Goal: Task Accomplishment & Management: Manage account settings

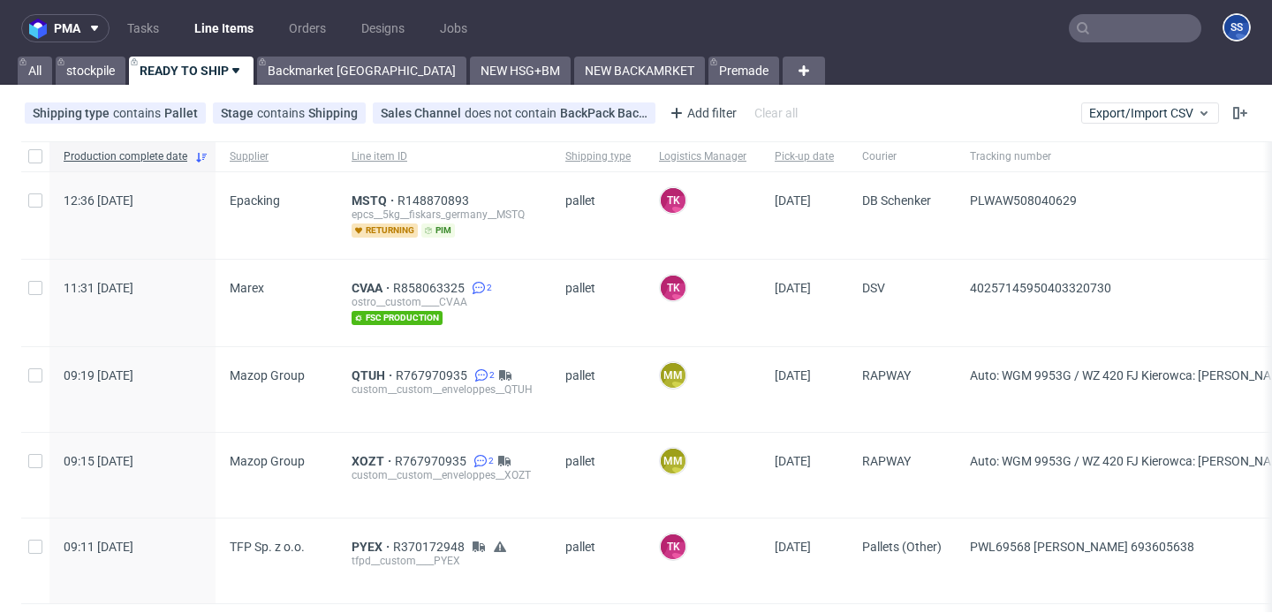
click at [1097, 26] on input "text" at bounding box center [1134, 28] width 132 height 28
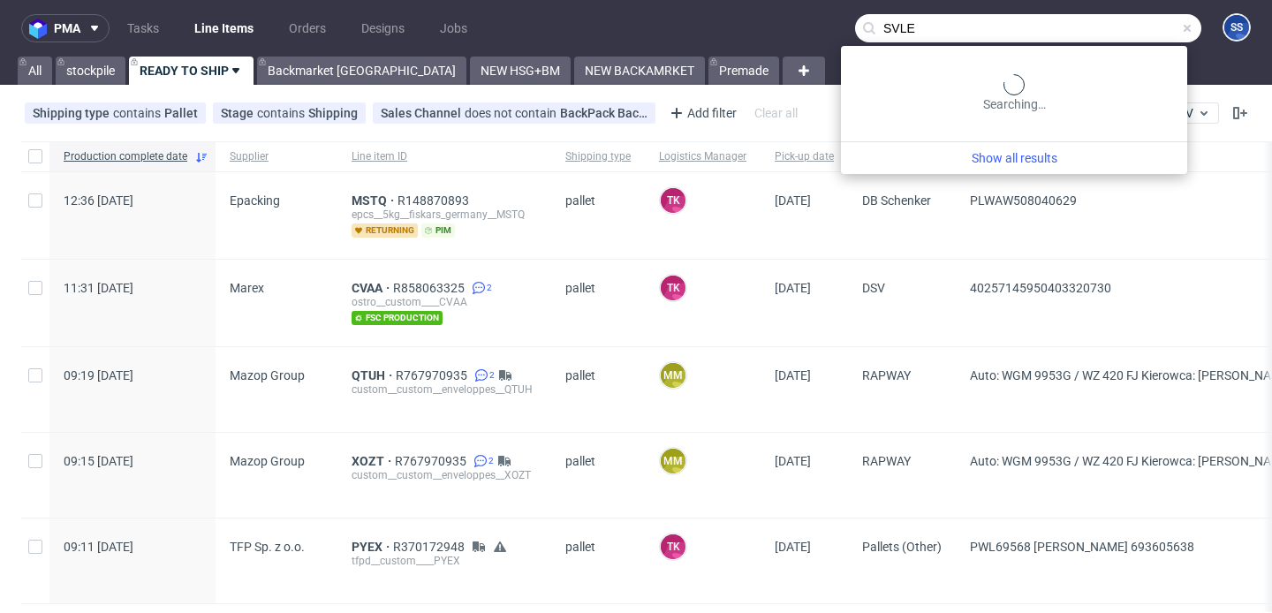
type input "SVLE"
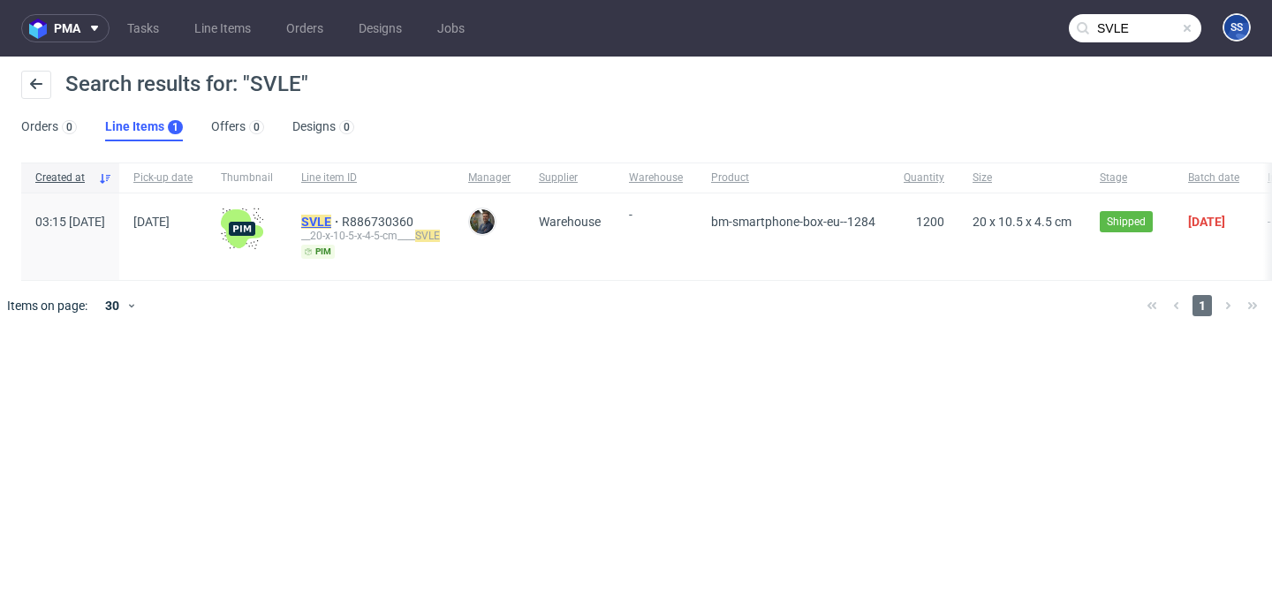
click at [331, 223] on mark "SVLE" at bounding box center [316, 222] width 30 height 14
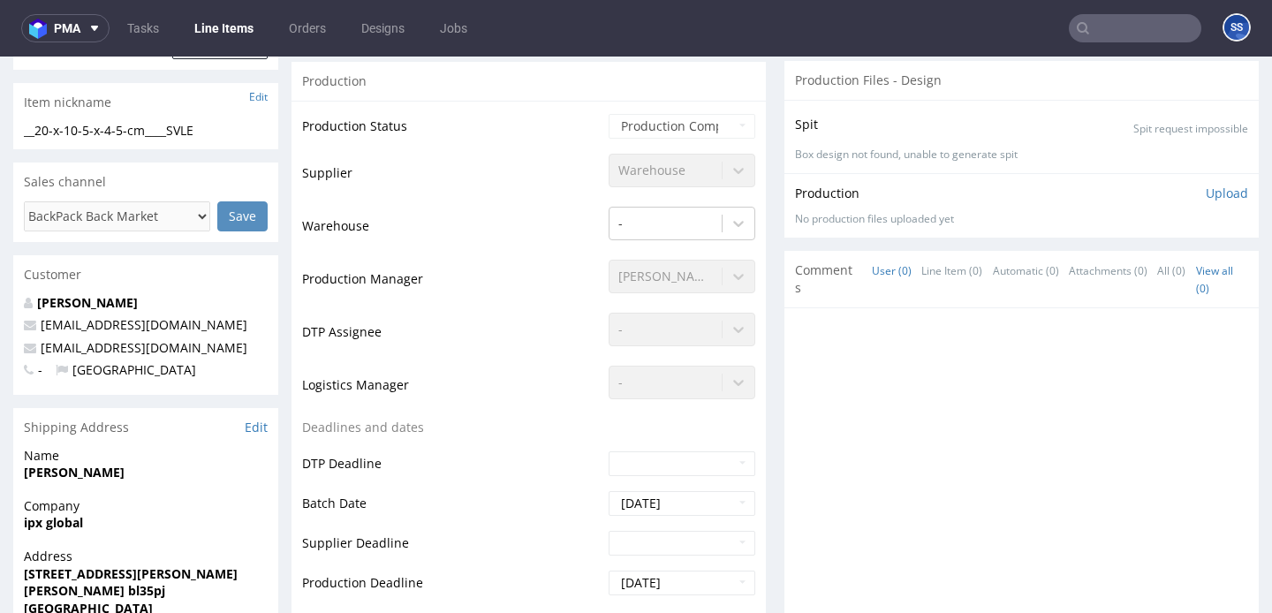
scroll to position [432, 0]
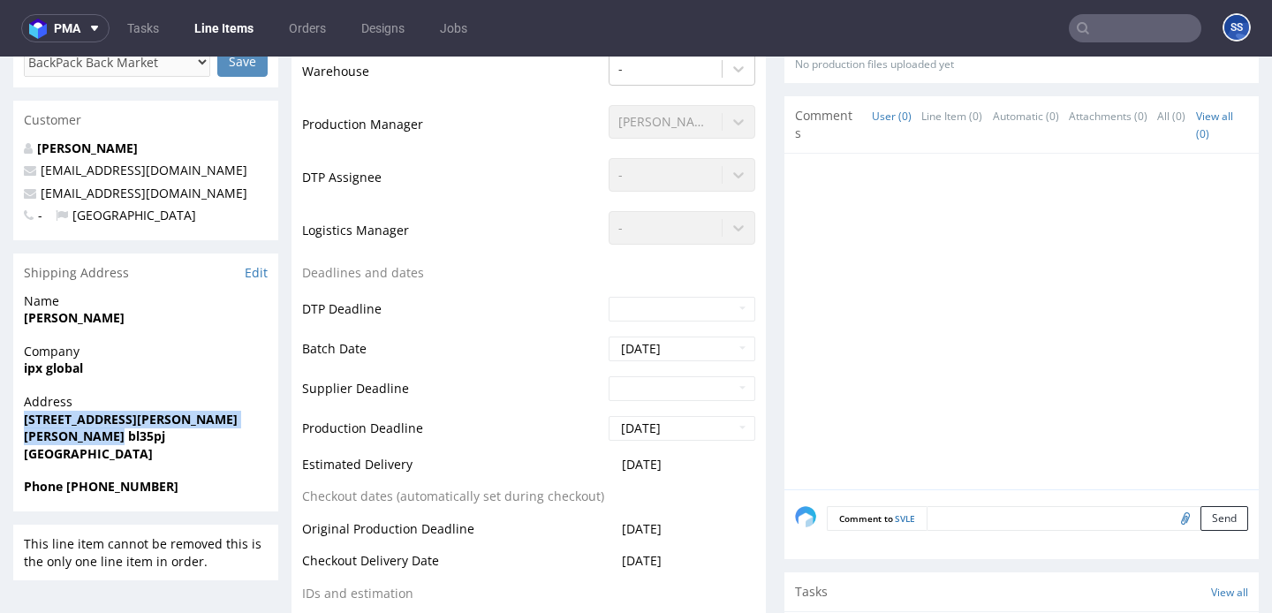
drag, startPoint x: 115, startPoint y: 442, endPoint x: 16, endPoint y: 422, distance: 101.0
click at [16, 422] on div "Address 3 alice street bolton bl35pj United Kingdom" at bounding box center [145, 435] width 265 height 85
copy p "3 alice street bolton bl35pj"
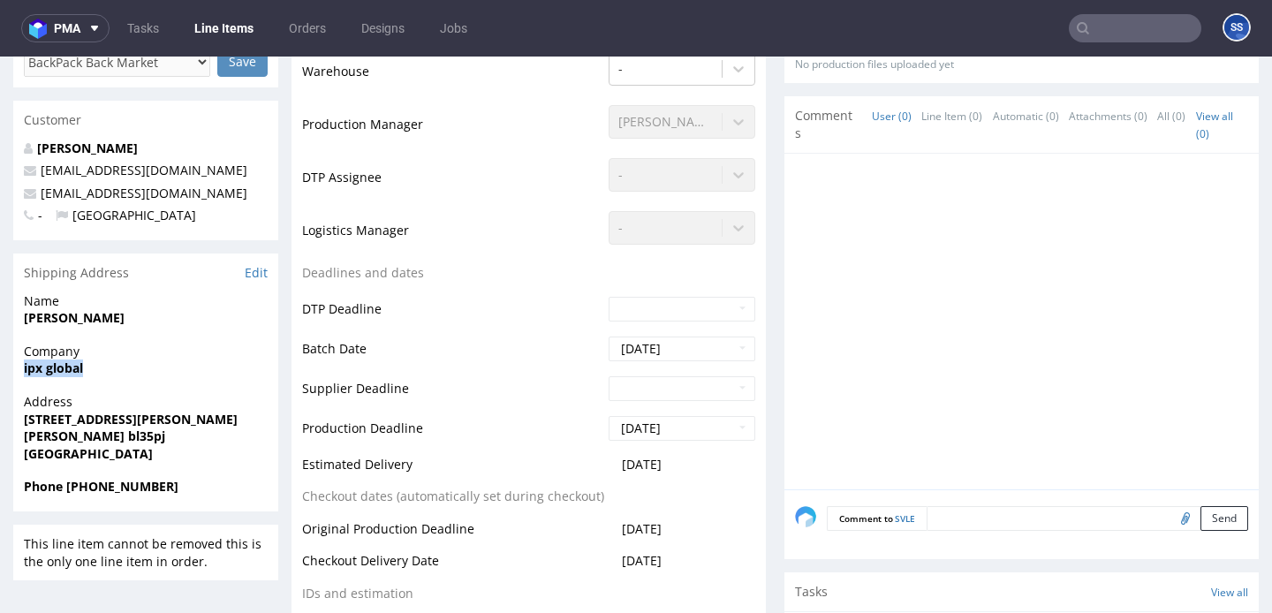
drag, startPoint x: 91, startPoint y: 368, endPoint x: 10, endPoint y: 370, distance: 81.3
copy strong "ipx global"
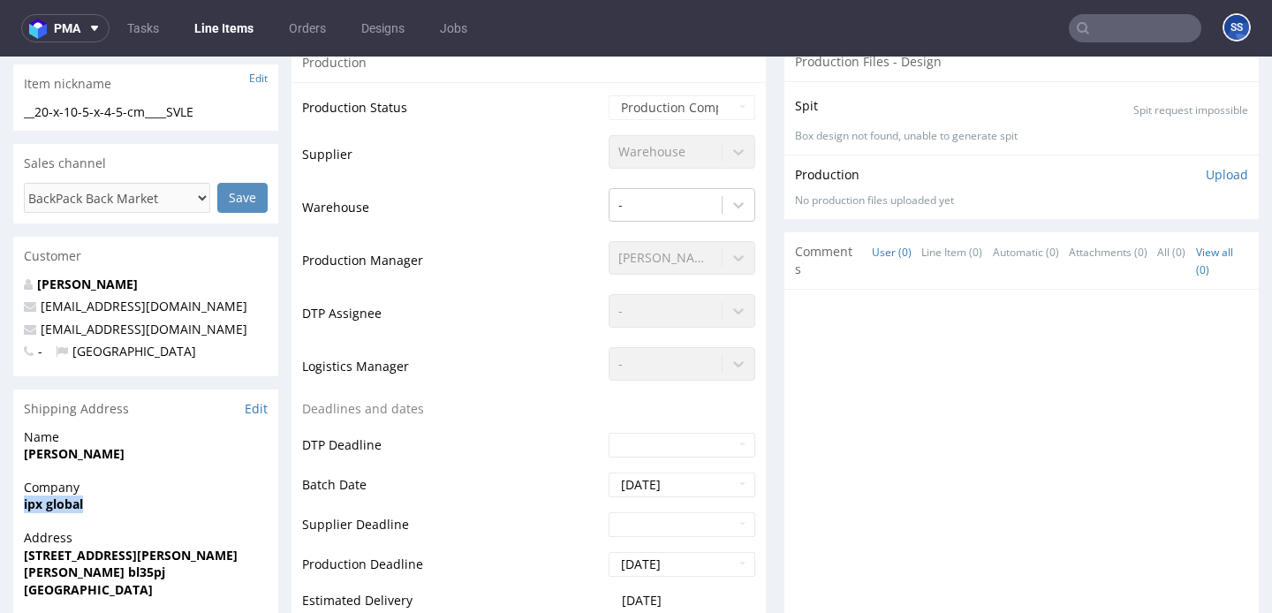
scroll to position [0, 0]
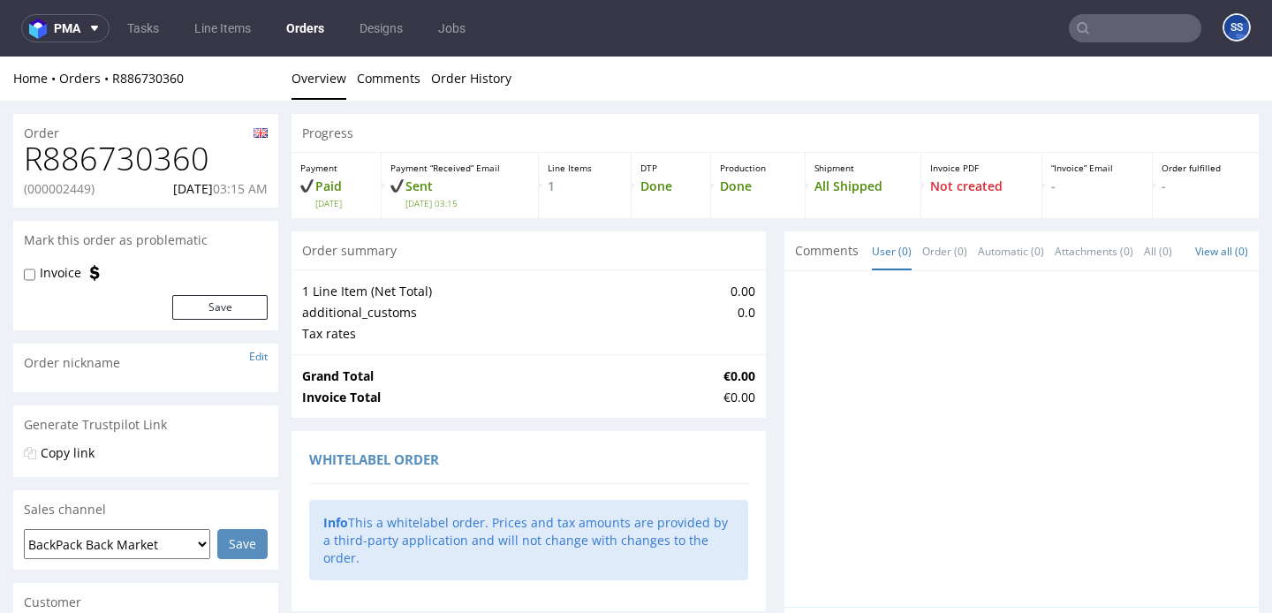
click at [56, 184] on p "(000002449)" at bounding box center [59, 189] width 71 height 18
copy p "000002449"
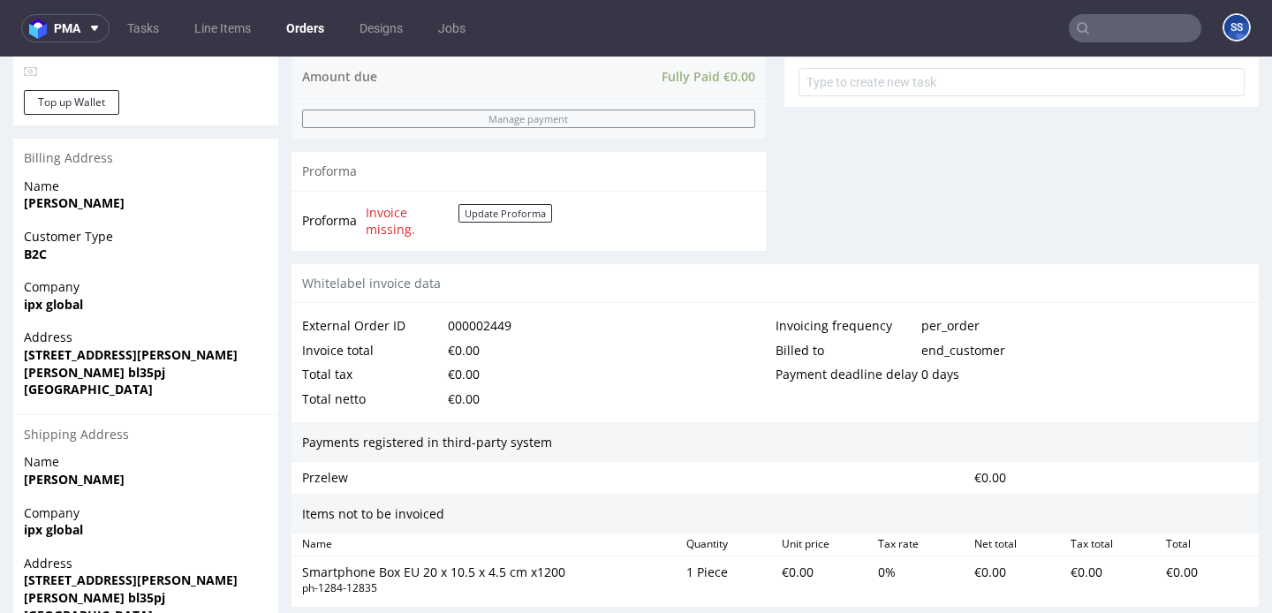
scroll to position [780, 0]
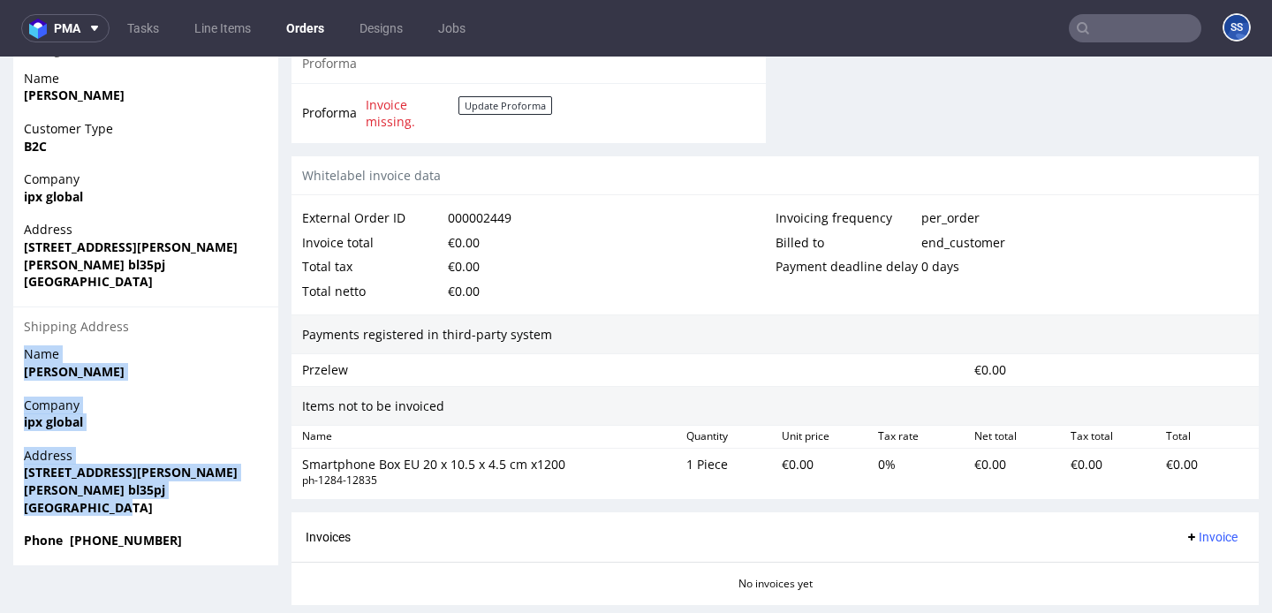
drag, startPoint x: 127, startPoint y: 501, endPoint x: 23, endPoint y: 360, distance: 174.8
click at [23, 360] on section "Billing Address Name rida nasir Customer Type B2C Company ipx global Address 3 …" at bounding box center [145, 297] width 265 height 533
click at [214, 19] on link "Line Items" at bounding box center [223, 28] width 78 height 28
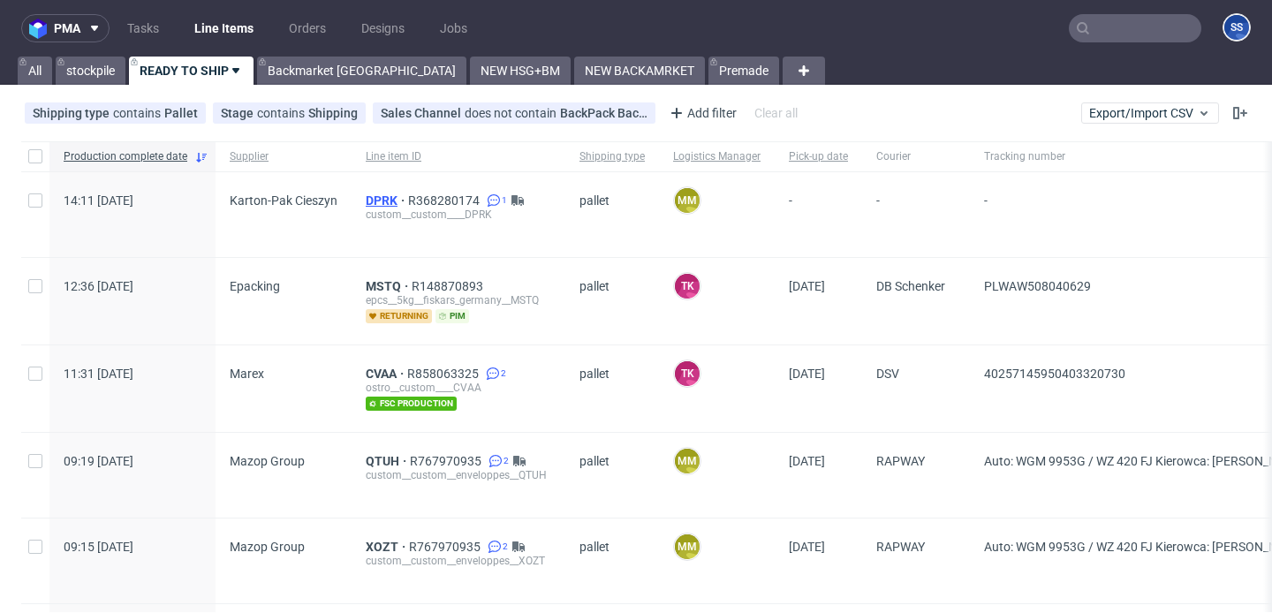
click at [370, 196] on span "DPRK" at bounding box center [387, 200] width 42 height 14
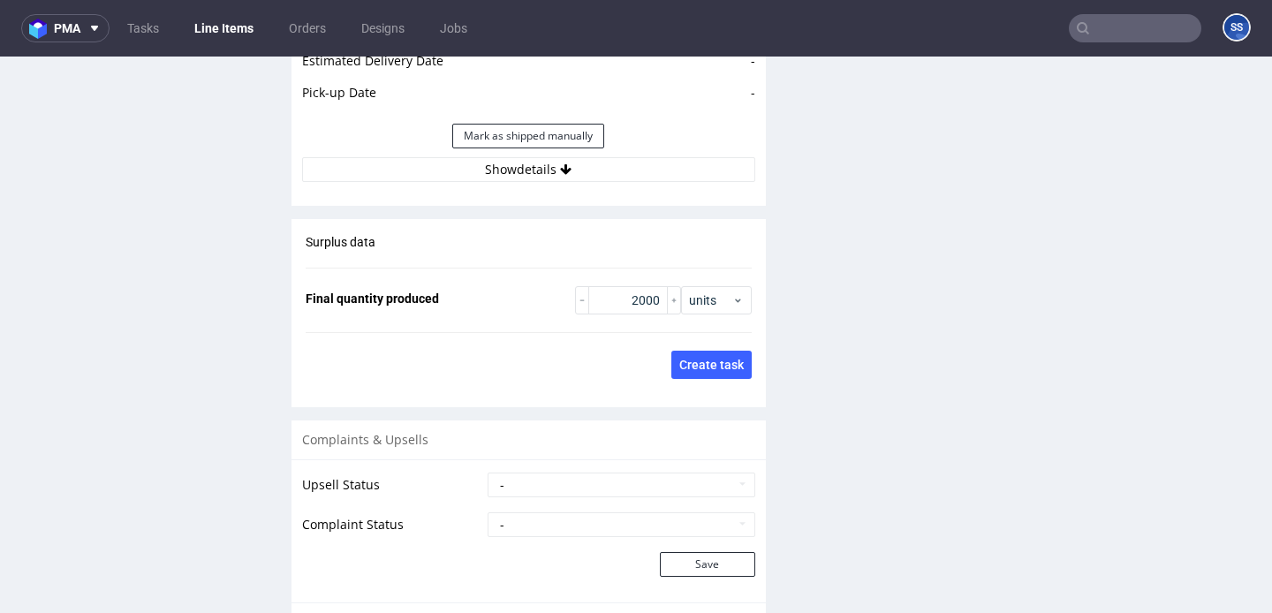
scroll to position [2683, 0]
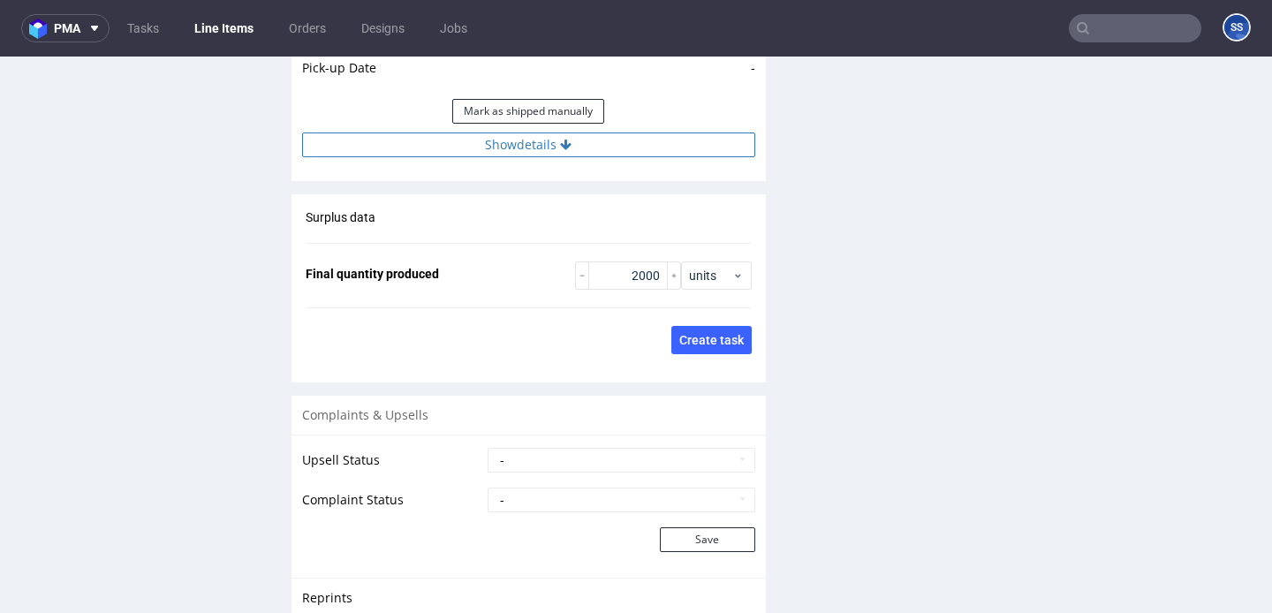
click at [466, 137] on button "Show details" at bounding box center [528, 144] width 453 height 25
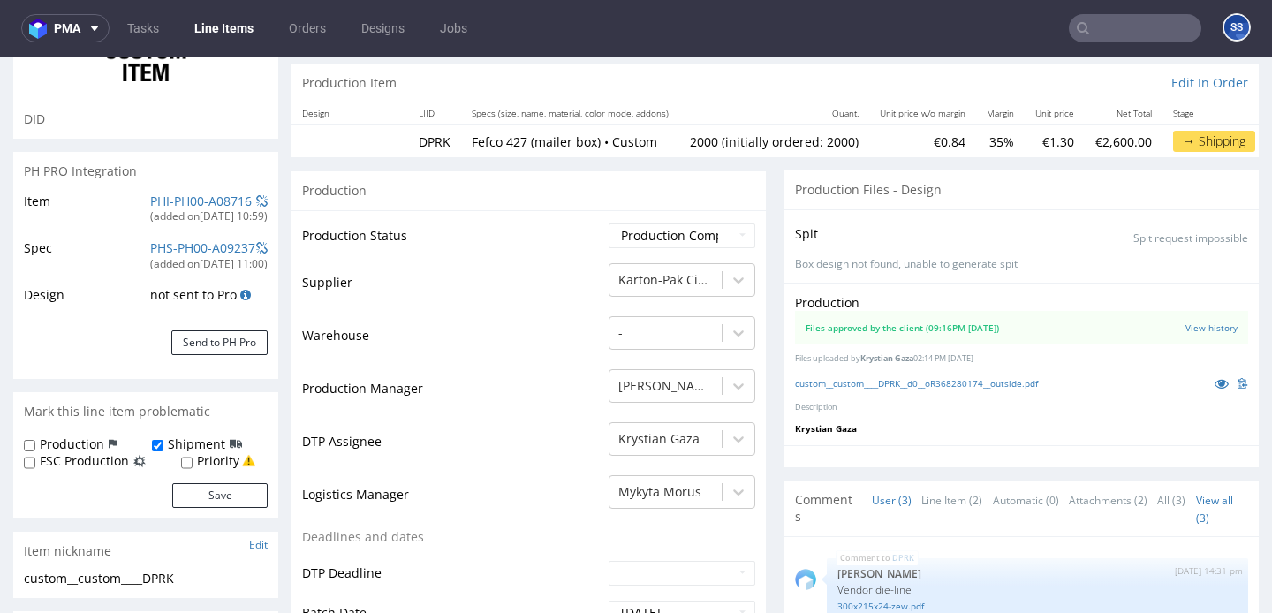
scroll to position [232, 0]
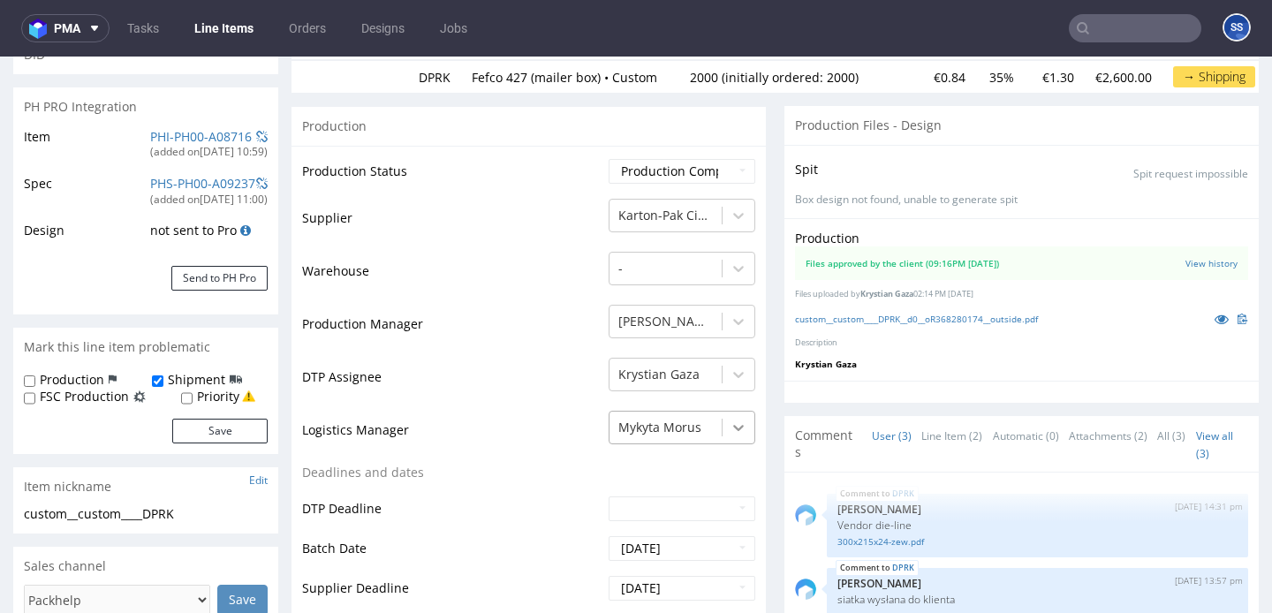
click at [722, 419] on div at bounding box center [738, 427] width 32 height 32
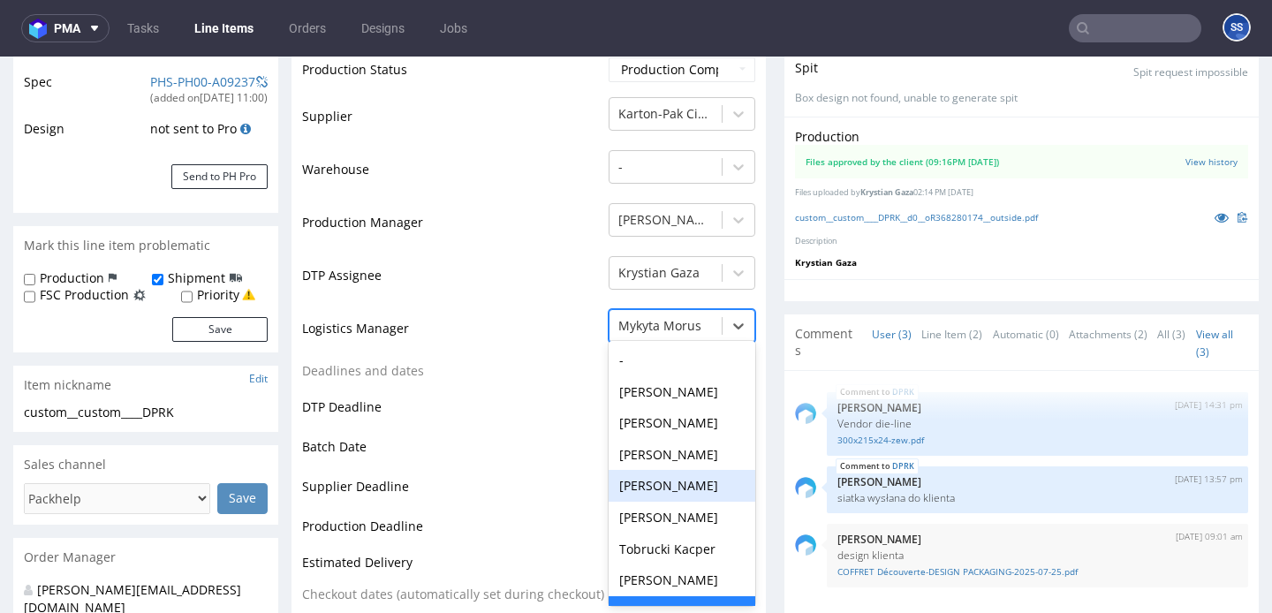
scroll to position [185, 0]
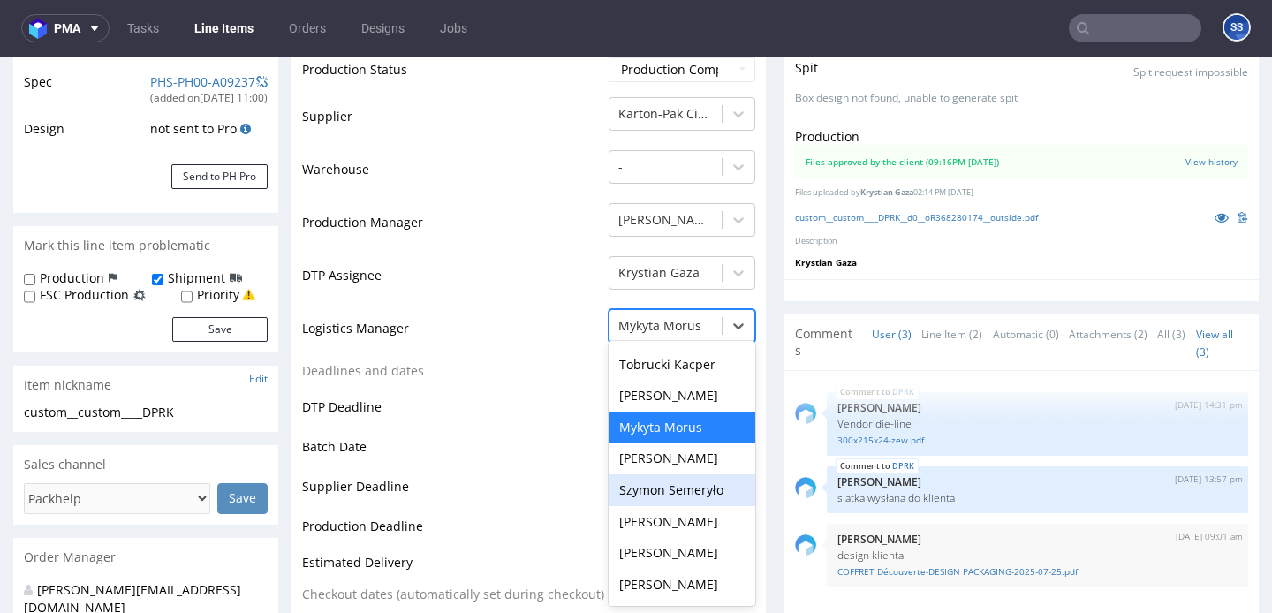
click at [668, 493] on div "Szymon Semeryło" at bounding box center [681, 490] width 147 height 32
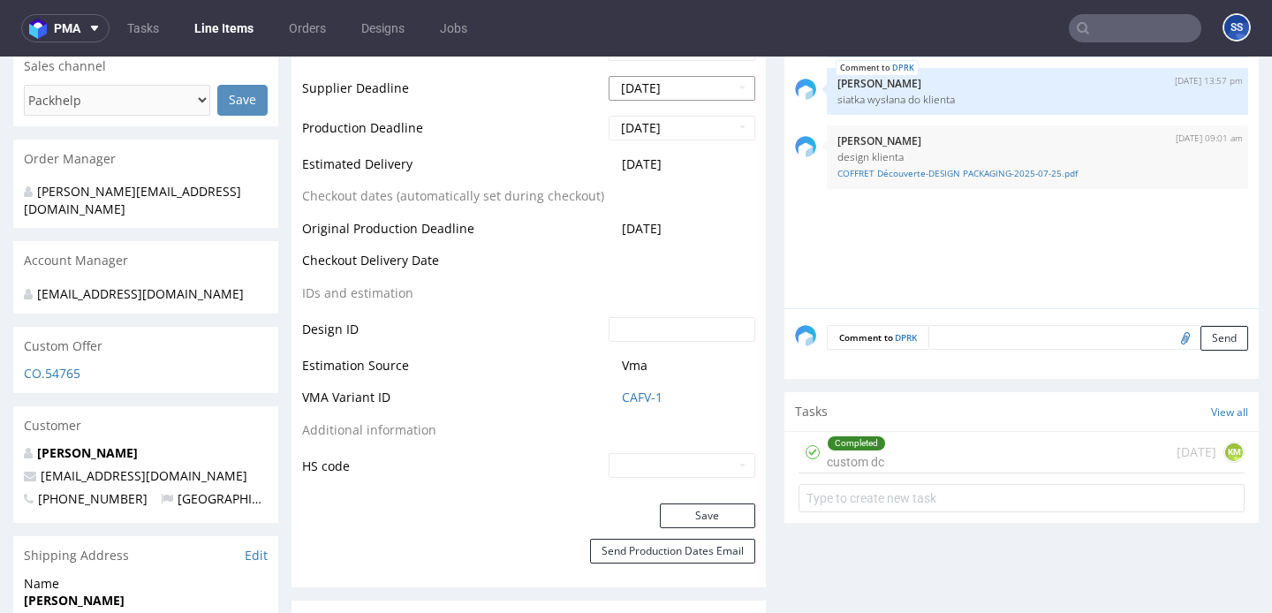
scroll to position [747, 0]
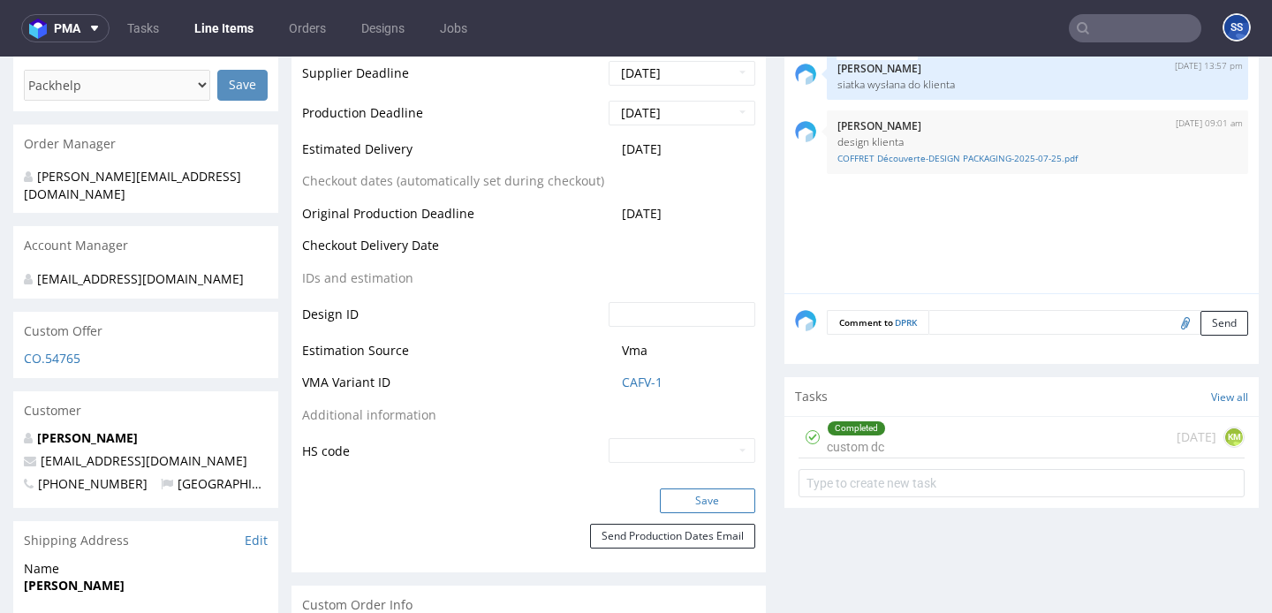
click at [683, 500] on button "Save" at bounding box center [707, 500] width 95 height 25
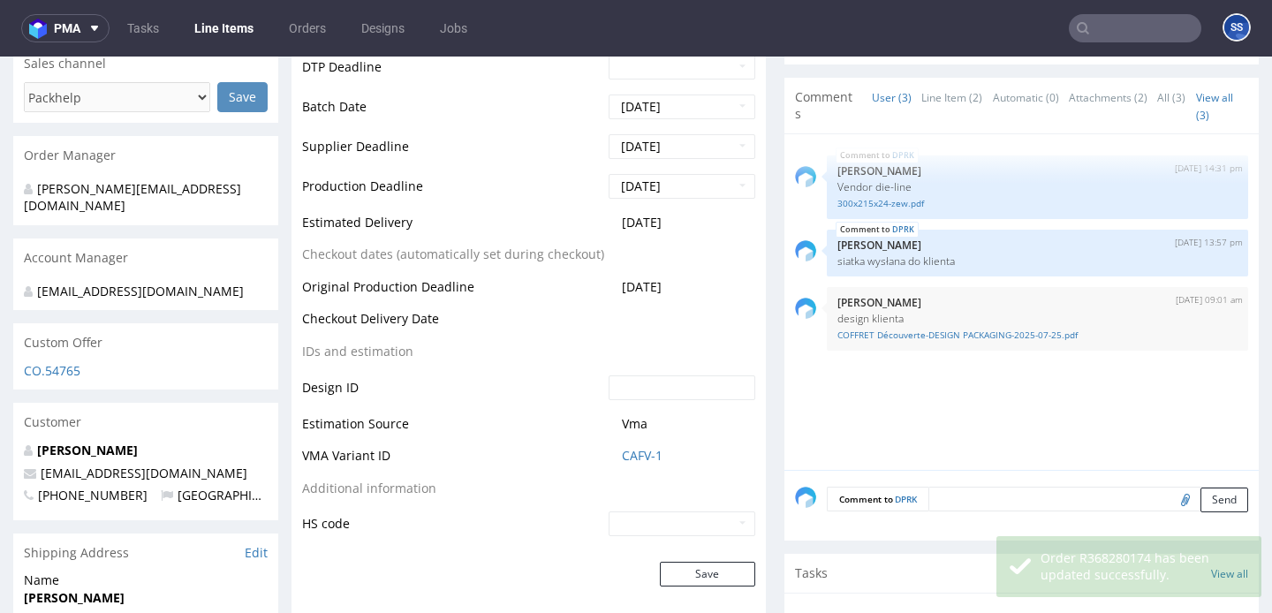
scroll to position [735, 0]
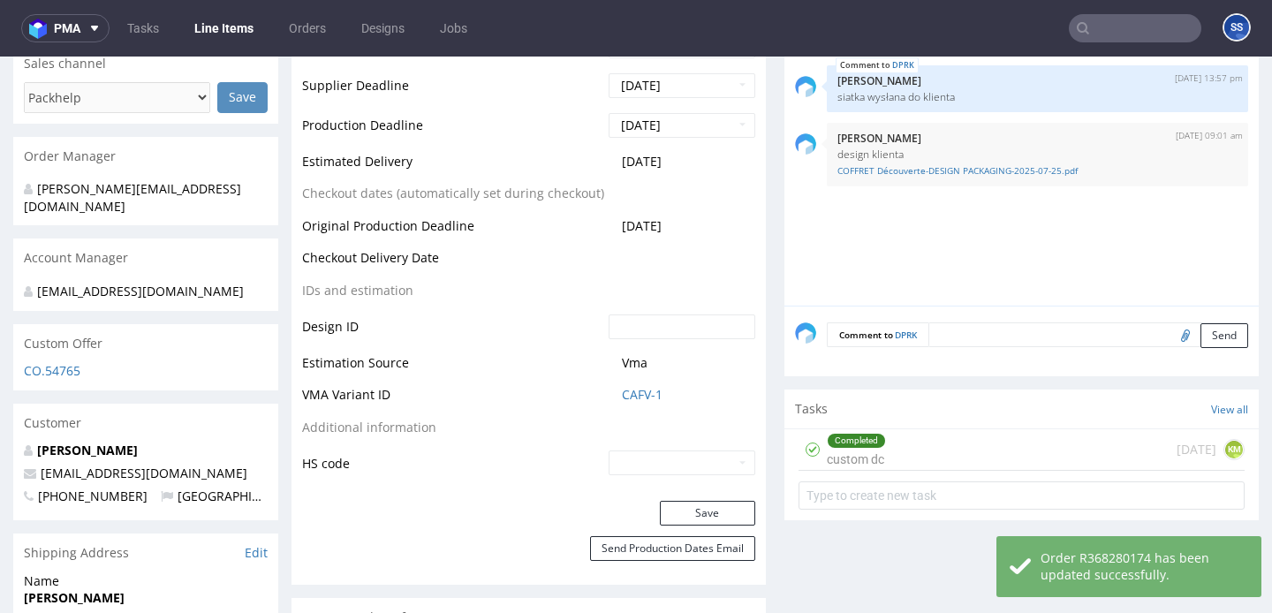
click at [218, 34] on link "Line Items" at bounding box center [224, 28] width 80 height 28
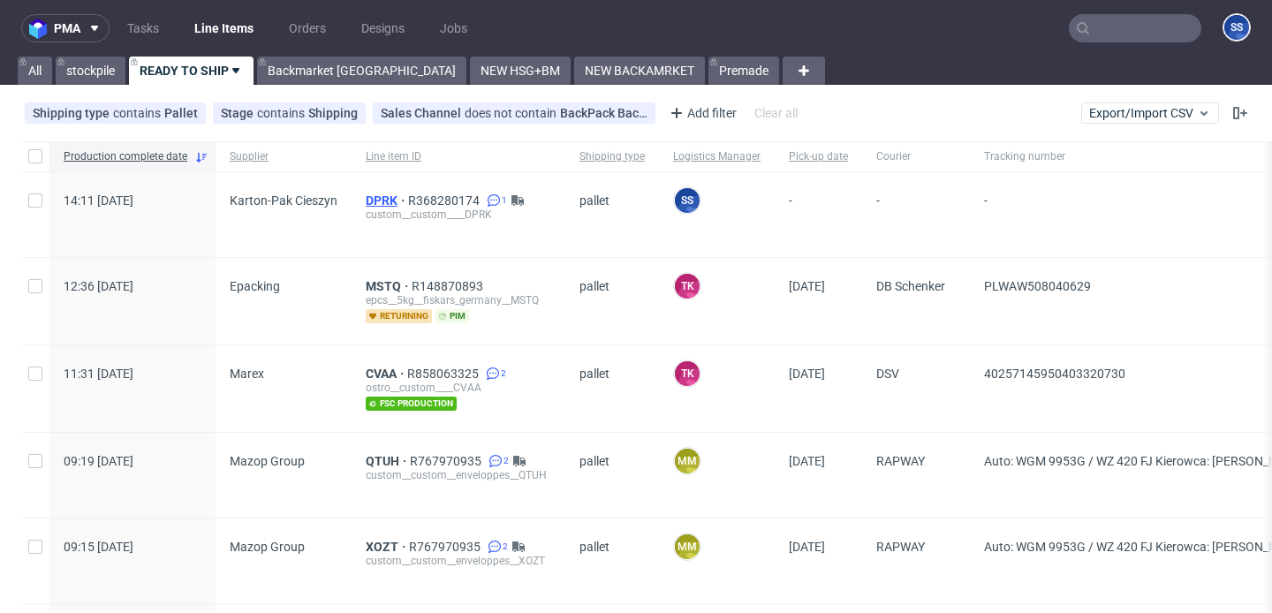
click at [376, 200] on span "DPRK" at bounding box center [387, 200] width 42 height 14
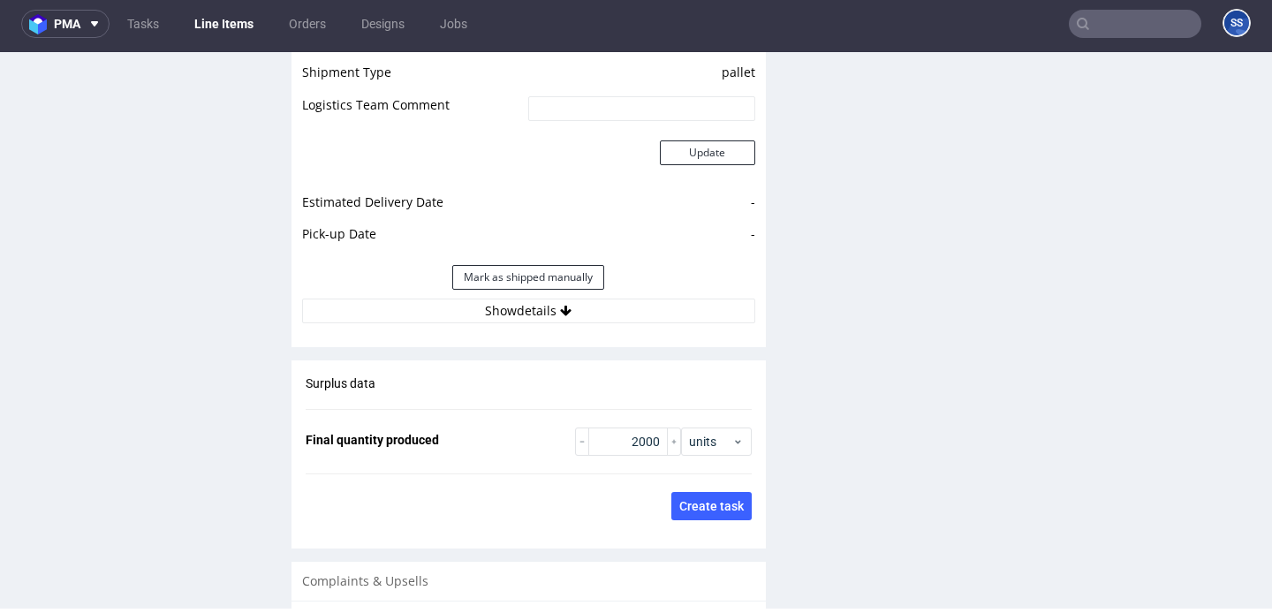
scroll to position [2491, 0]
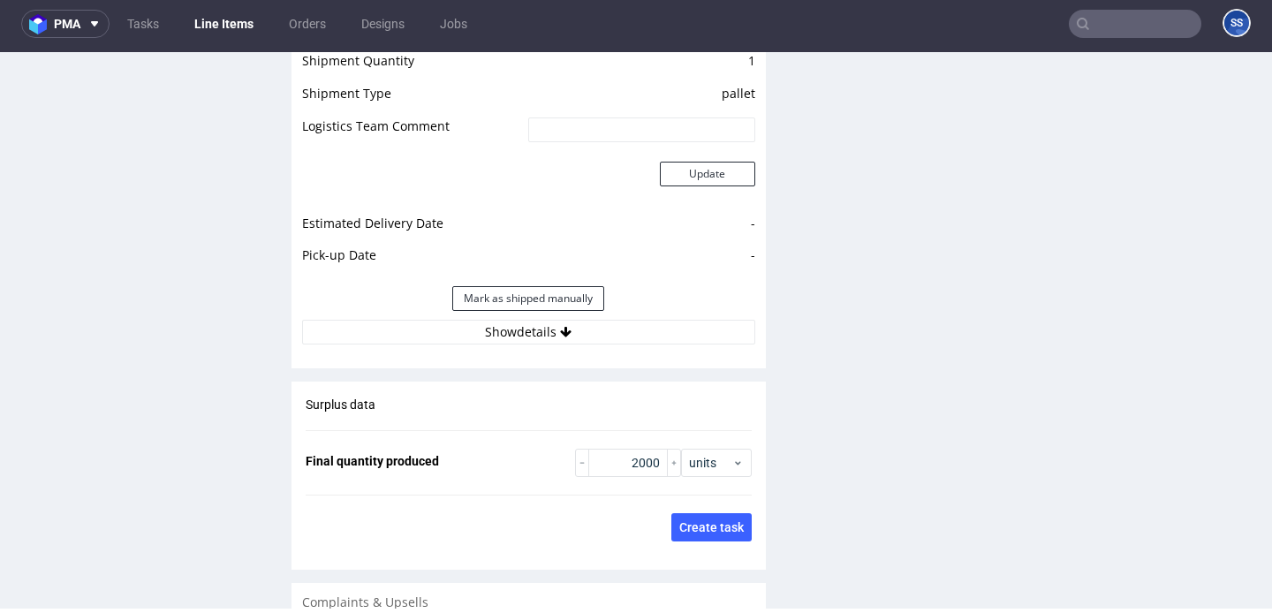
click at [416, 320] on button "Show details" at bounding box center [528, 332] width 453 height 25
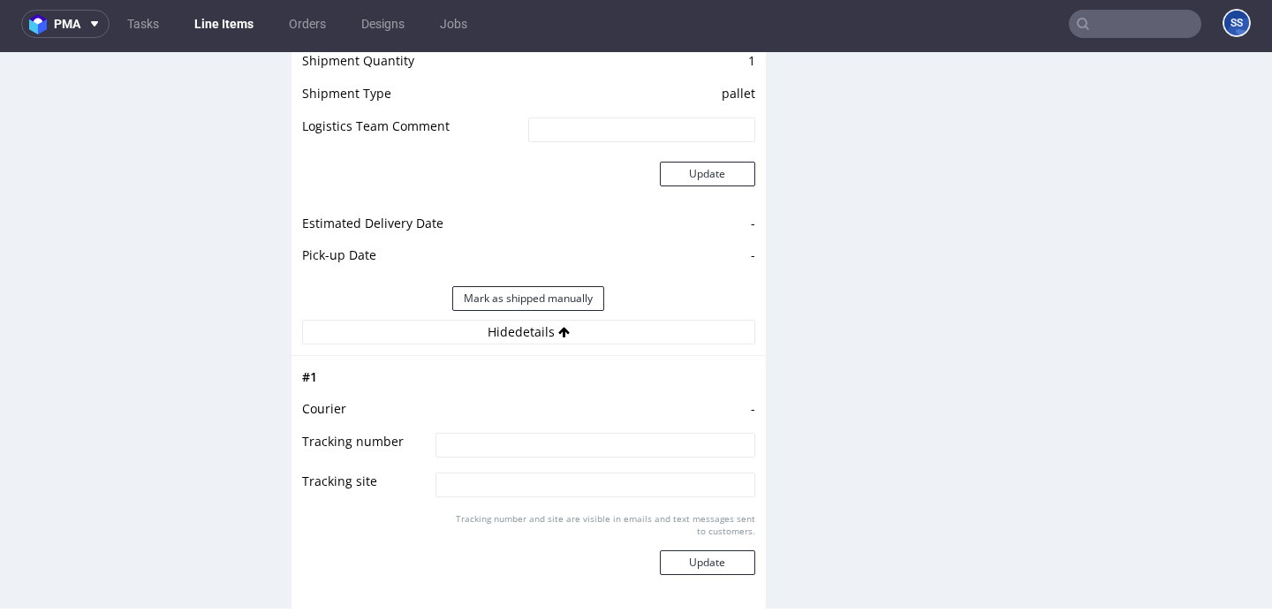
click at [416, 320] on button "Hide details" at bounding box center [528, 332] width 453 height 25
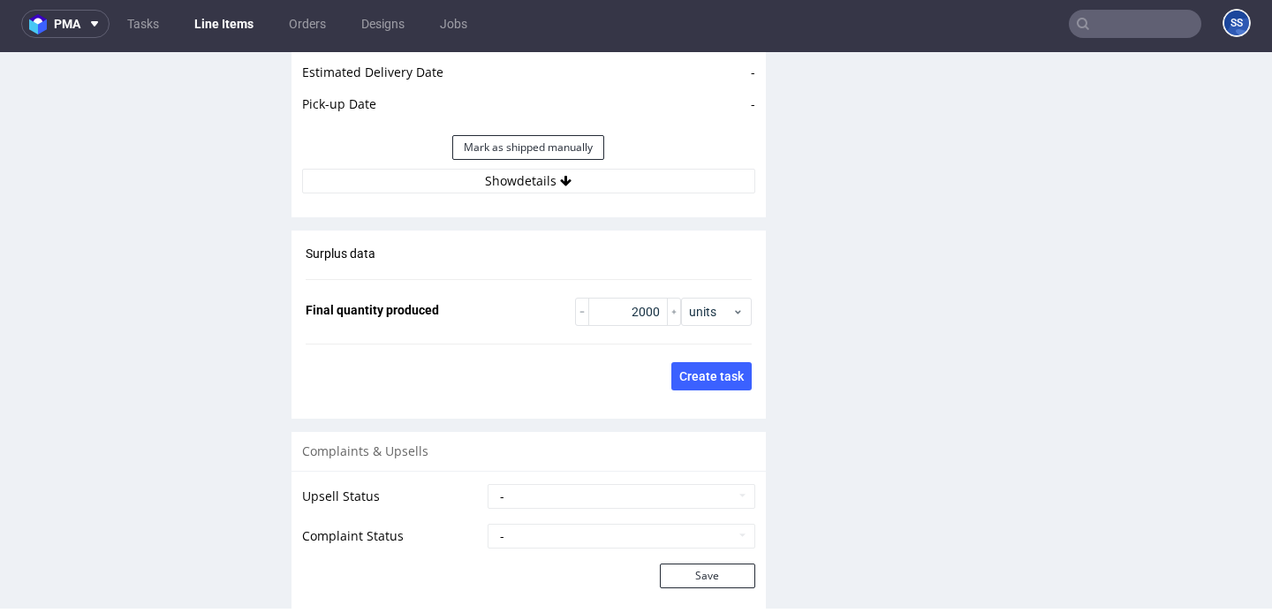
scroll to position [2696, 0]
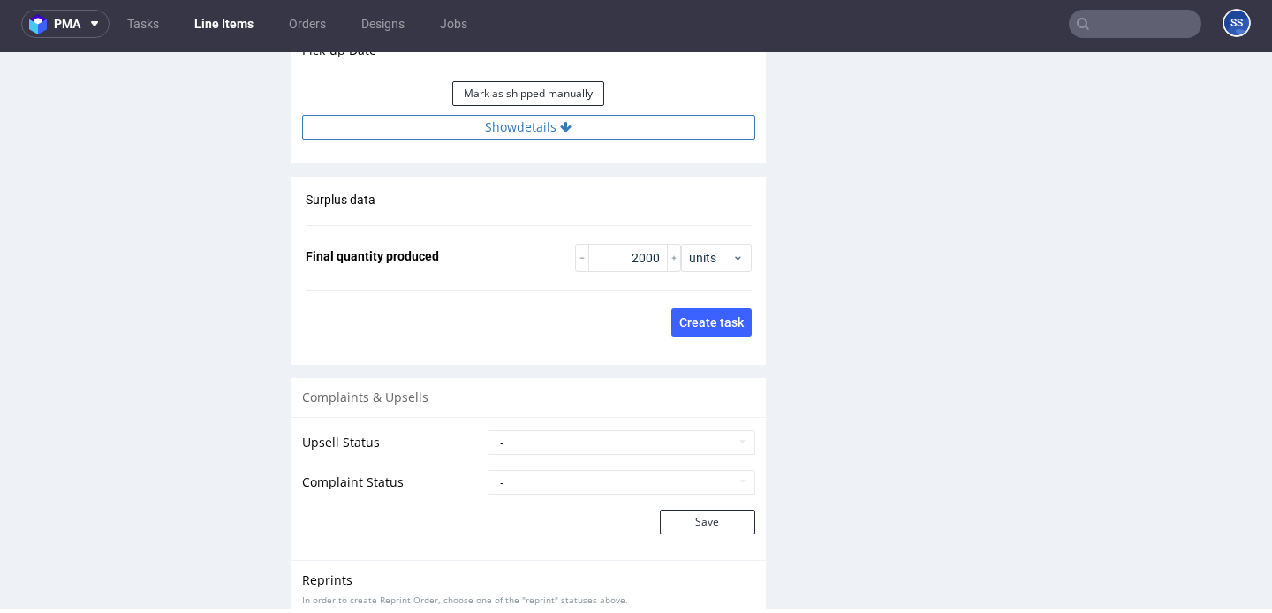
click at [483, 115] on button "Show details" at bounding box center [528, 127] width 453 height 25
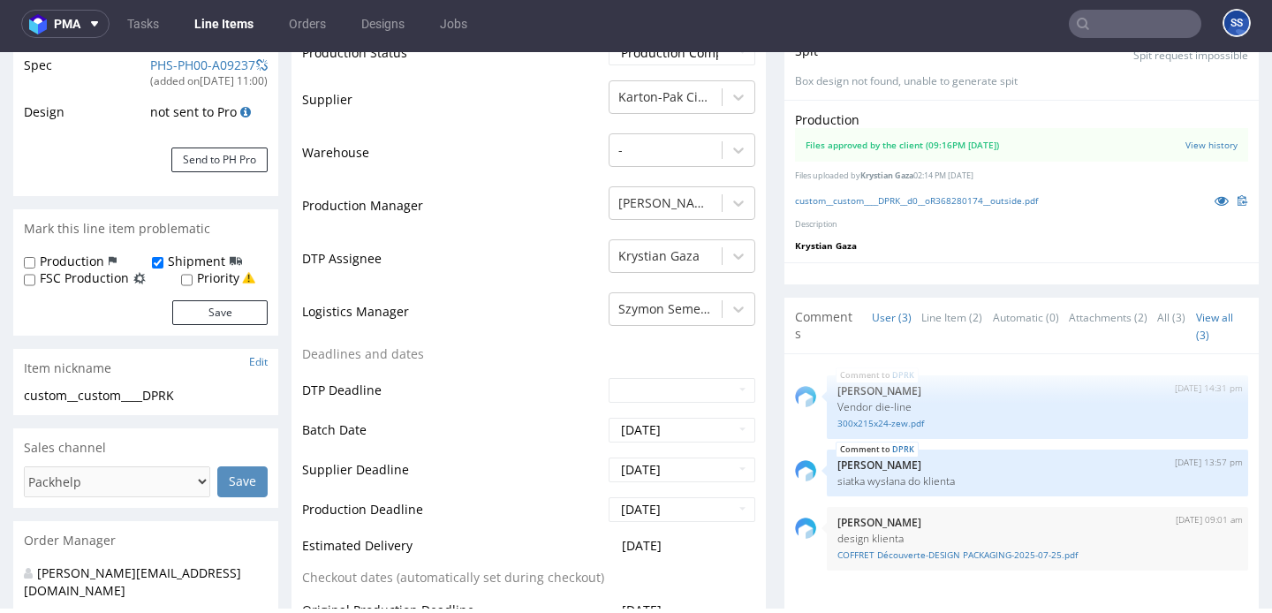
scroll to position [0, 0]
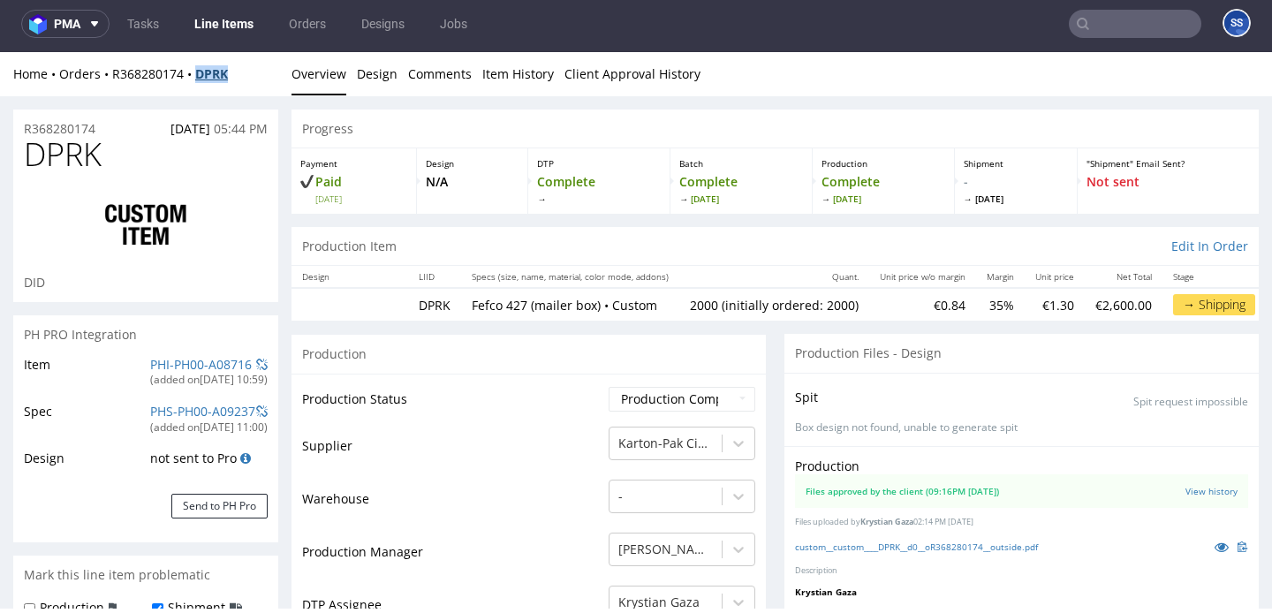
drag, startPoint x: 243, startPoint y: 87, endPoint x: 198, endPoint y: 79, distance: 45.7
click at [198, 79] on div "Home Orders R368280174 DPRK Overview Design Comments Item History Client Approv…" at bounding box center [636, 74] width 1272 height 44
copy strong "DPRK"
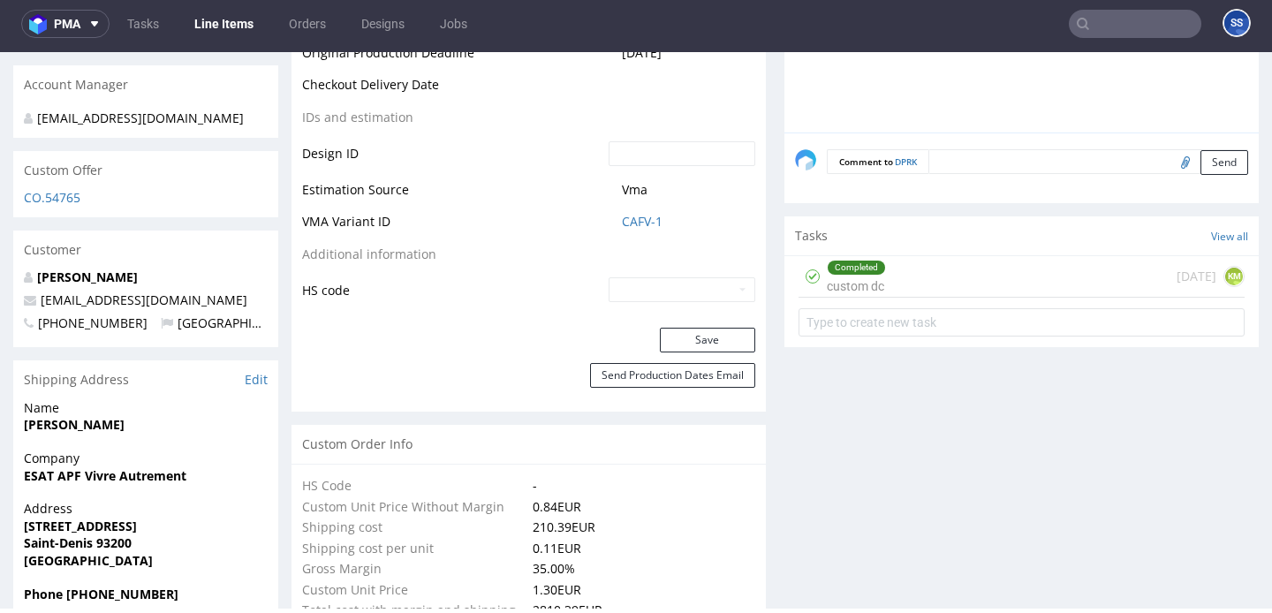
scroll to position [920, 0]
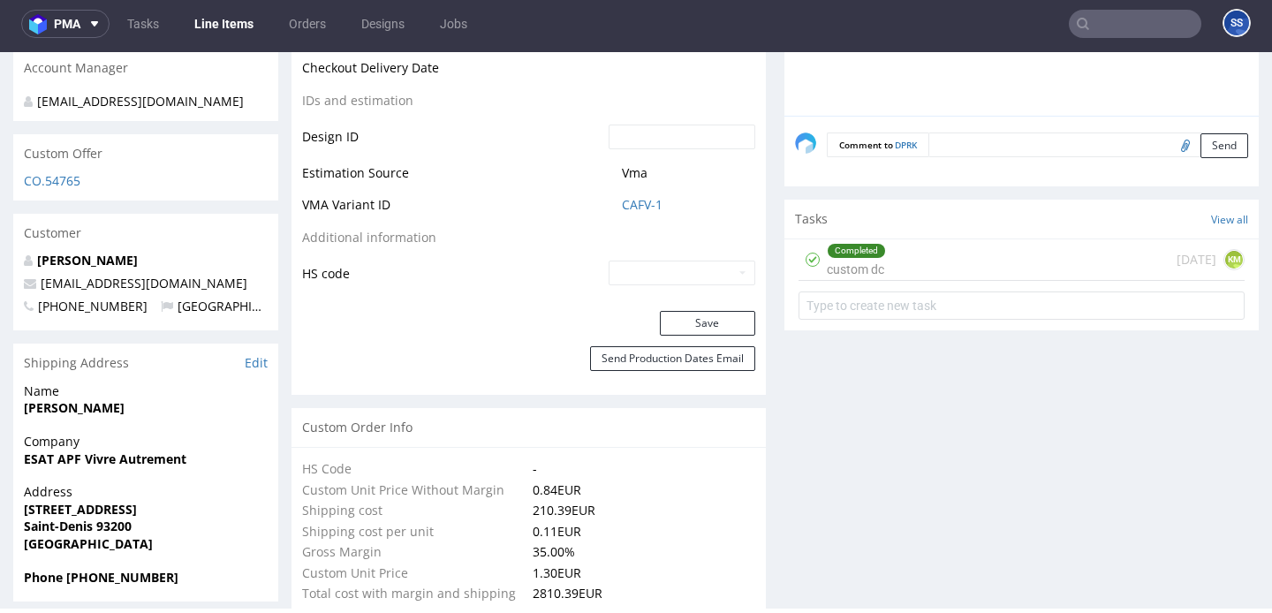
click at [140, 433] on span "Company" at bounding box center [146, 442] width 244 height 18
click at [139, 450] on strong "ESAT APF Vivre Autrement" at bounding box center [105, 458] width 162 height 17
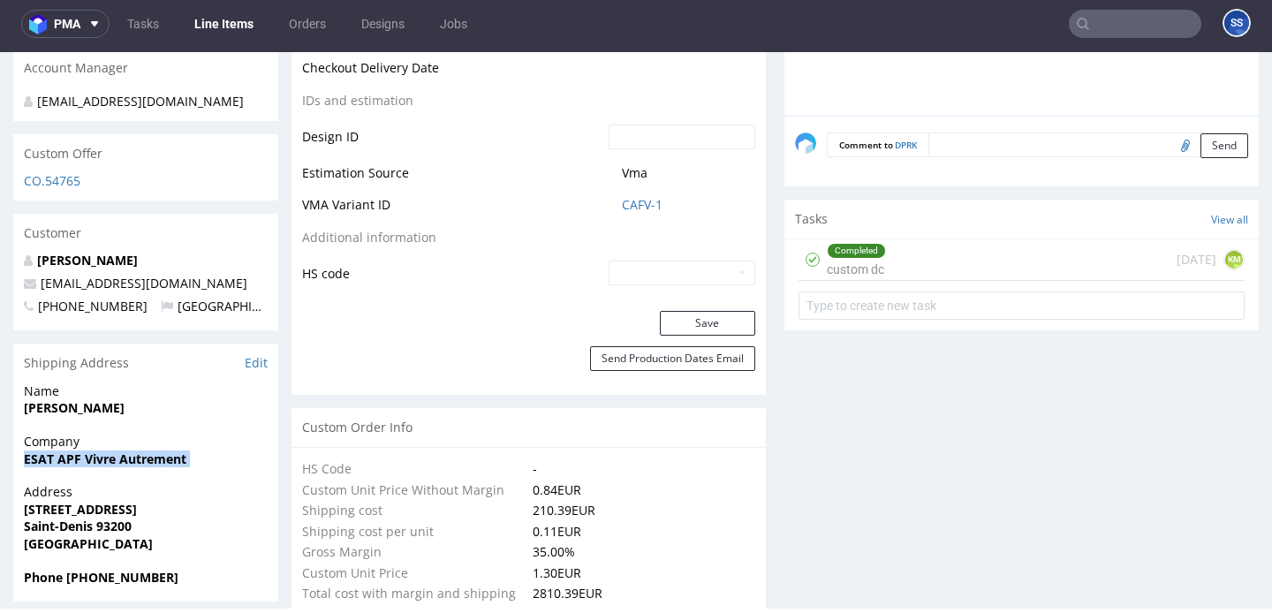
copy strong "ESAT APF Vivre Autrement"
click at [69, 501] on strong "[STREET_ADDRESS]" at bounding box center [80, 509] width 113 height 17
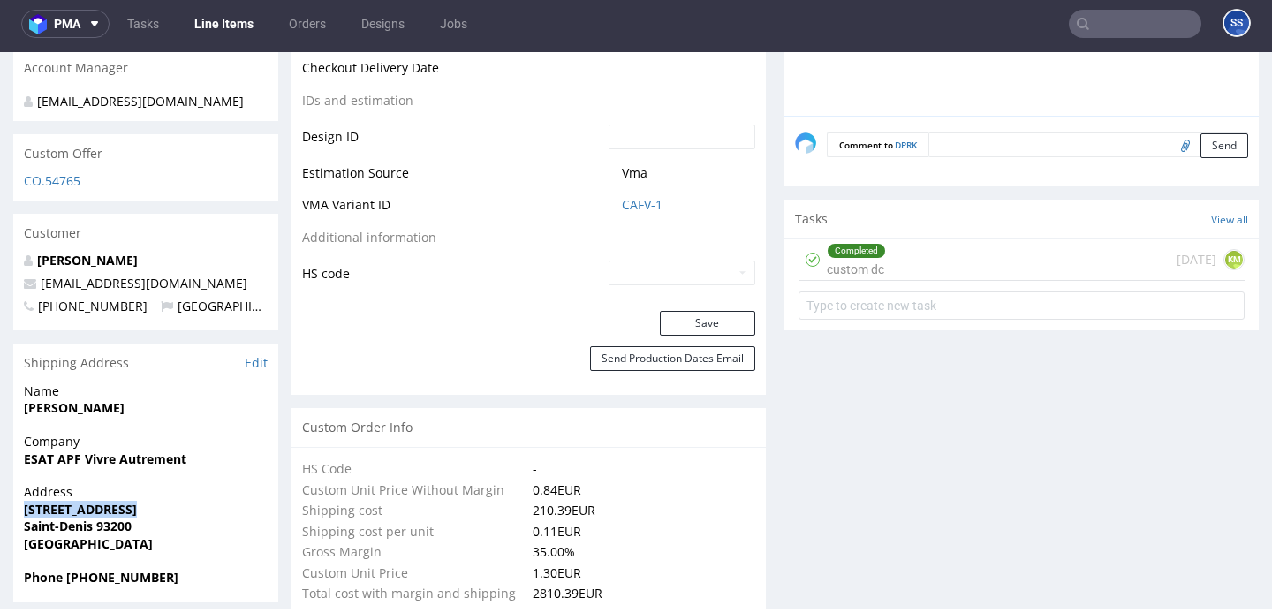
copy strong "[STREET_ADDRESS]"
click at [111, 517] on strong "Saint-Denis 93200" at bounding box center [78, 525] width 108 height 17
copy strong "93200"
click at [125, 399] on strong "[PERSON_NAME]" at bounding box center [74, 407] width 101 height 17
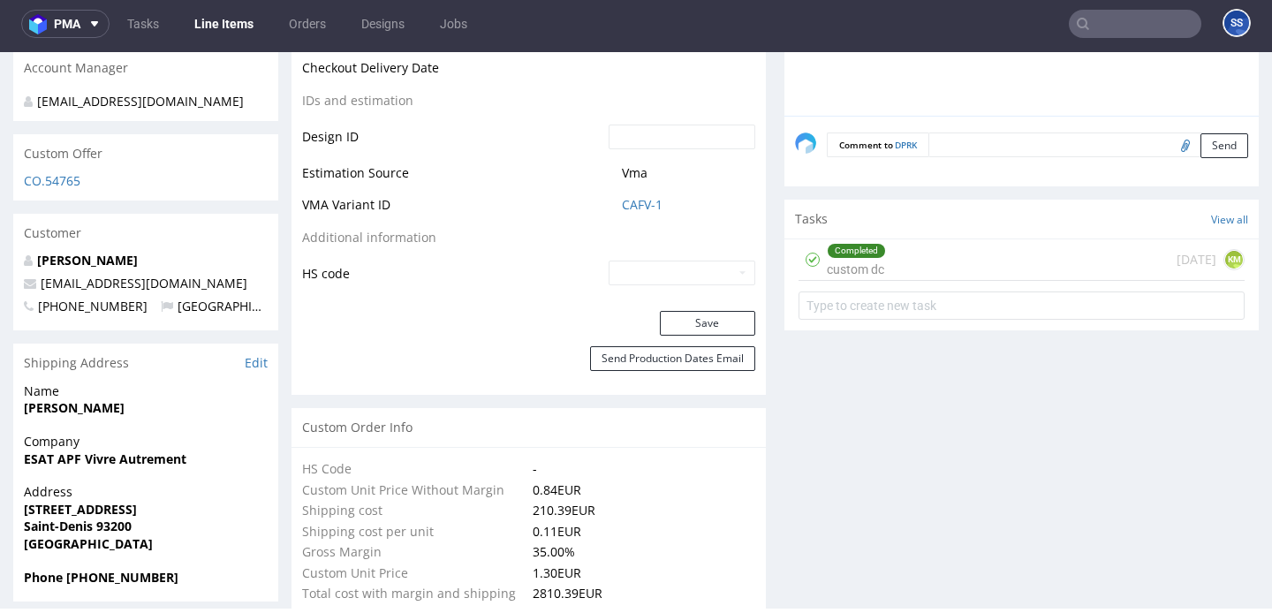
click at [125, 399] on strong "[PERSON_NAME]" at bounding box center [74, 407] width 101 height 17
copy strong "[PERSON_NAME]"
drag, startPoint x: 232, startPoint y: 266, endPoint x: 42, endPoint y: 262, distance: 189.9
click at [42, 275] on p "[EMAIL_ADDRESS][DOMAIN_NAME]" at bounding box center [146, 284] width 244 height 18
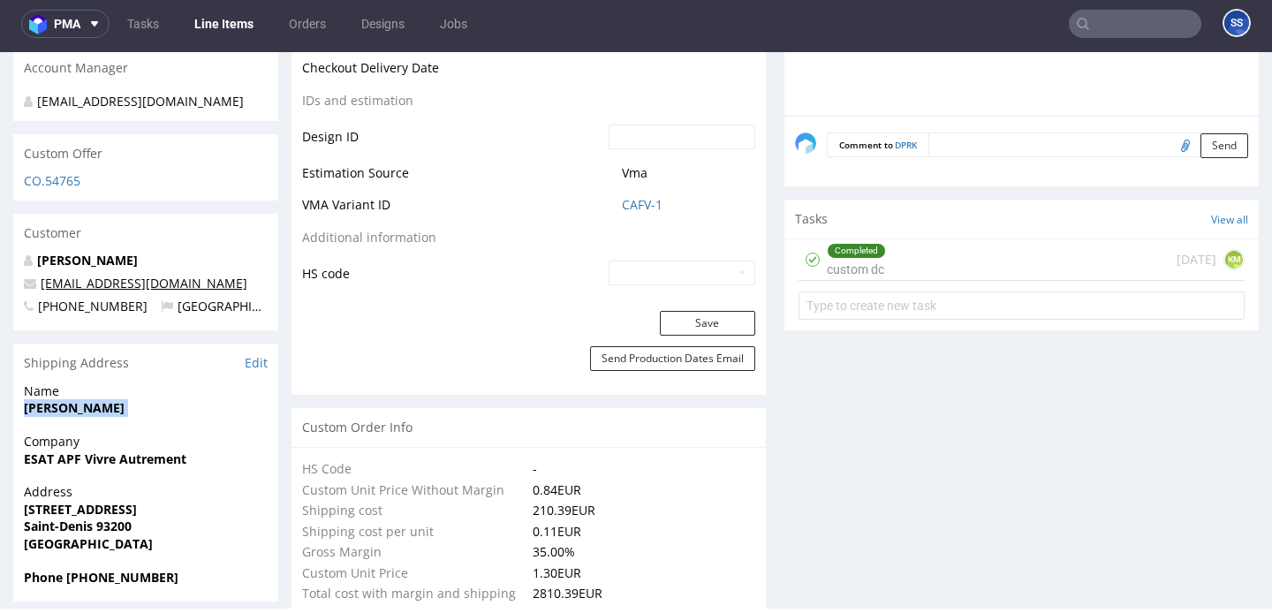
copy link "[EMAIL_ADDRESS][DOMAIN_NAME]"
click at [117, 569] on strong "Phone +33602153019" at bounding box center [101, 577] width 155 height 17
copy strong "33602153019"
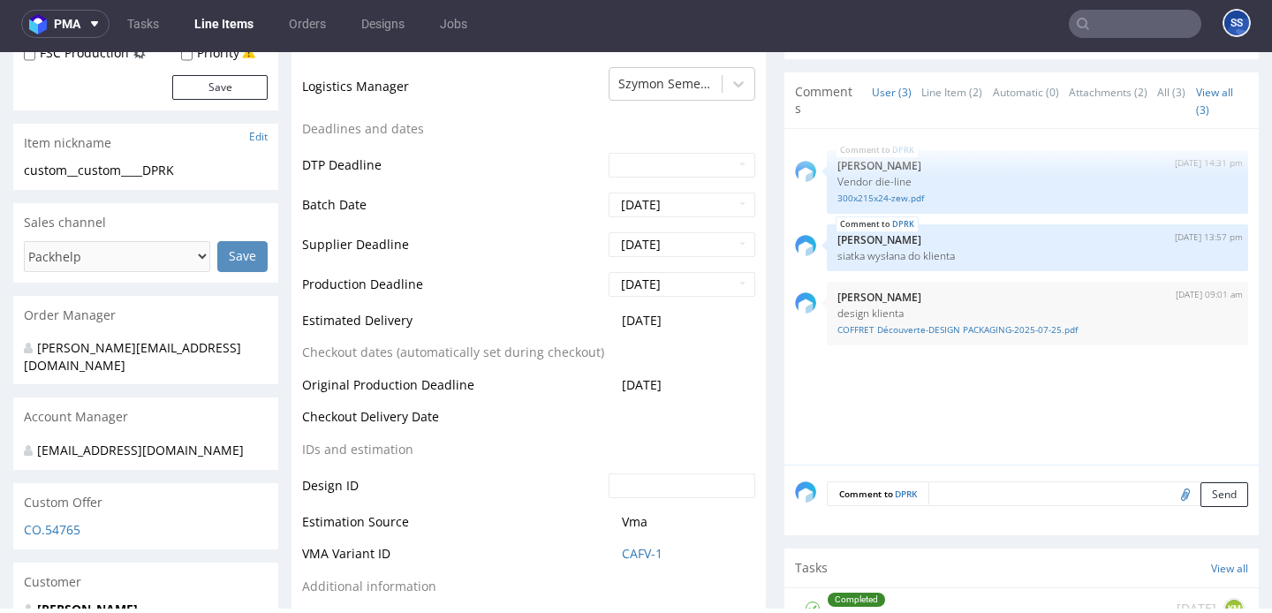
scroll to position [0, 0]
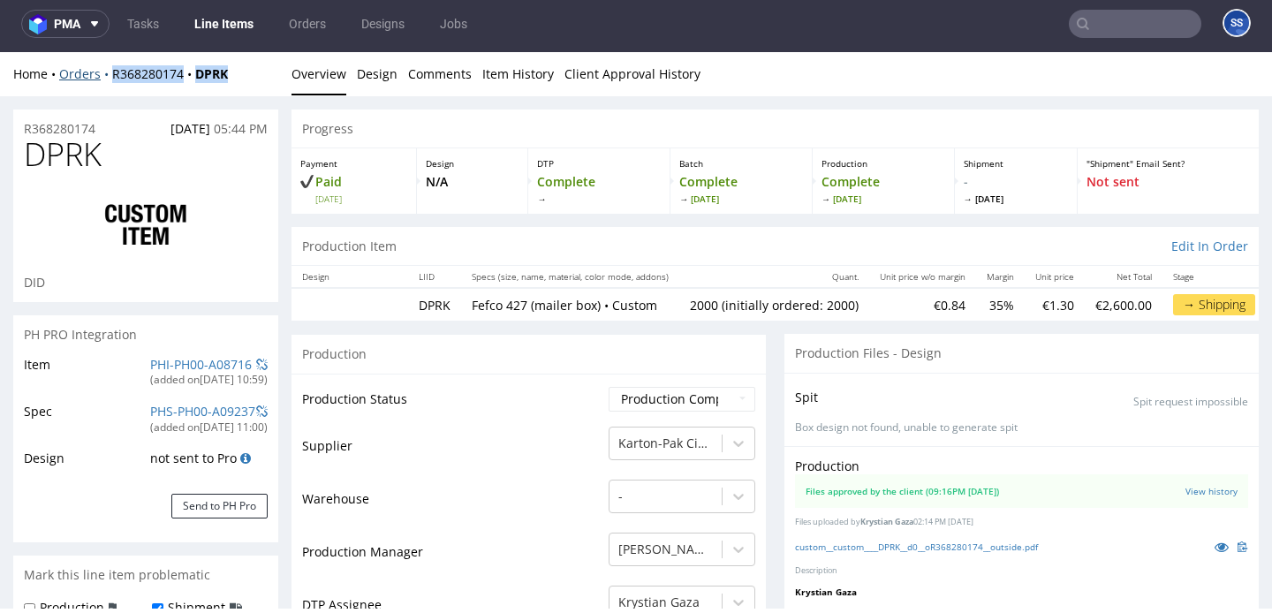
drag, startPoint x: 237, startPoint y: 82, endPoint x: 110, endPoint y: 77, distance: 126.4
click at [110, 77] on div "Home Orders R368280174 DPRK" at bounding box center [145, 74] width 265 height 18
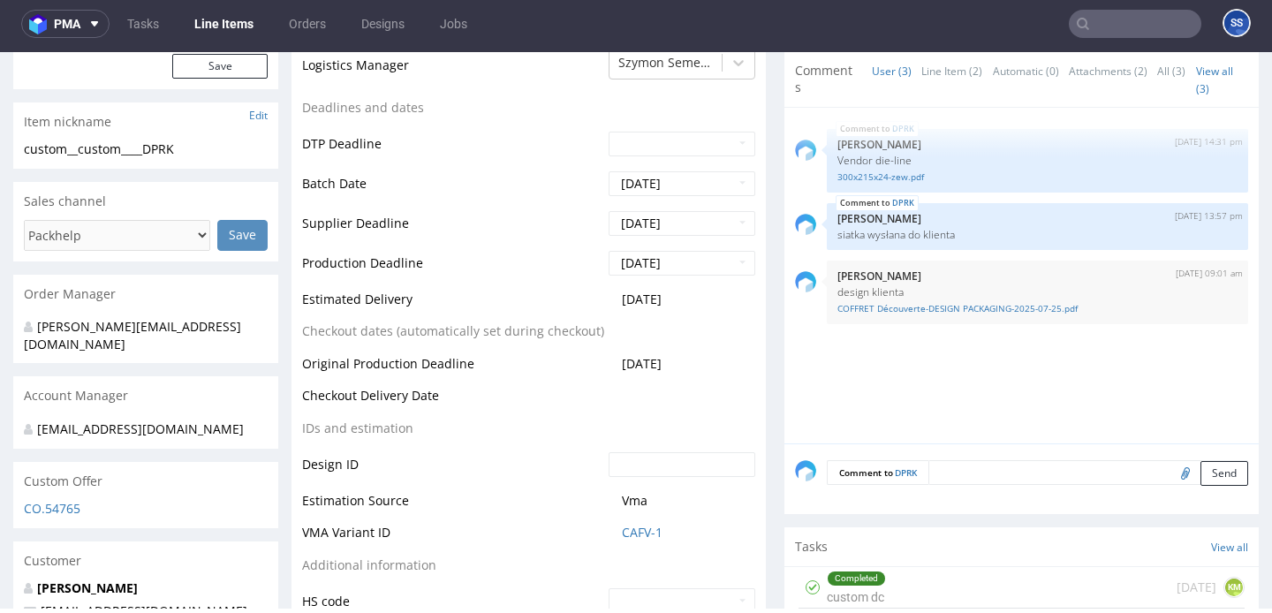
scroll to position [582, 0]
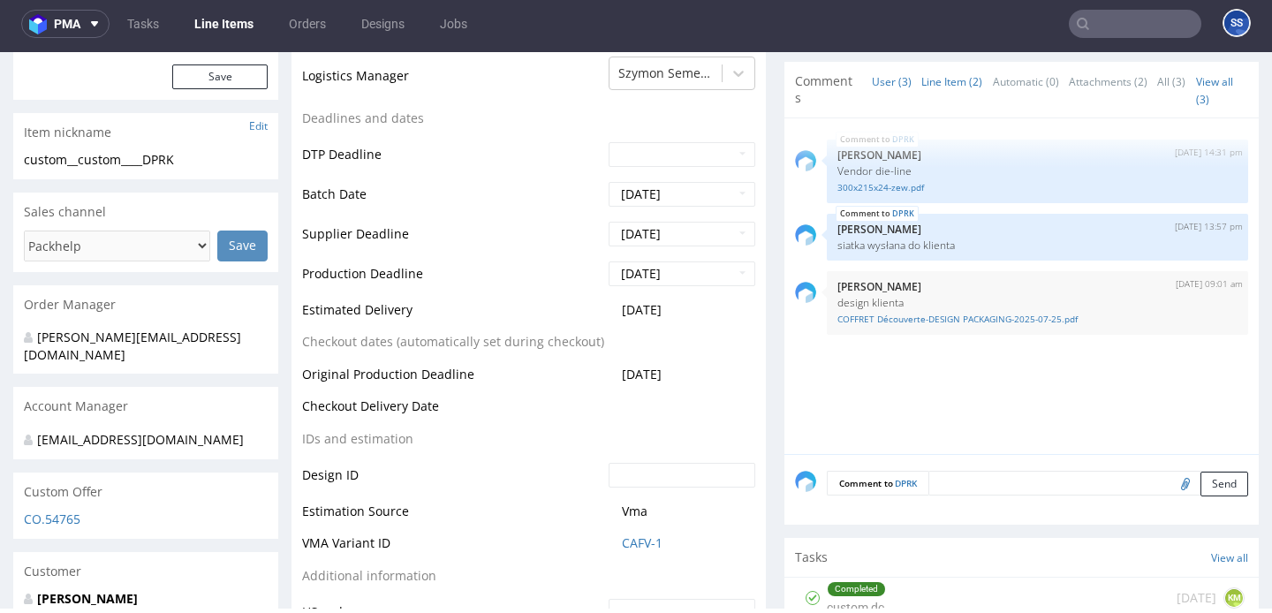
click at [935, 75] on link "Line Item (2)" at bounding box center [951, 82] width 61 height 38
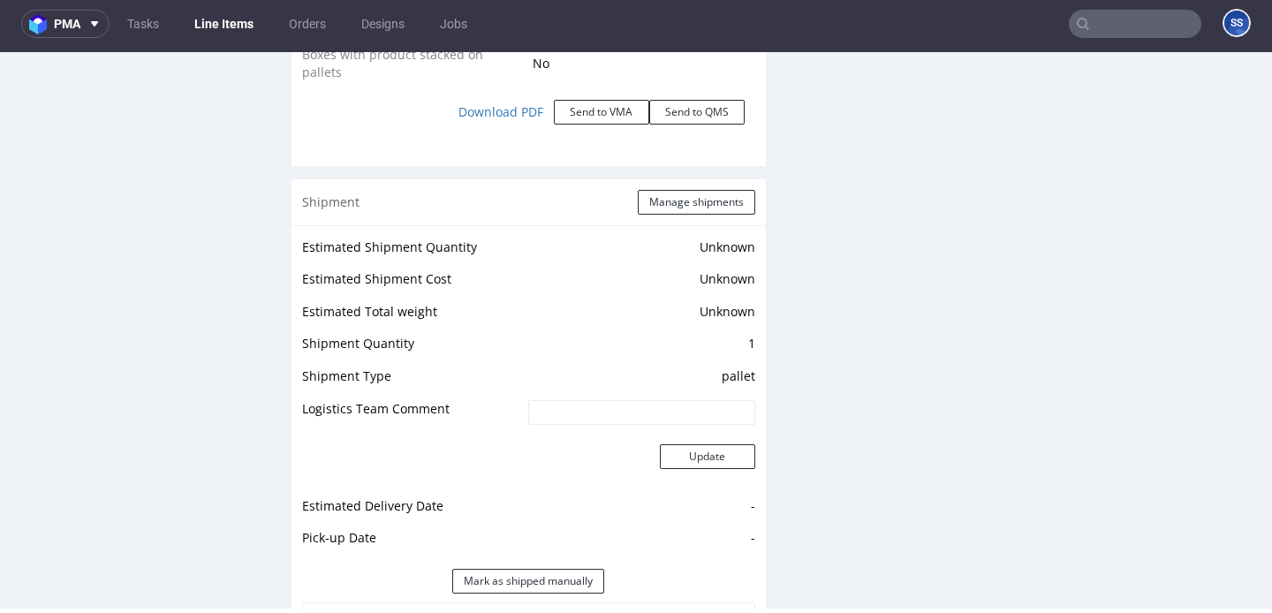
scroll to position [2196, 0]
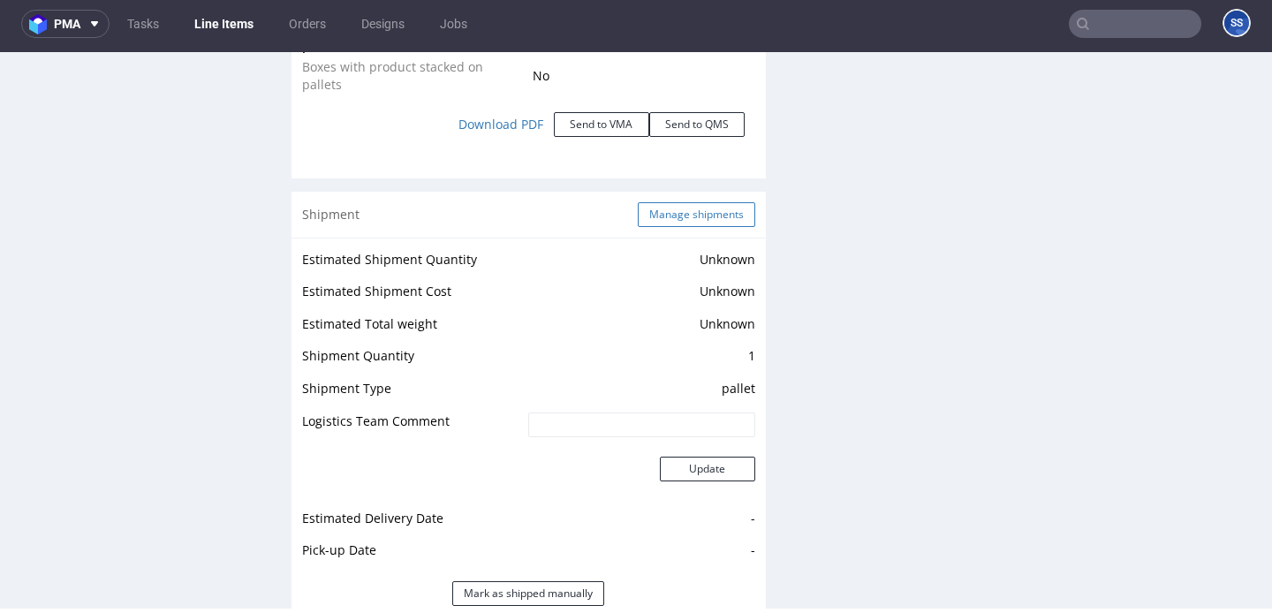
click at [685, 202] on button "Manage shipments" at bounding box center [696, 214] width 117 height 25
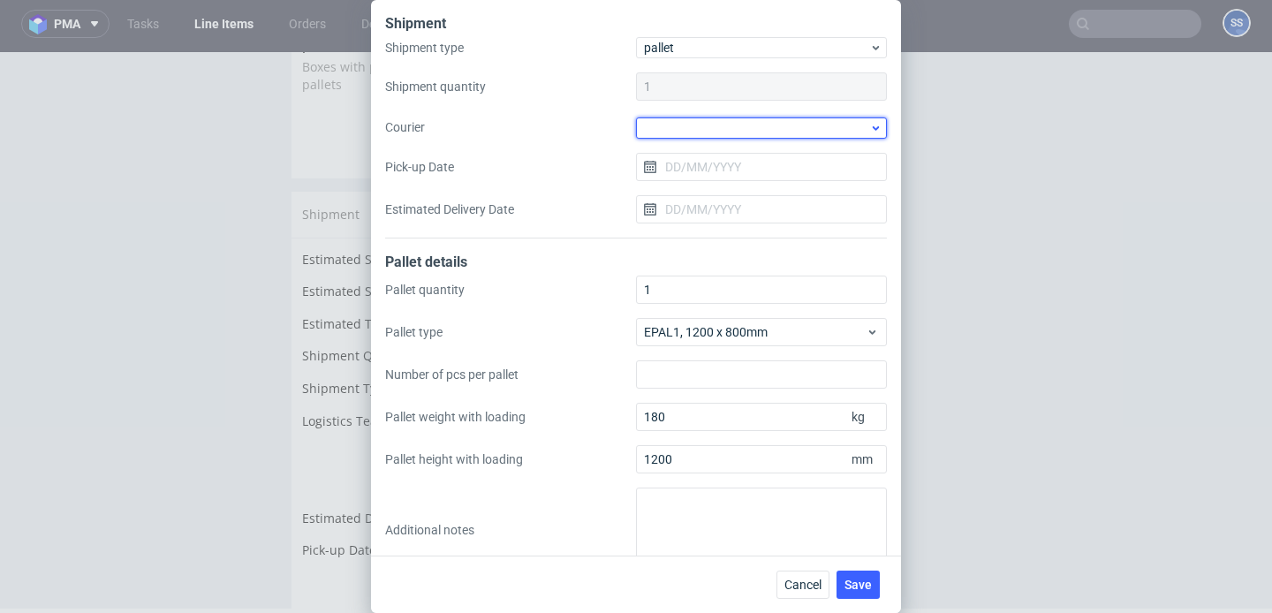
click at [701, 134] on div at bounding box center [761, 127] width 251 height 21
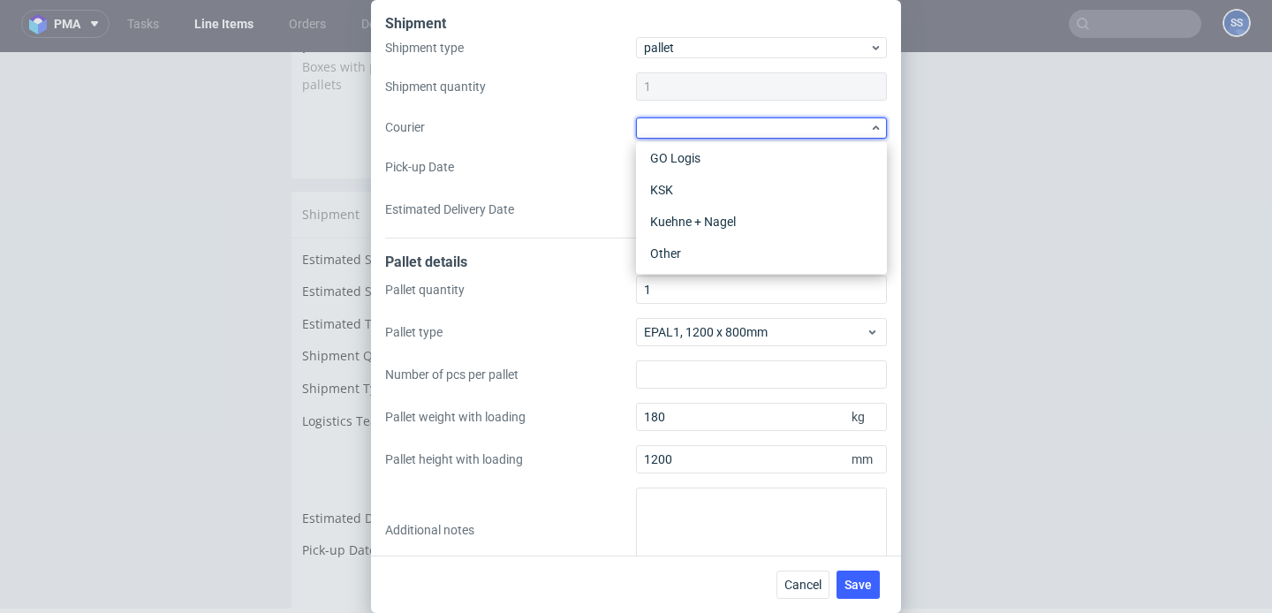
scroll to position [168, 0]
click at [715, 217] on div "Kuehne + Nagel" at bounding box center [761, 220] width 237 height 32
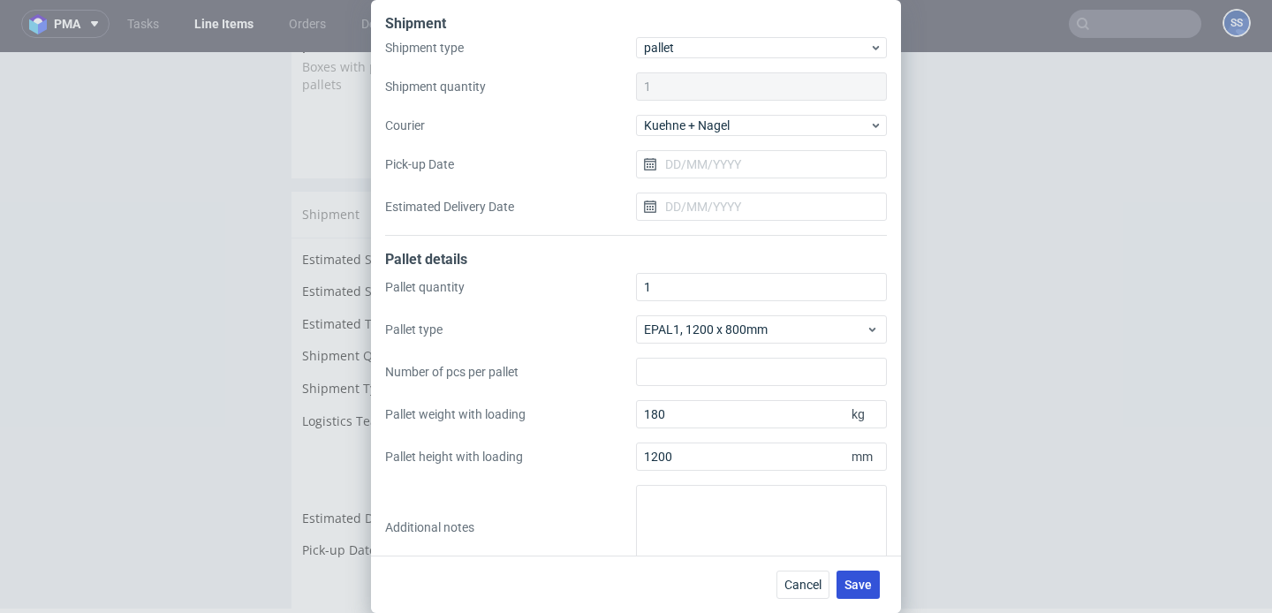
click at [862, 578] on span "Save" at bounding box center [857, 584] width 27 height 12
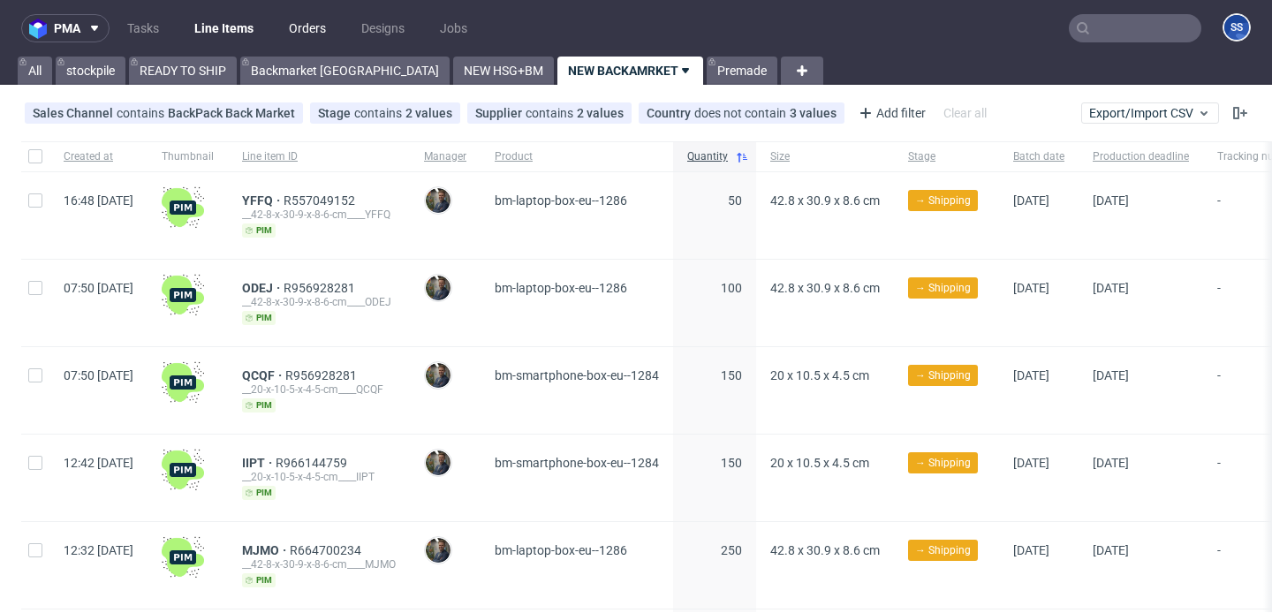
scroll to position [15, 0]
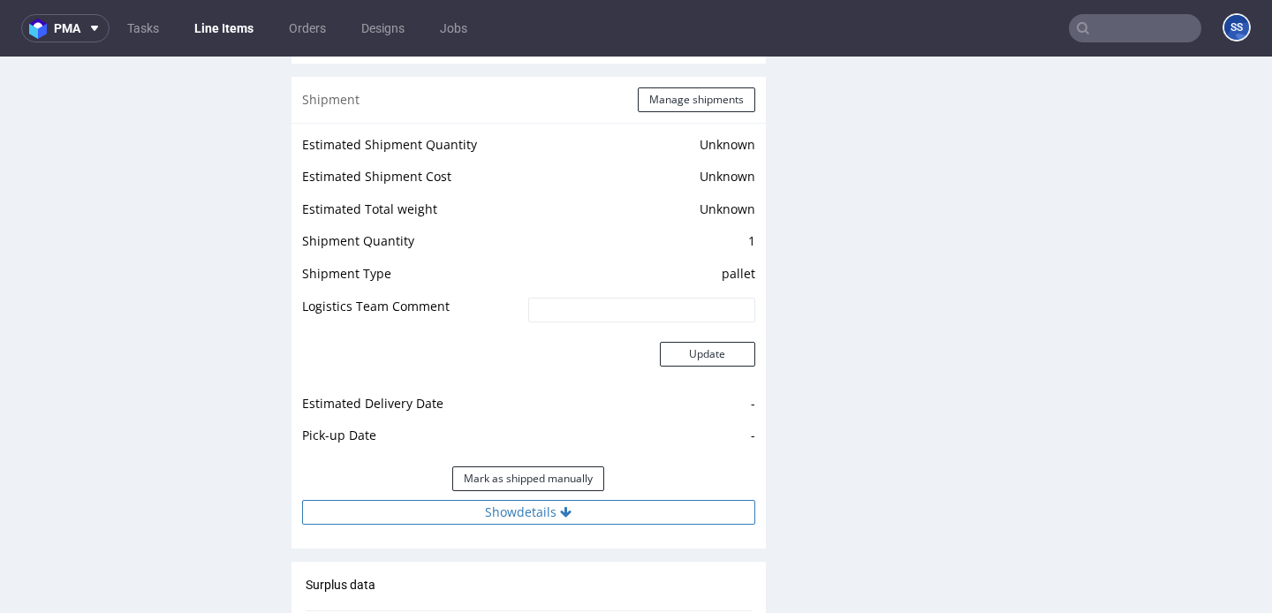
click at [596, 500] on button "Show details" at bounding box center [528, 512] width 453 height 25
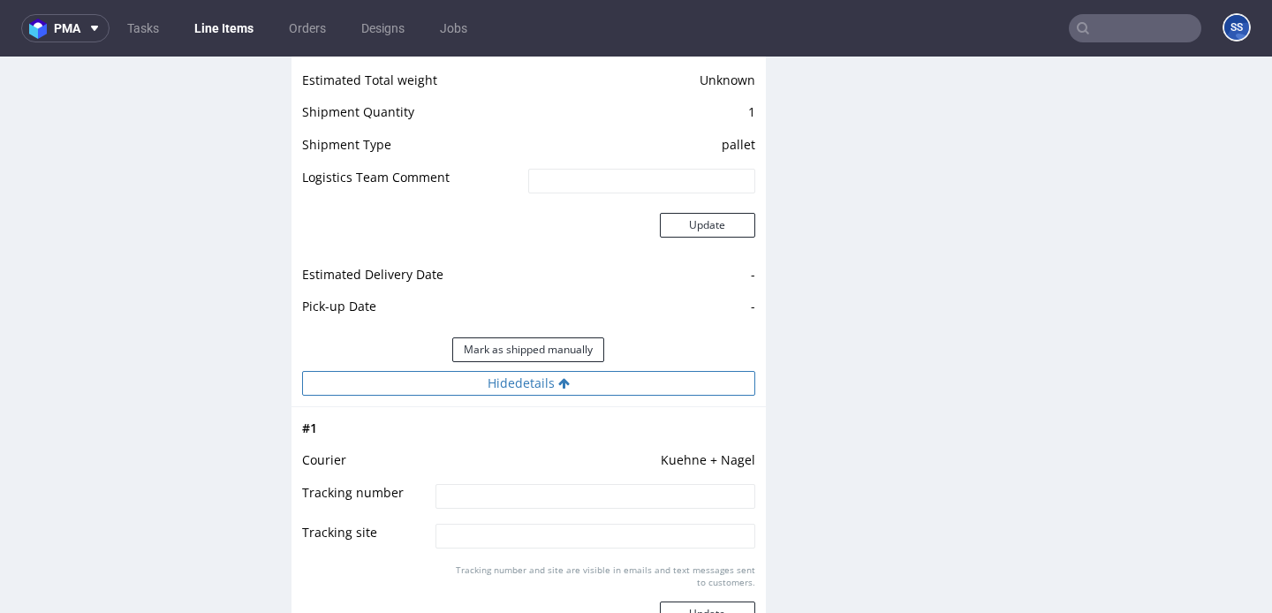
scroll to position [2469, 0]
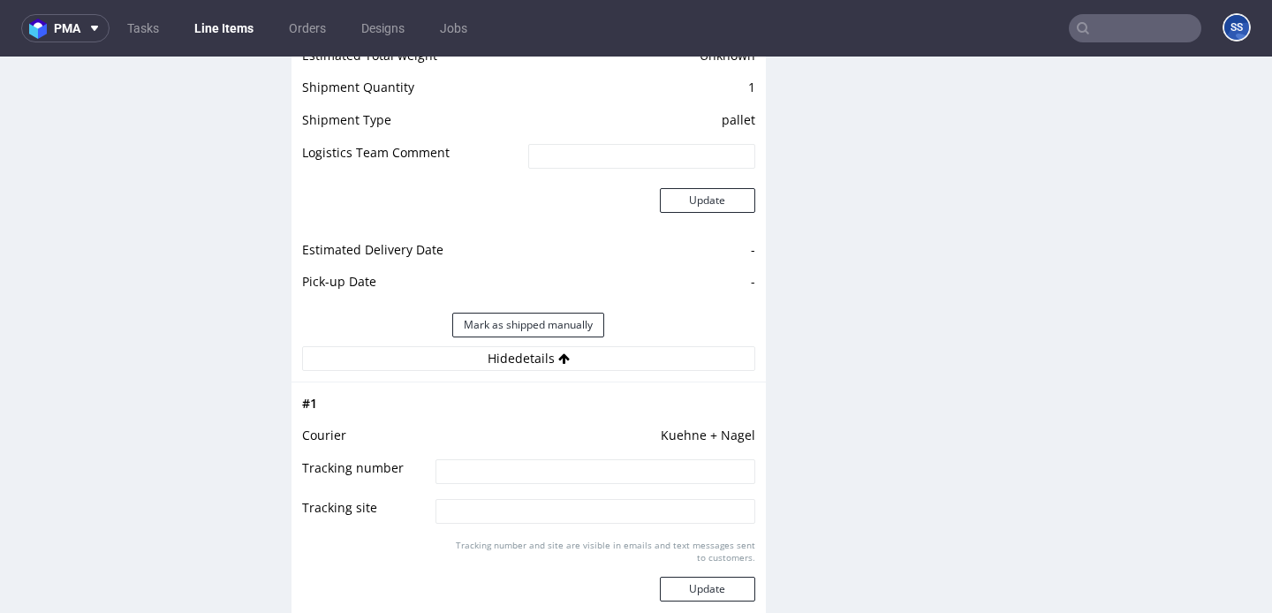
click at [558, 459] on input at bounding box center [594, 471] width 319 height 25
paste input "RWM006363309"
type input "RWM006363309"
click at [696, 577] on button "Update" at bounding box center [707, 589] width 95 height 25
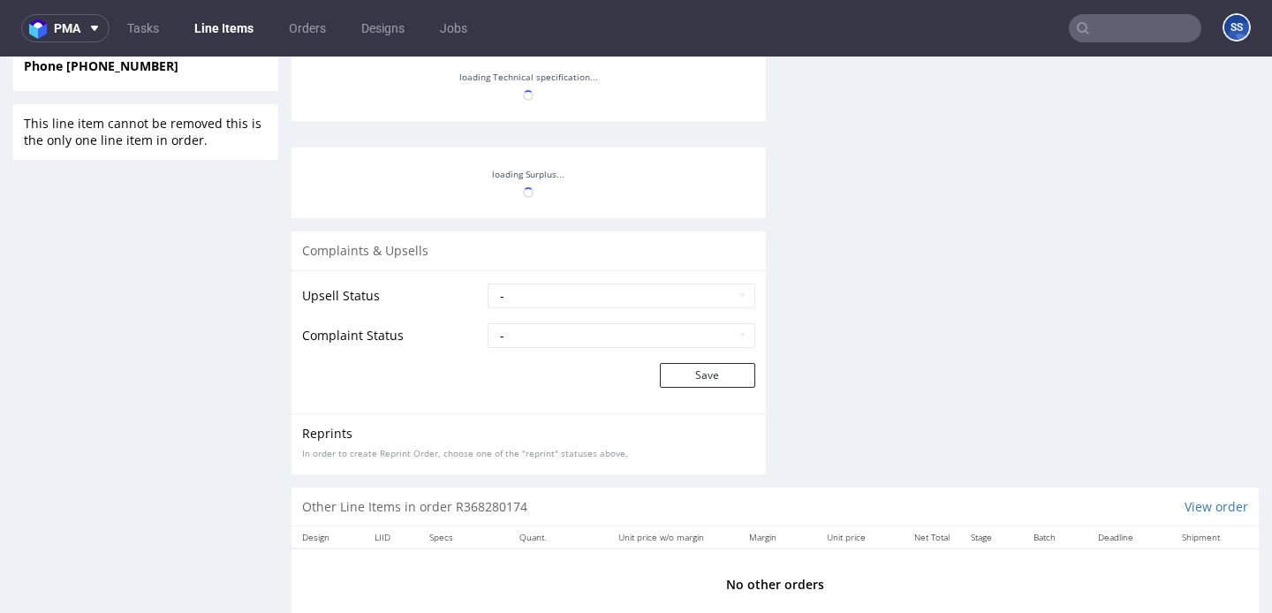
scroll to position [1436, 0]
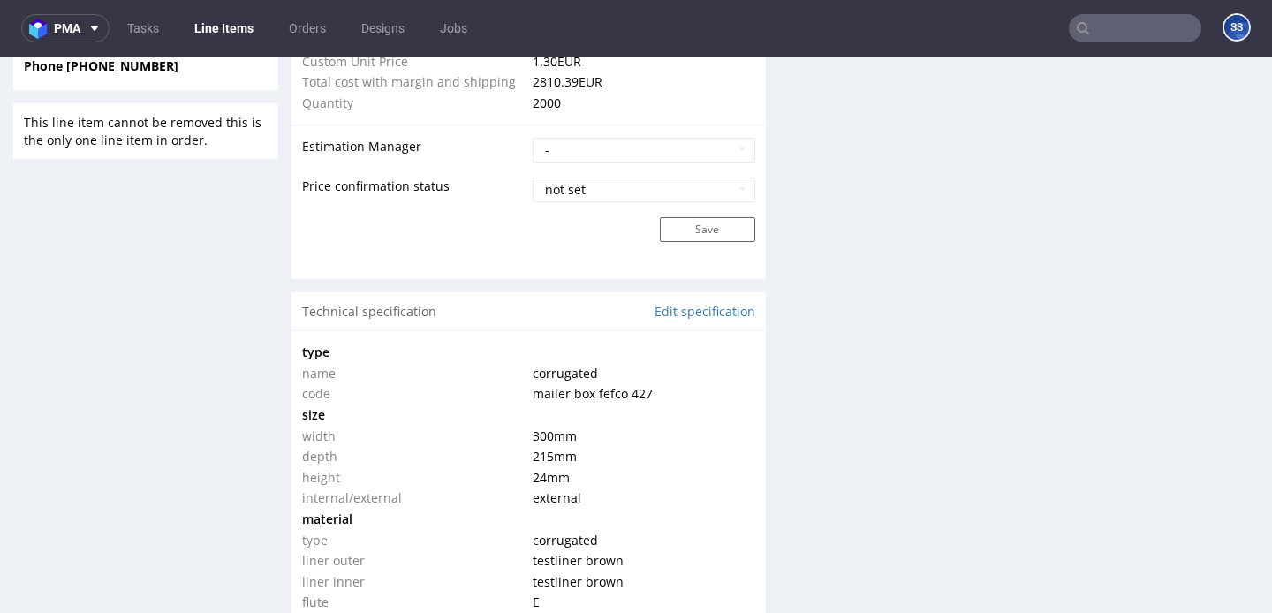
click at [225, 16] on link "Line Items" at bounding box center [224, 28] width 80 height 28
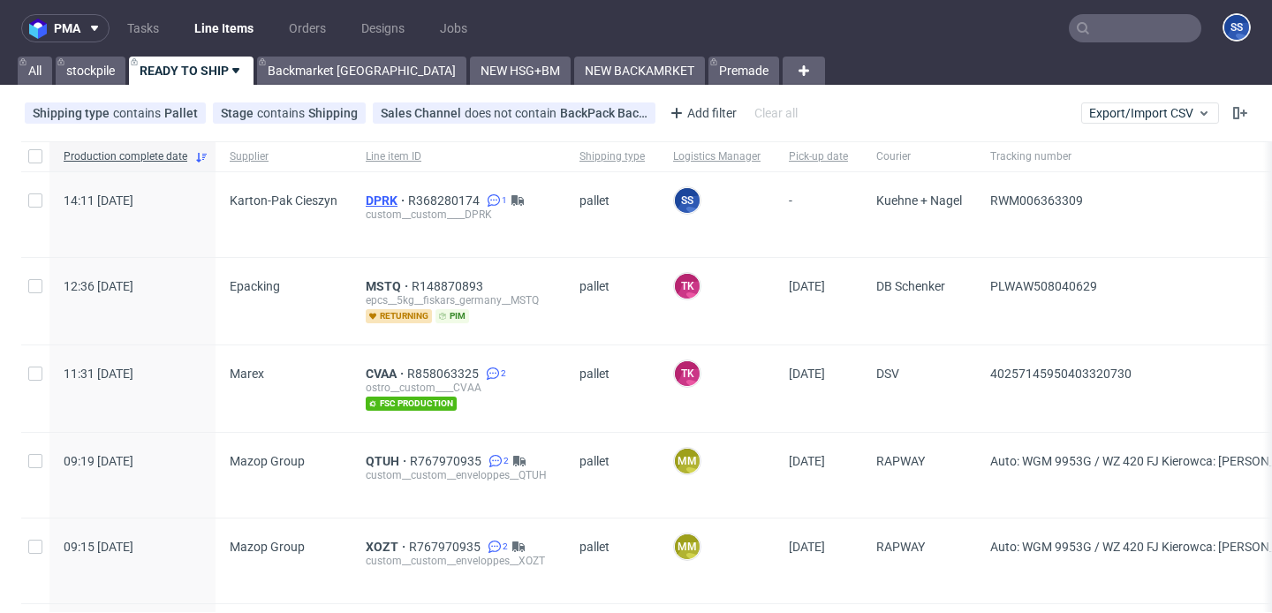
click at [374, 193] on span "DPRK" at bounding box center [387, 200] width 42 height 14
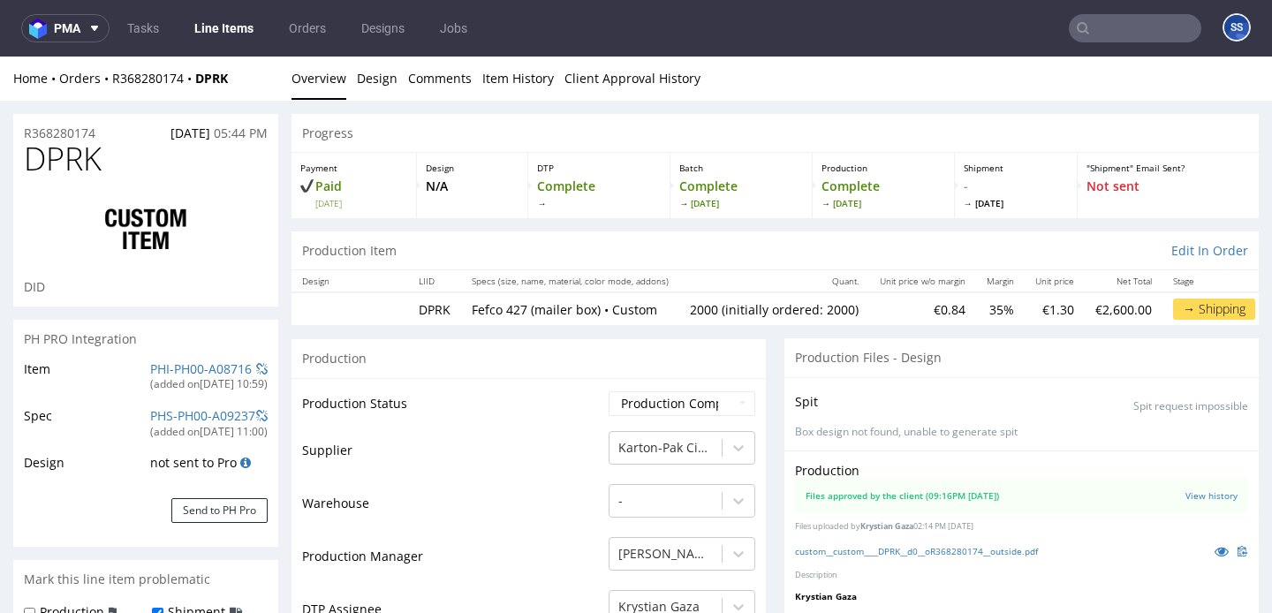
click at [241, 41] on link "Line Items" at bounding box center [224, 28] width 80 height 28
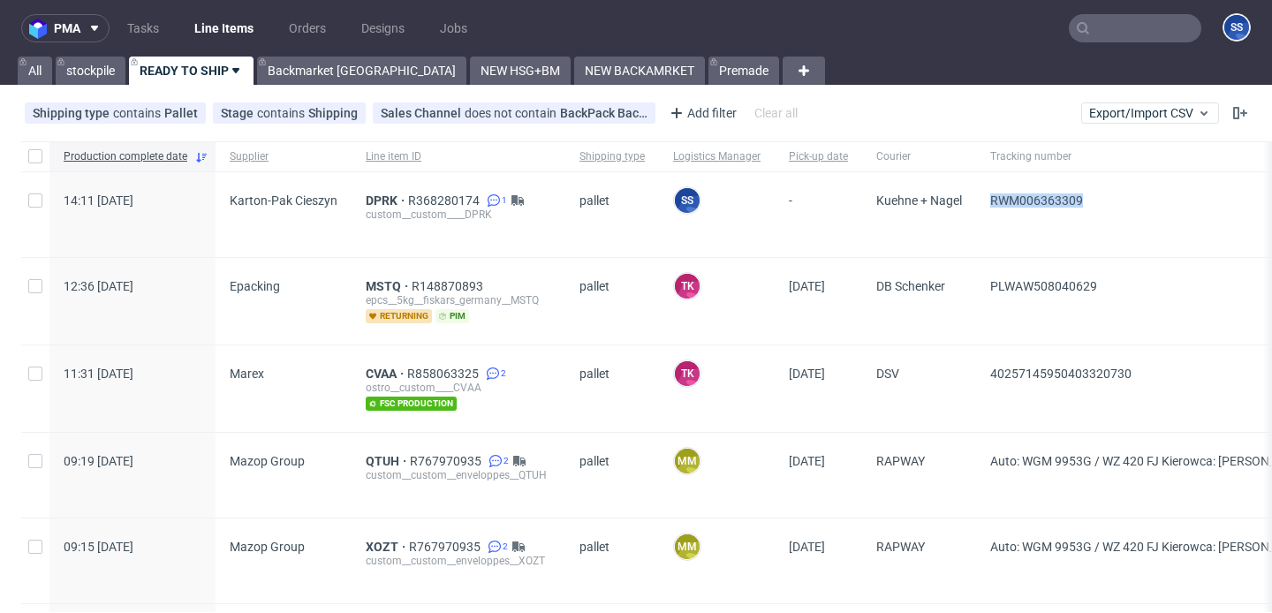
drag, startPoint x: 1100, startPoint y: 202, endPoint x: 986, endPoint y: 203, distance: 113.9
click at [986, 203] on div "RWM006363309" at bounding box center [1193, 214] width 435 height 85
copy span "RWM006363309"
click at [377, 201] on span "DPRK" at bounding box center [387, 200] width 42 height 14
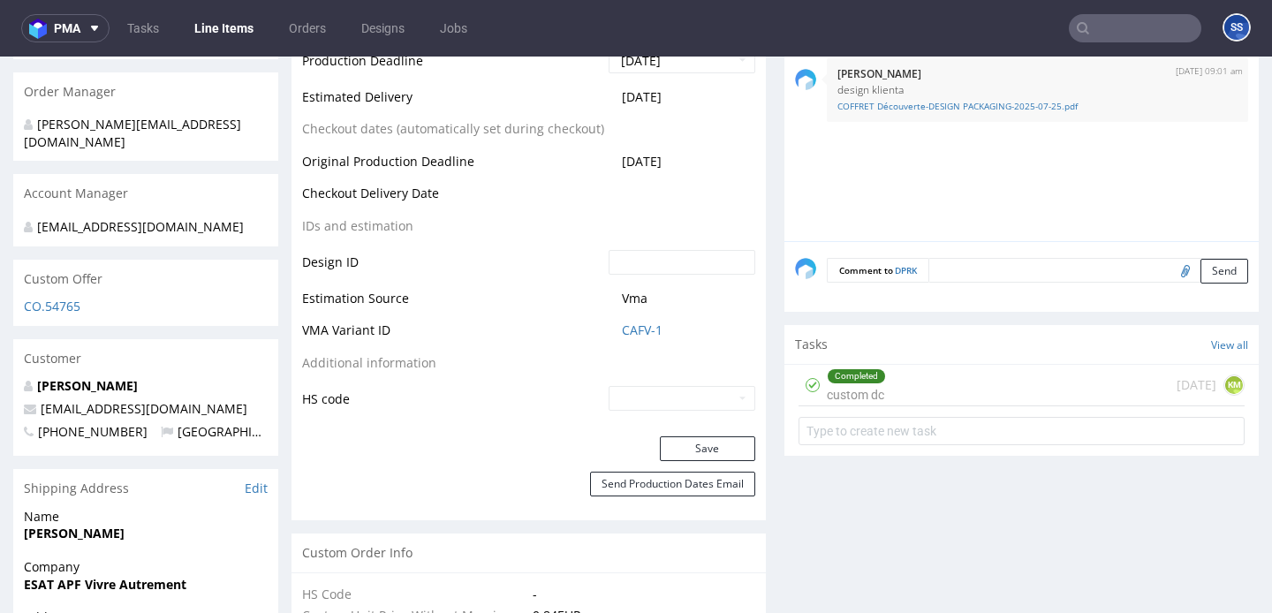
scroll to position [824, 0]
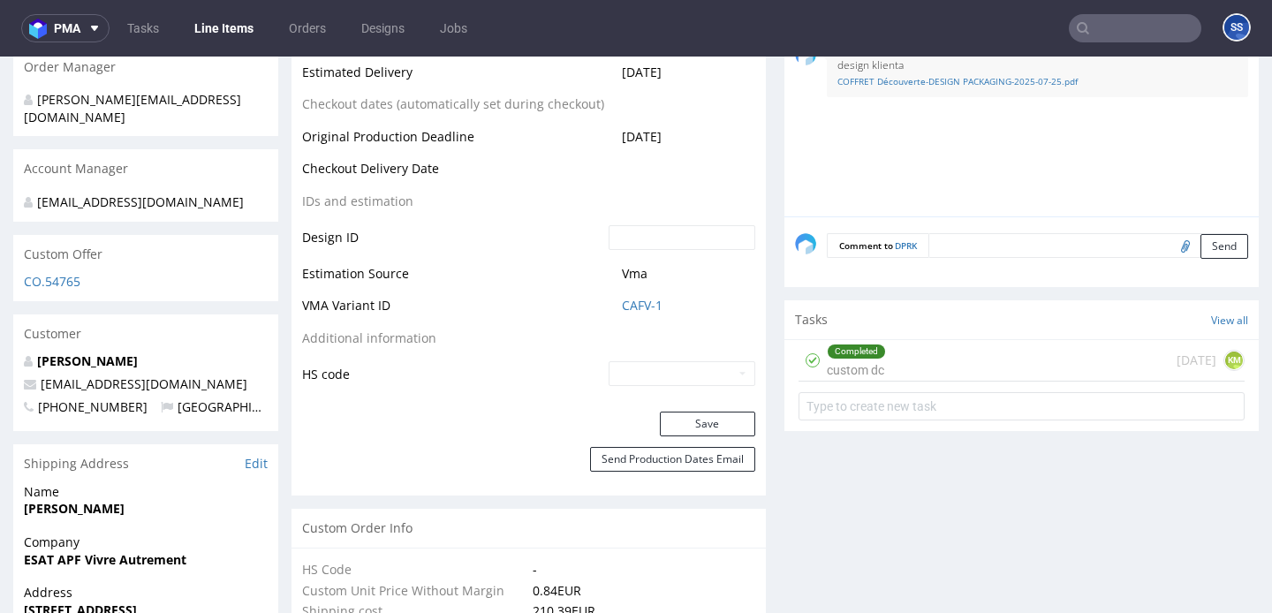
click at [99, 551] on strong "ESAT APF Vivre Autrement" at bounding box center [105, 559] width 162 height 17
copy strong "ESAT APF Vivre Autrement"
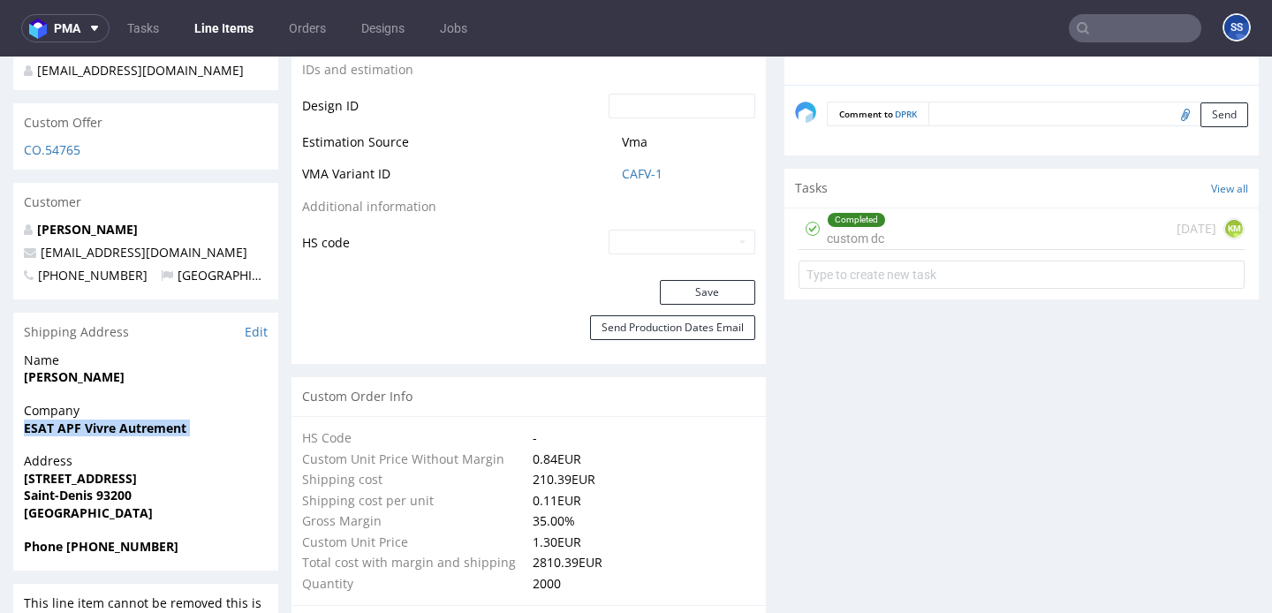
scroll to position [976, 0]
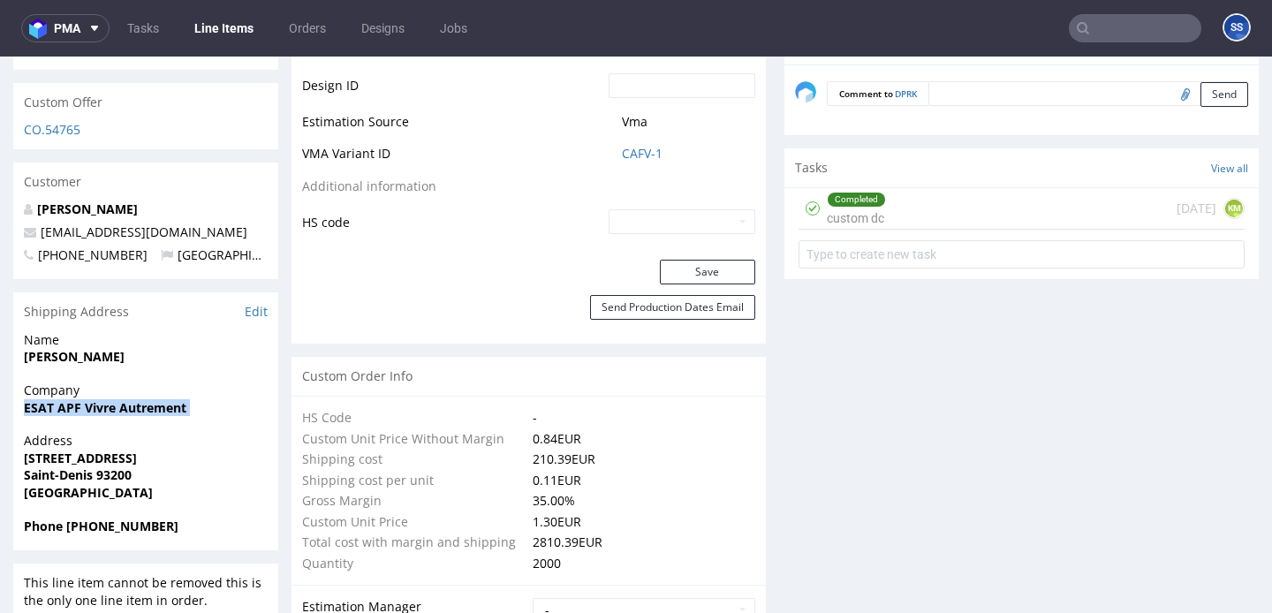
click at [110, 449] on strong "[STREET_ADDRESS]" at bounding box center [80, 457] width 113 height 17
copy strong "[STREET_ADDRESS]"
click at [64, 466] on strong "Saint-Denis 93200" at bounding box center [78, 474] width 108 height 17
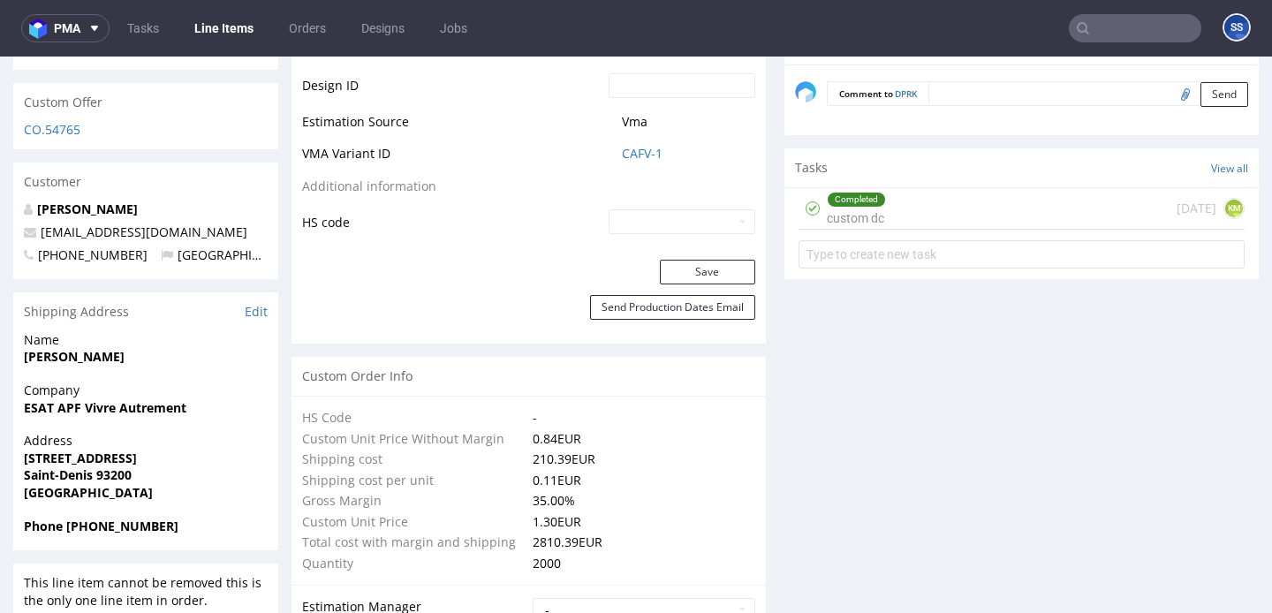
click at [64, 466] on strong "Saint-Denis 93200" at bounding box center [78, 474] width 108 height 17
copy strong "Saint-Denis 93200"
click at [85, 348] on strong "[PERSON_NAME]" at bounding box center [74, 356] width 101 height 17
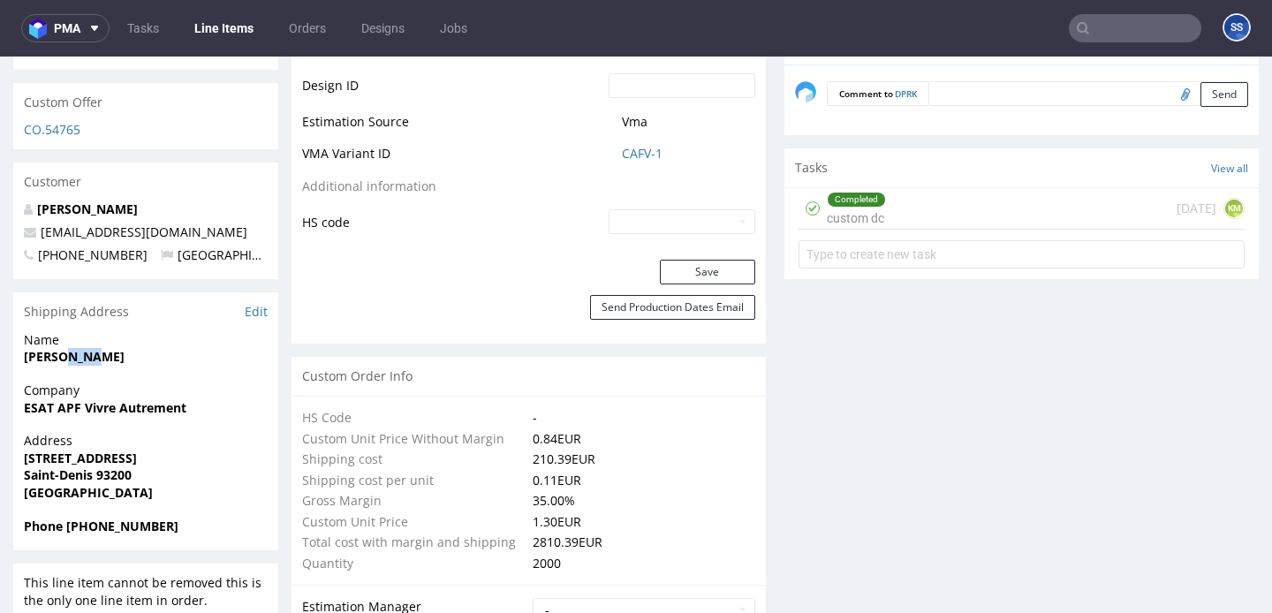
click at [85, 348] on strong "[PERSON_NAME]" at bounding box center [74, 356] width 101 height 17
copy strong "[PERSON_NAME]"
drag, startPoint x: 232, startPoint y: 219, endPoint x: 40, endPoint y: 214, distance: 192.6
click at [40, 223] on p "[EMAIL_ADDRESS][DOMAIN_NAME]" at bounding box center [146, 232] width 244 height 18
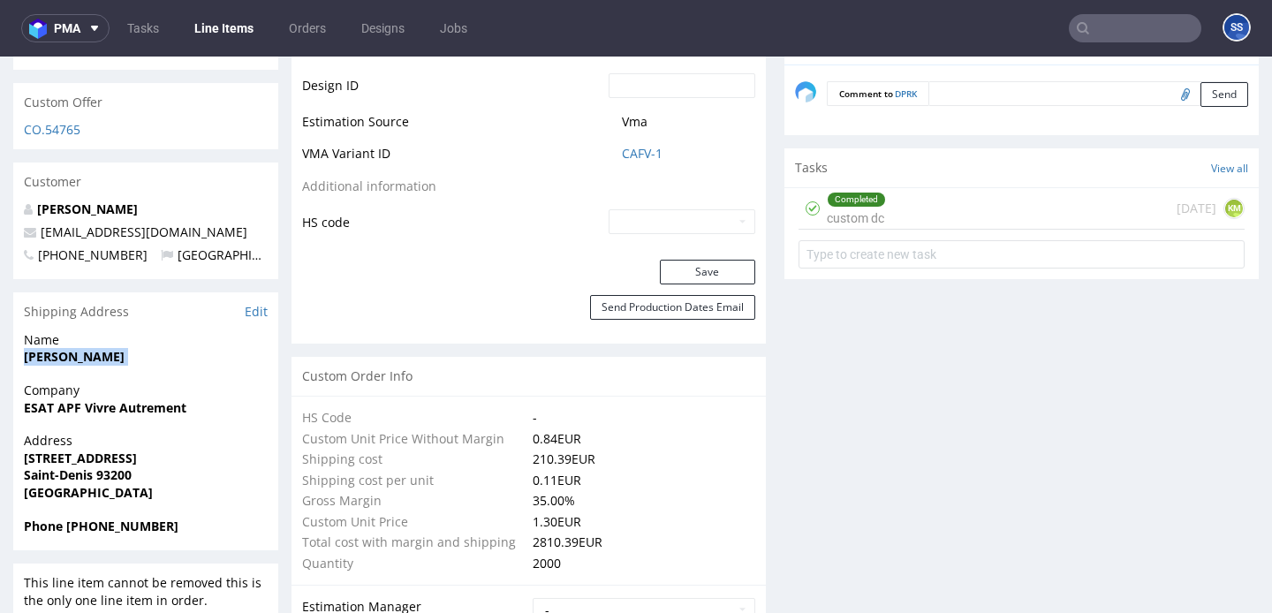
copy link "[EMAIL_ADDRESS][DOMAIN_NAME]"
drag, startPoint x: 178, startPoint y: 516, endPoint x: 88, endPoint y: 517, distance: 90.1
click at [88, 517] on span "Phone +33602153019" at bounding box center [146, 526] width 244 height 18
copy strong "602153019"
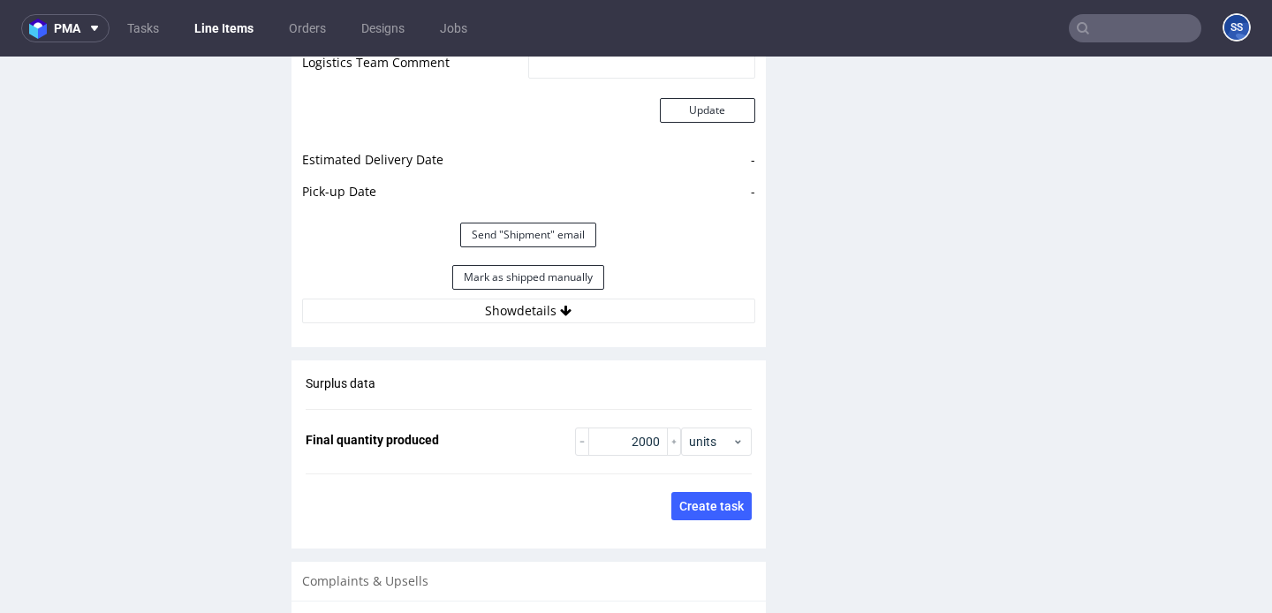
scroll to position [2562, 0]
click at [588, 296] on button "Show details" at bounding box center [528, 308] width 453 height 25
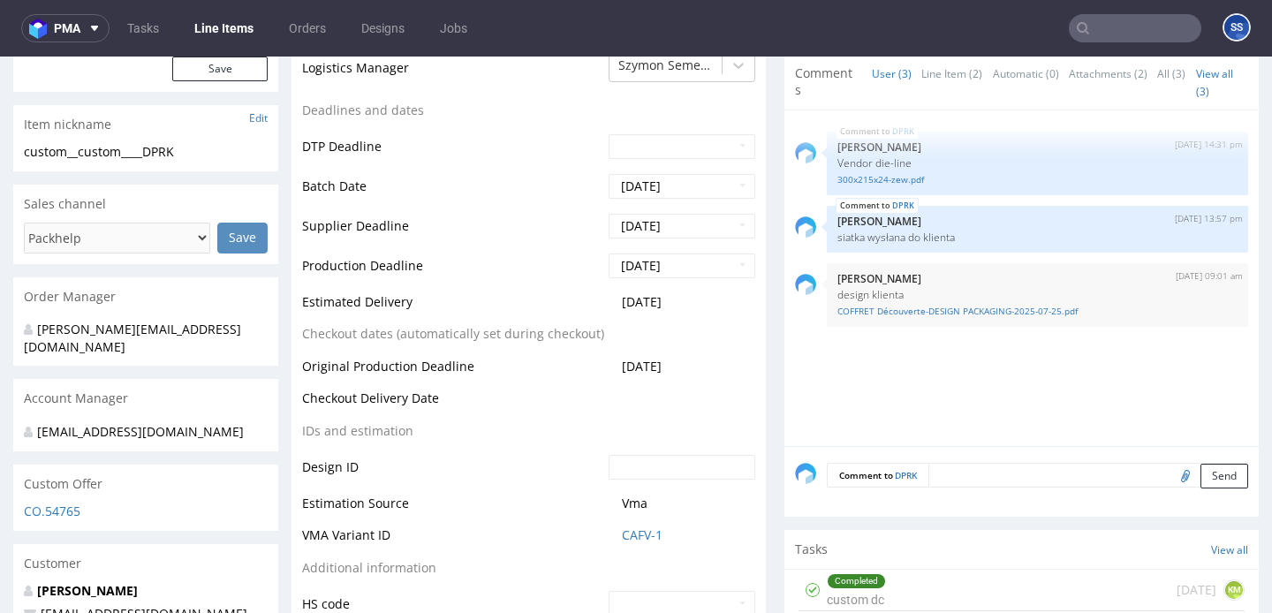
scroll to position [0, 0]
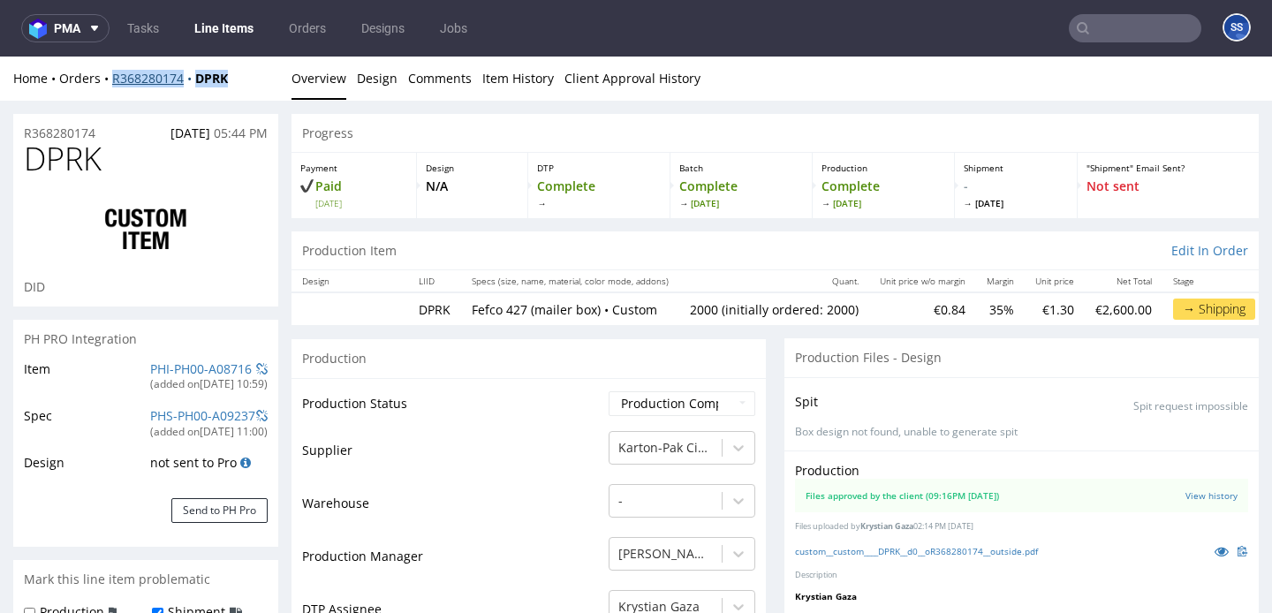
drag, startPoint x: 245, startPoint y: 81, endPoint x: 113, endPoint y: 80, distance: 131.6
click at [113, 80] on div "Home Orders R368280174 DPRK" at bounding box center [145, 79] width 265 height 18
copy div "R368280174 DPRK"
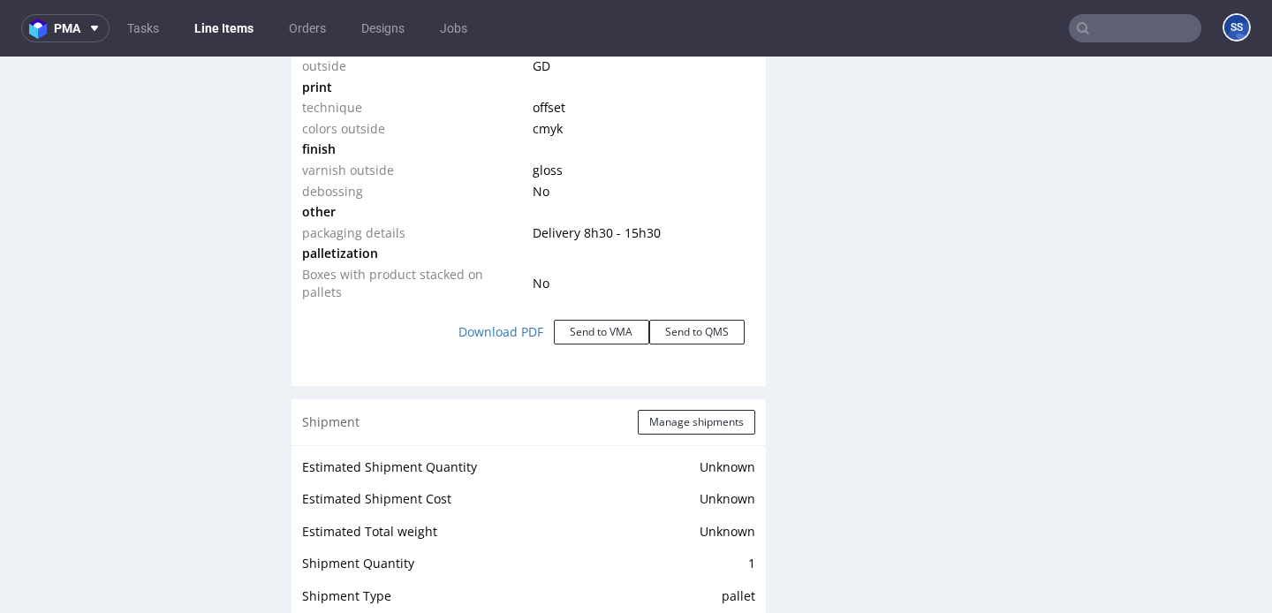
scroll to position [2036, 0]
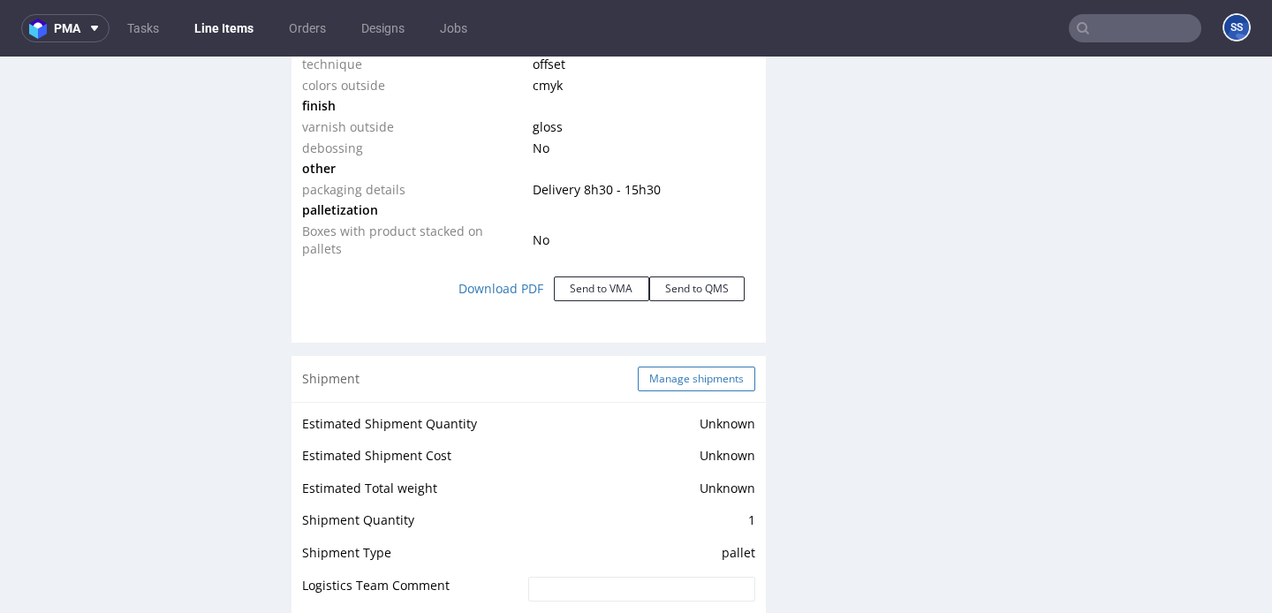
click at [683, 366] on button "Manage shipments" at bounding box center [696, 378] width 117 height 25
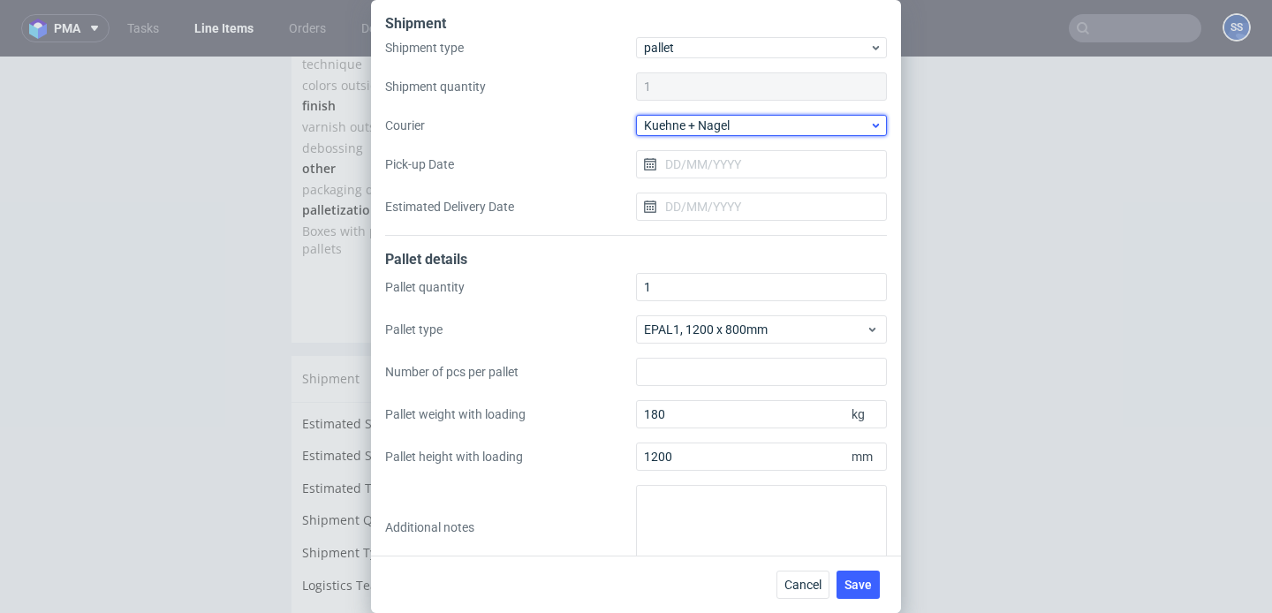
click at [705, 119] on span "Kuehne + Nagel" at bounding box center [756, 126] width 225 height 18
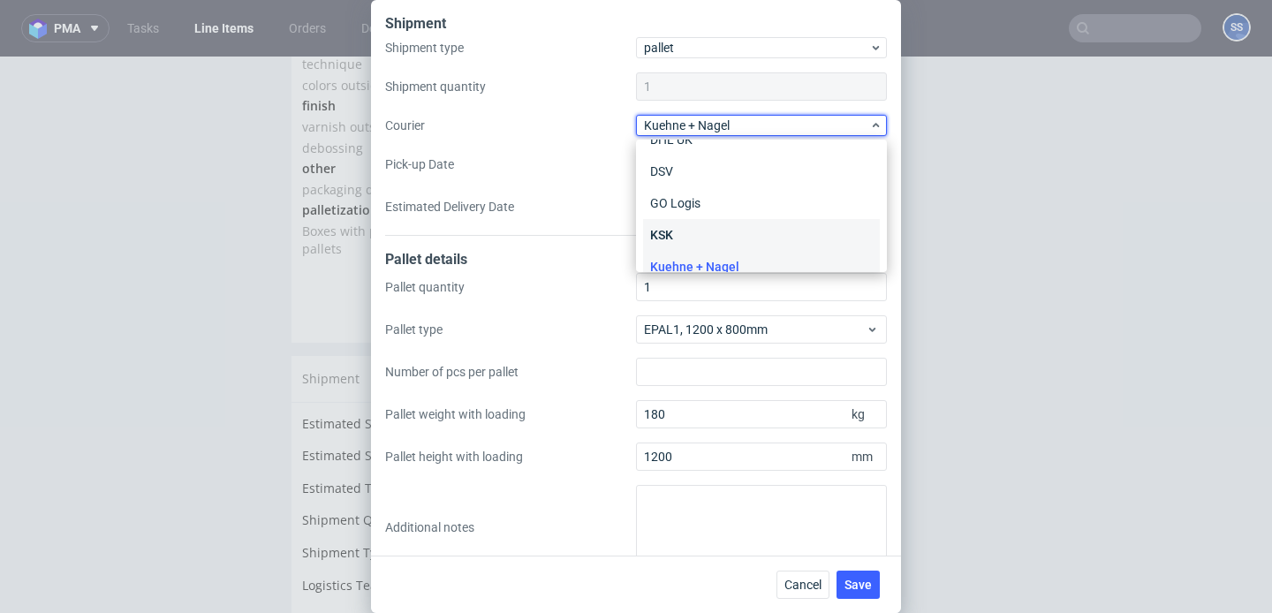
scroll to position [88, 0]
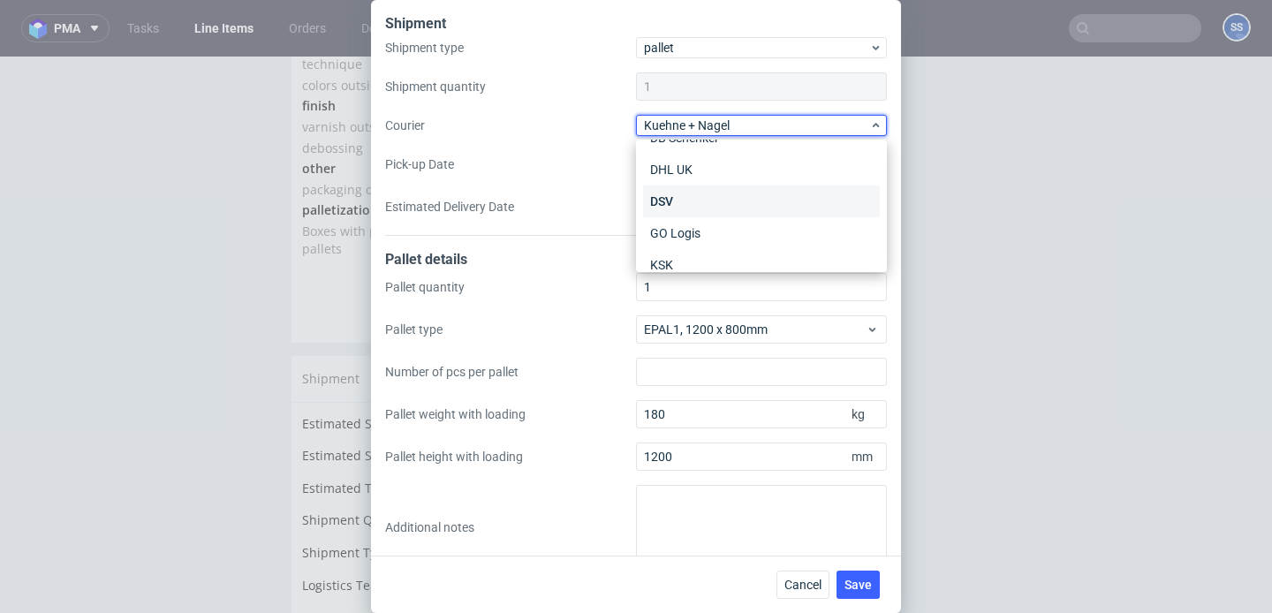
click at [700, 194] on div "DSV" at bounding box center [761, 201] width 237 height 32
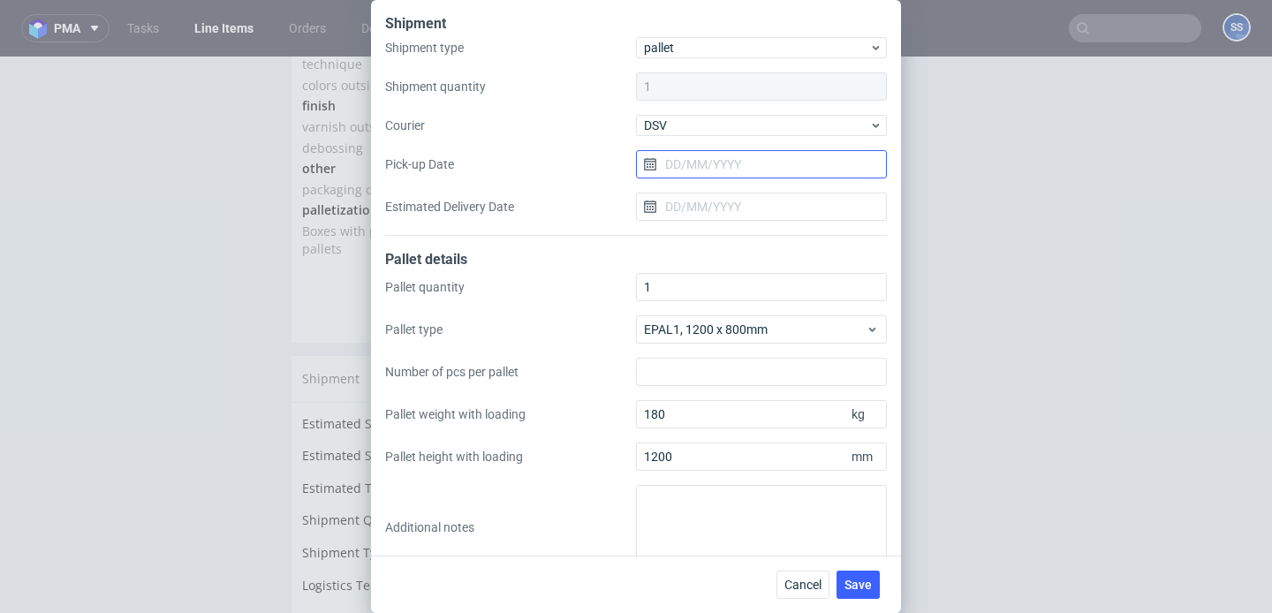
click at [736, 173] on input "Pick-up Date" at bounding box center [761, 164] width 251 height 28
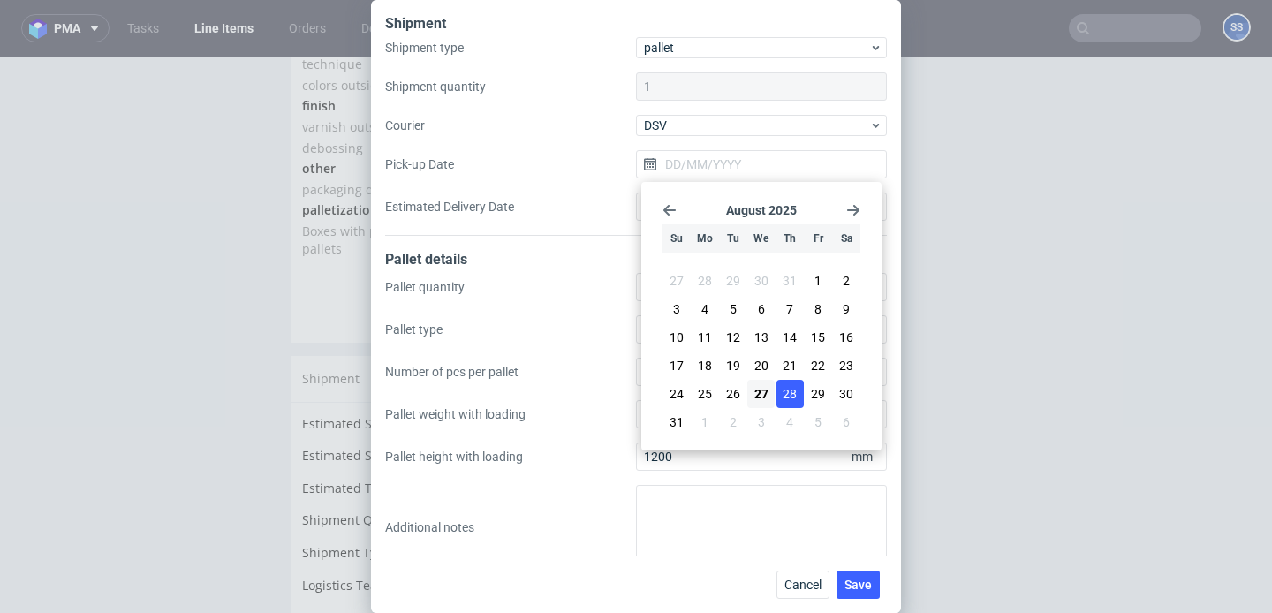
click at [792, 393] on span "28" at bounding box center [789, 394] width 14 height 18
type input "[DATE]"
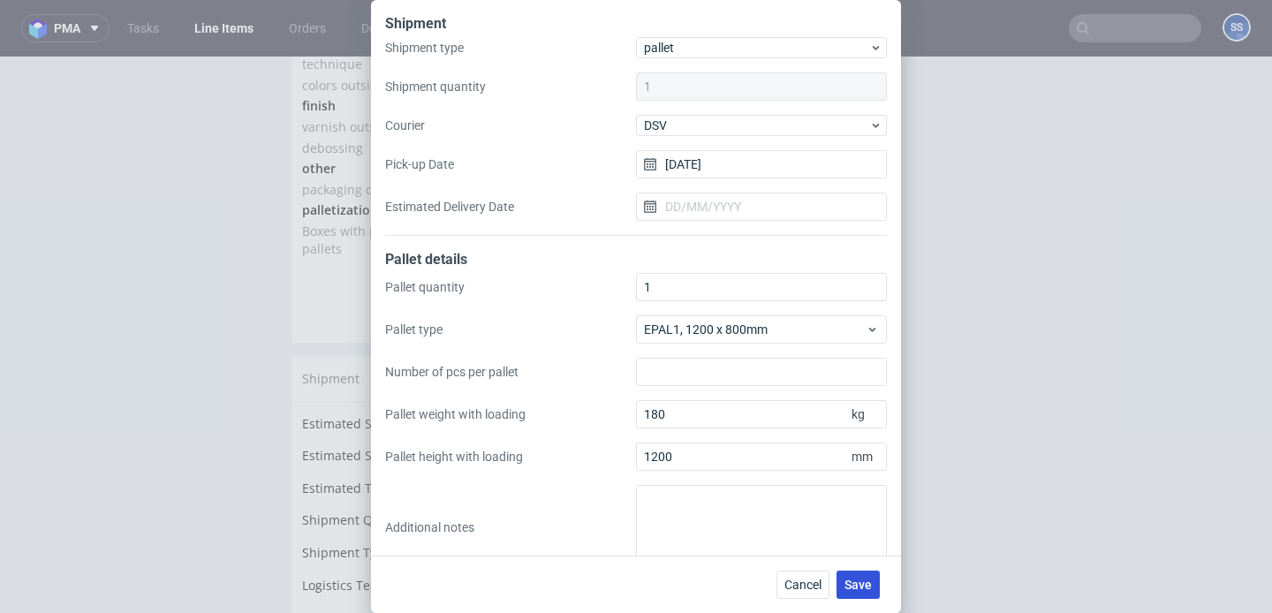
click at [857, 578] on span "Save" at bounding box center [857, 584] width 27 height 12
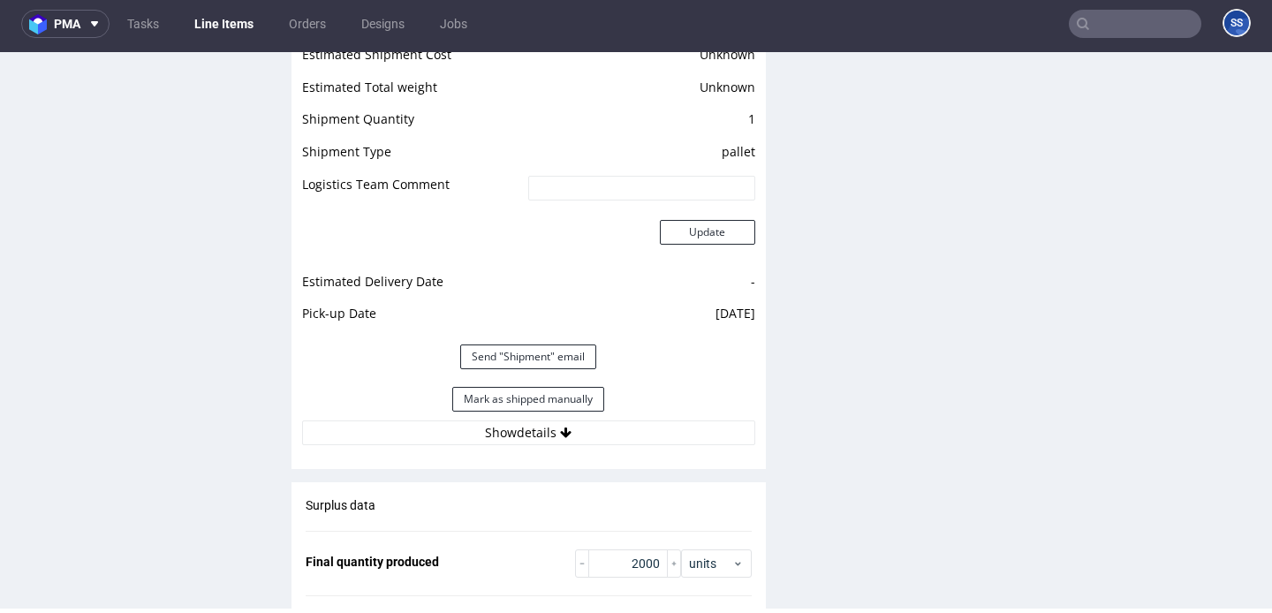
scroll to position [2438, 0]
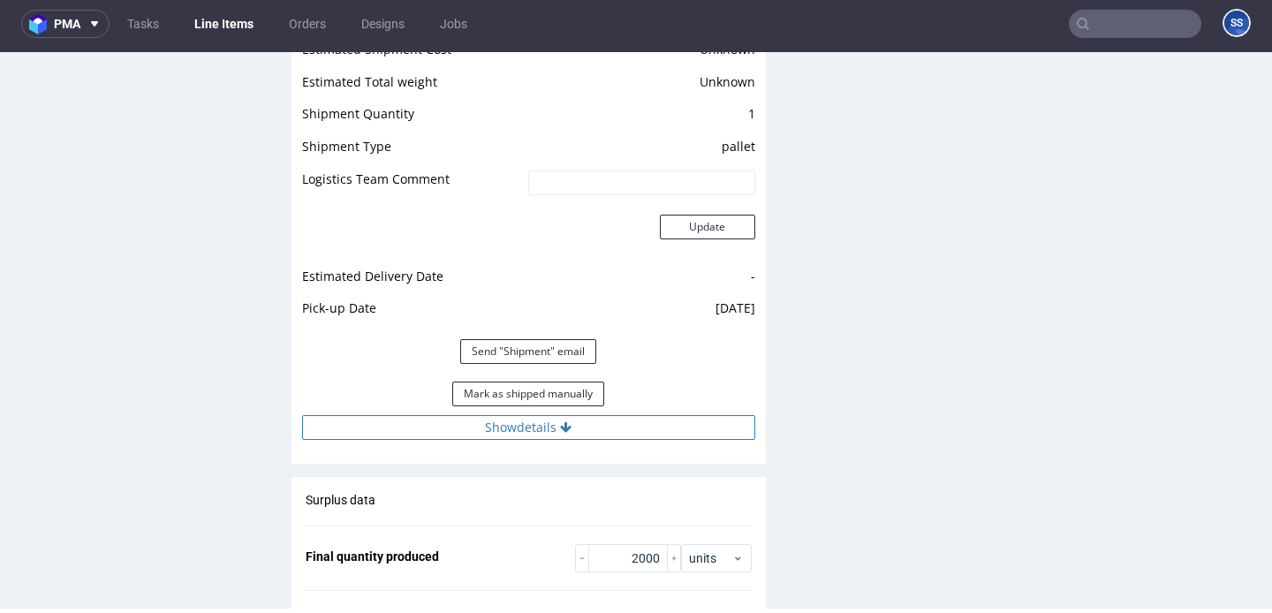
click at [594, 416] on button "Show details" at bounding box center [528, 427] width 453 height 25
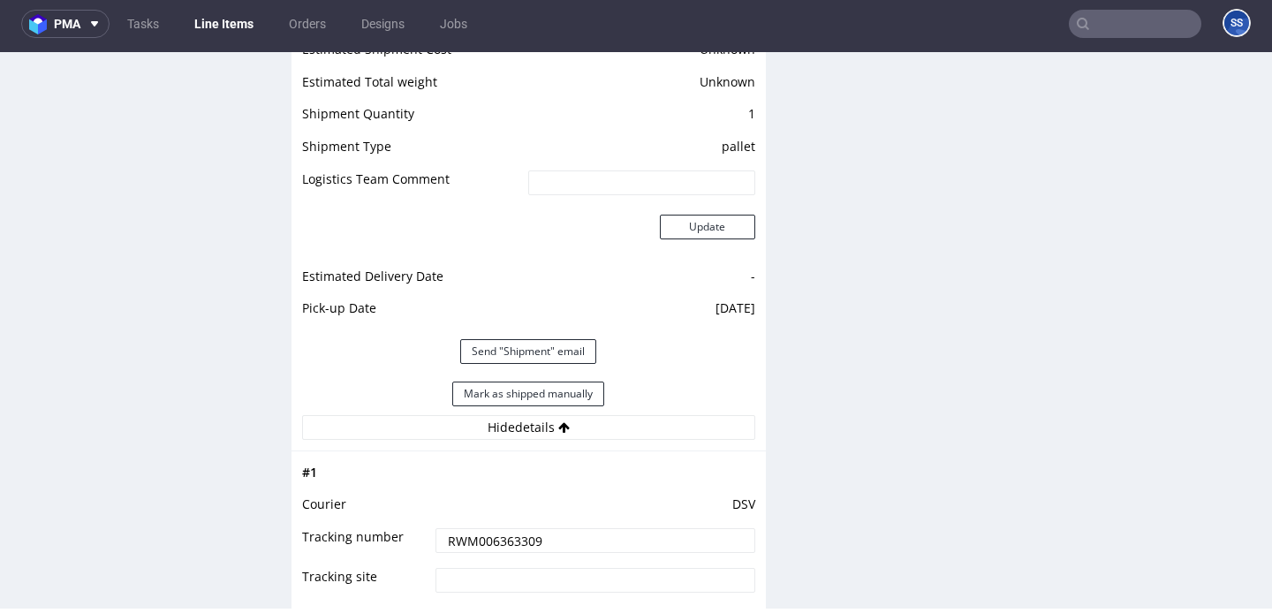
click at [509, 528] on input "RWM006363309" at bounding box center [594, 540] width 319 height 25
paste input "4025714595040339422"
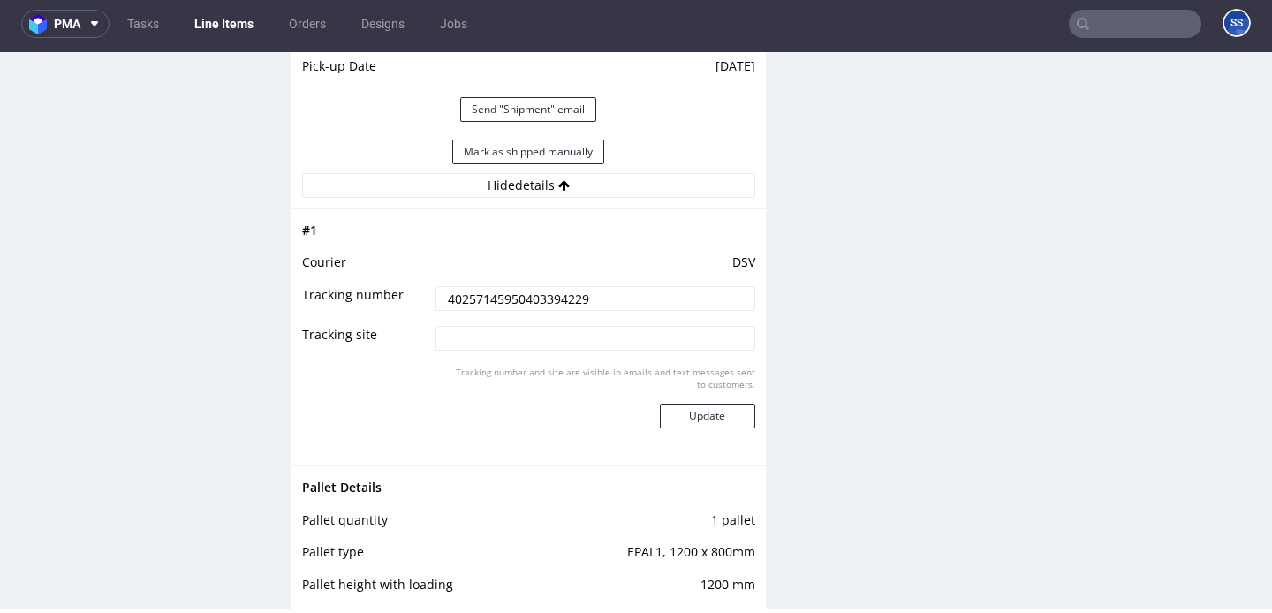
scroll to position [2815, 0]
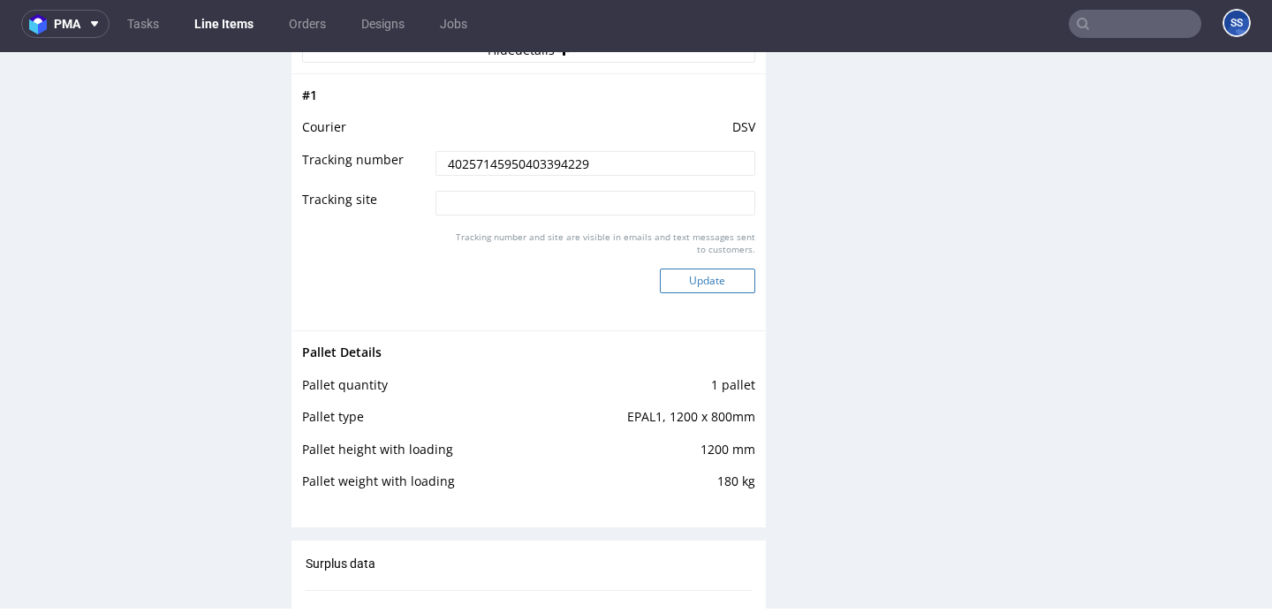
type input "40257145950403394229"
click at [698, 268] on button "Update" at bounding box center [707, 280] width 95 height 25
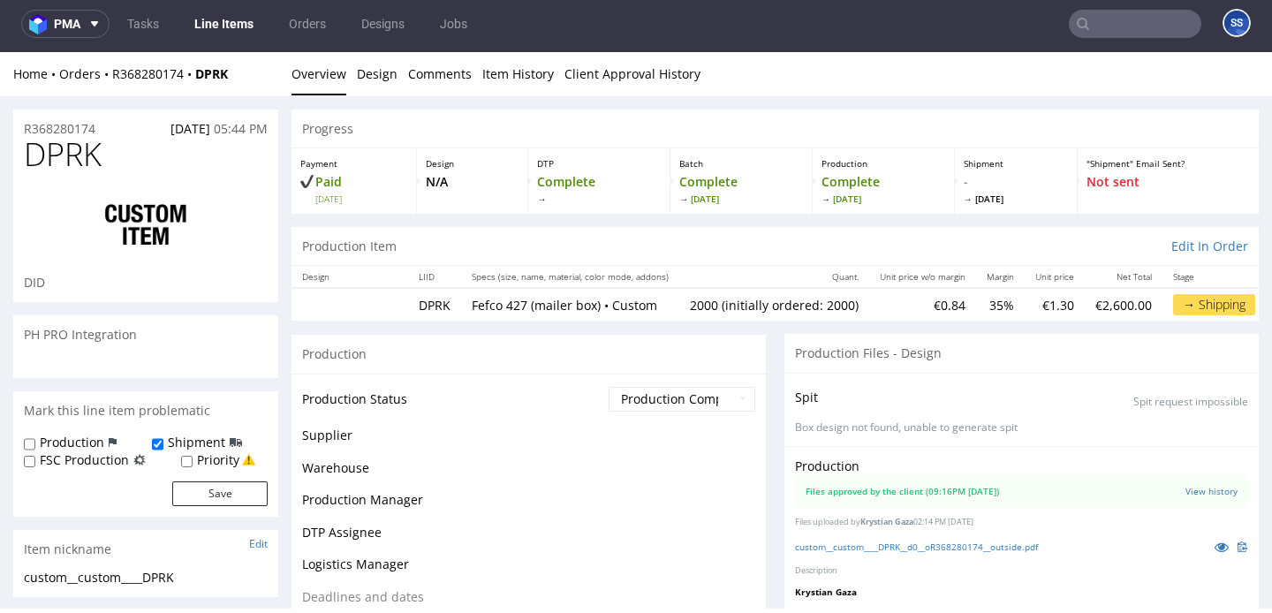
scroll to position [1436, 0]
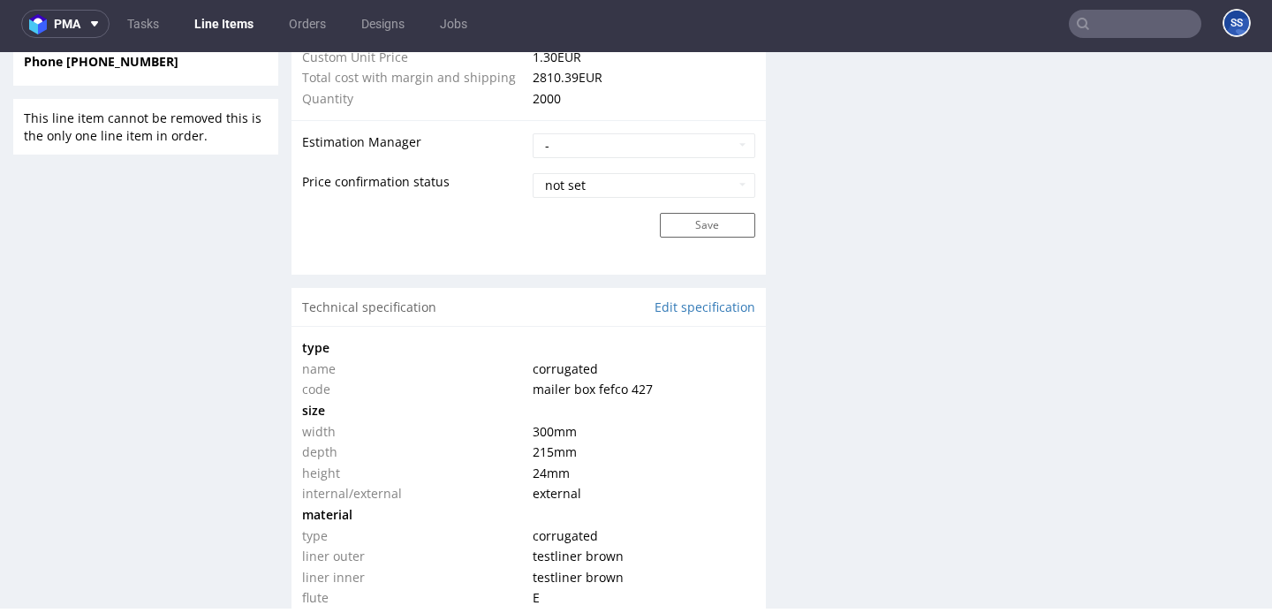
click at [212, 15] on link "Line Items" at bounding box center [224, 24] width 80 height 28
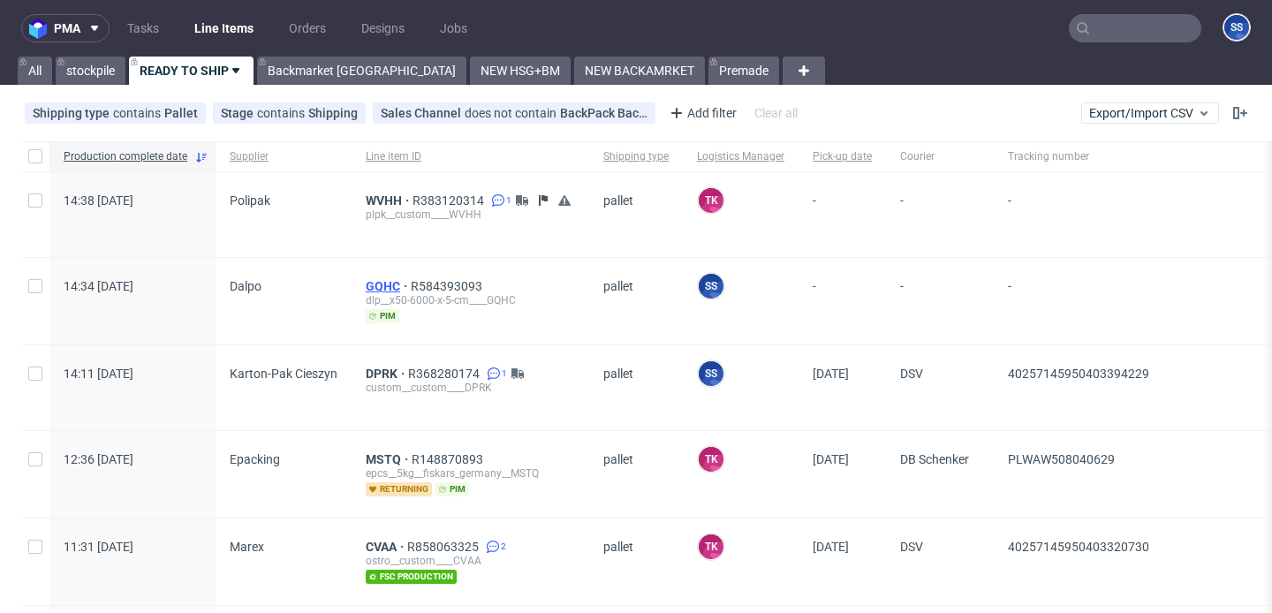
click at [370, 279] on span "GQHC" at bounding box center [388, 286] width 45 height 14
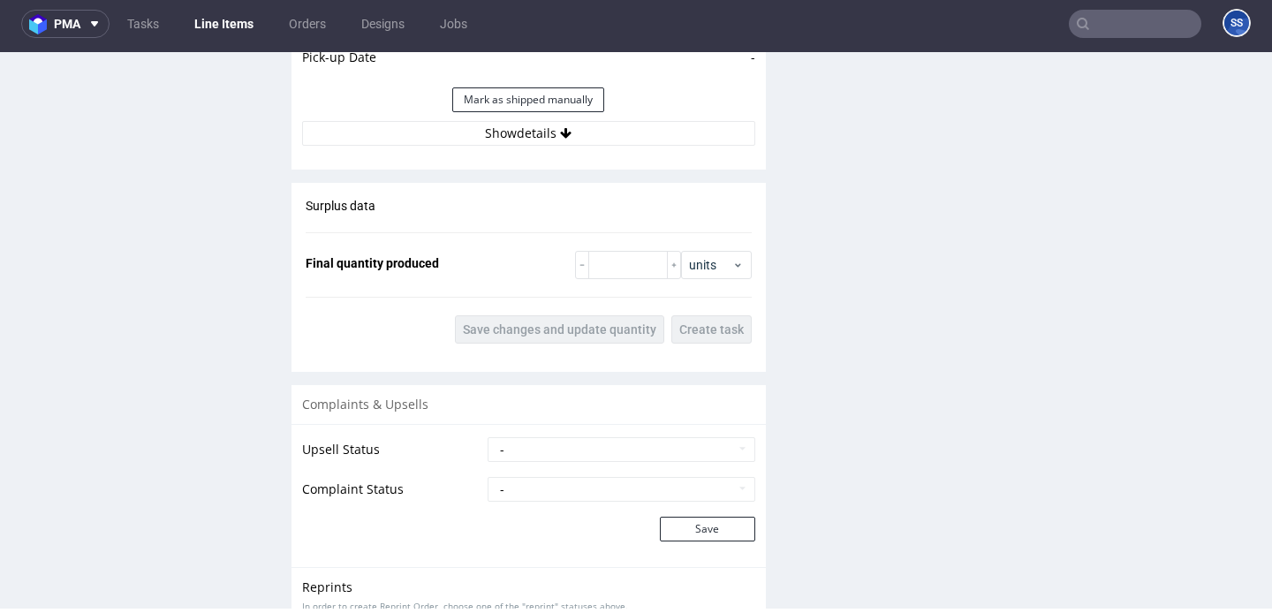
scroll to position [2258, 0]
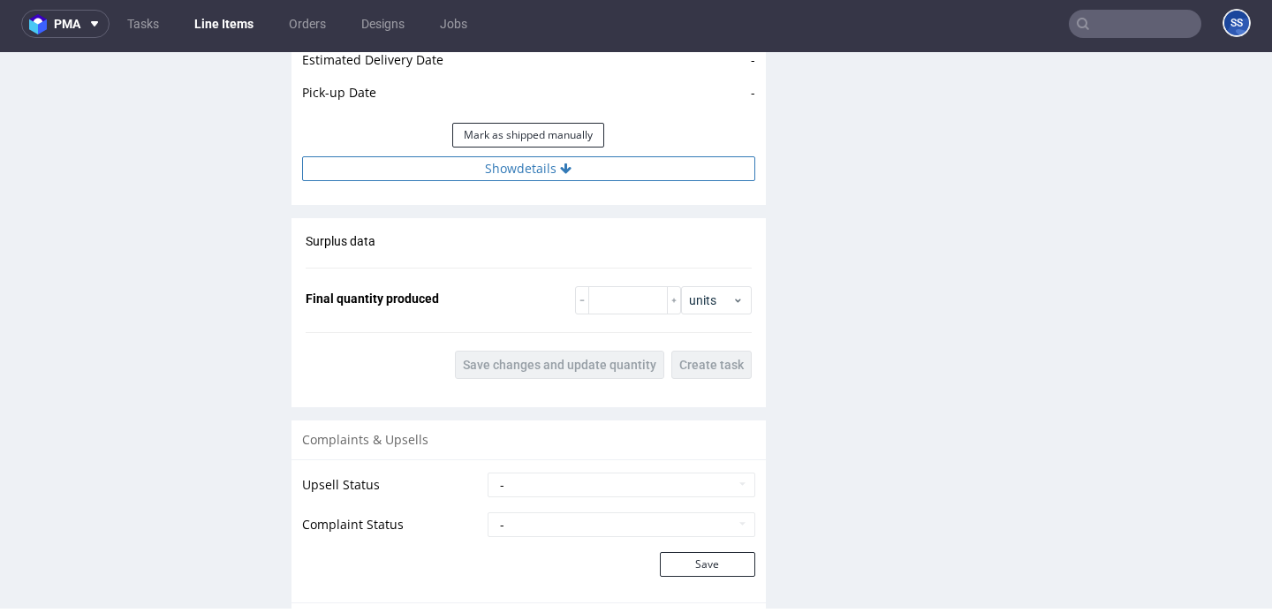
click at [462, 162] on button "Show details" at bounding box center [528, 168] width 453 height 25
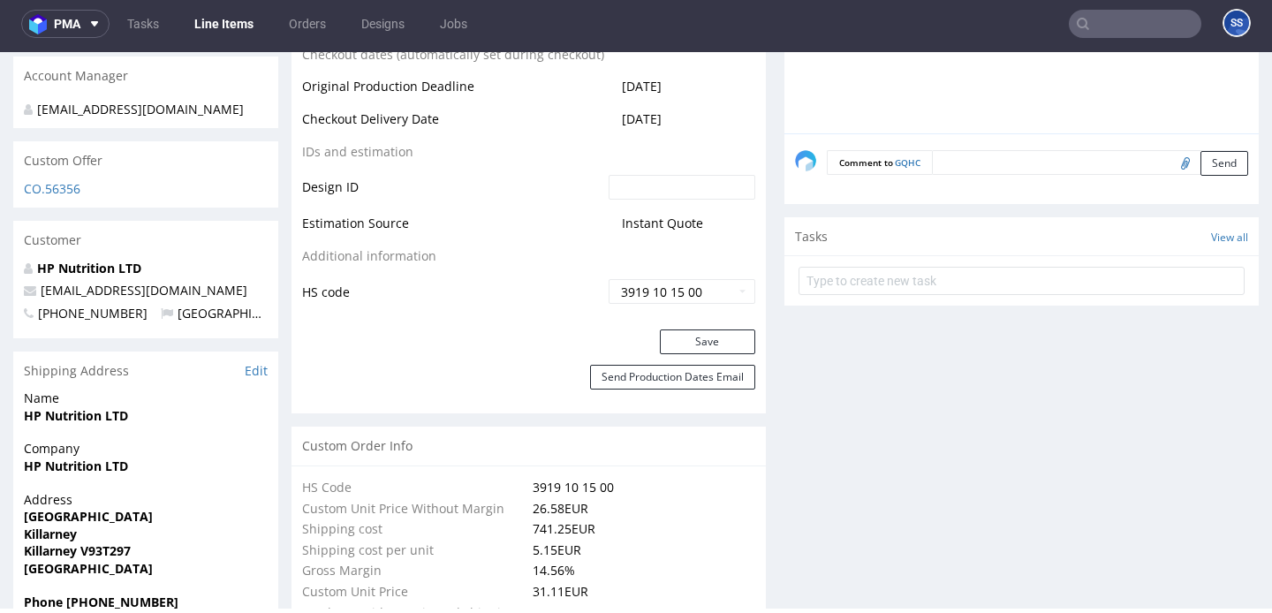
scroll to position [949, 0]
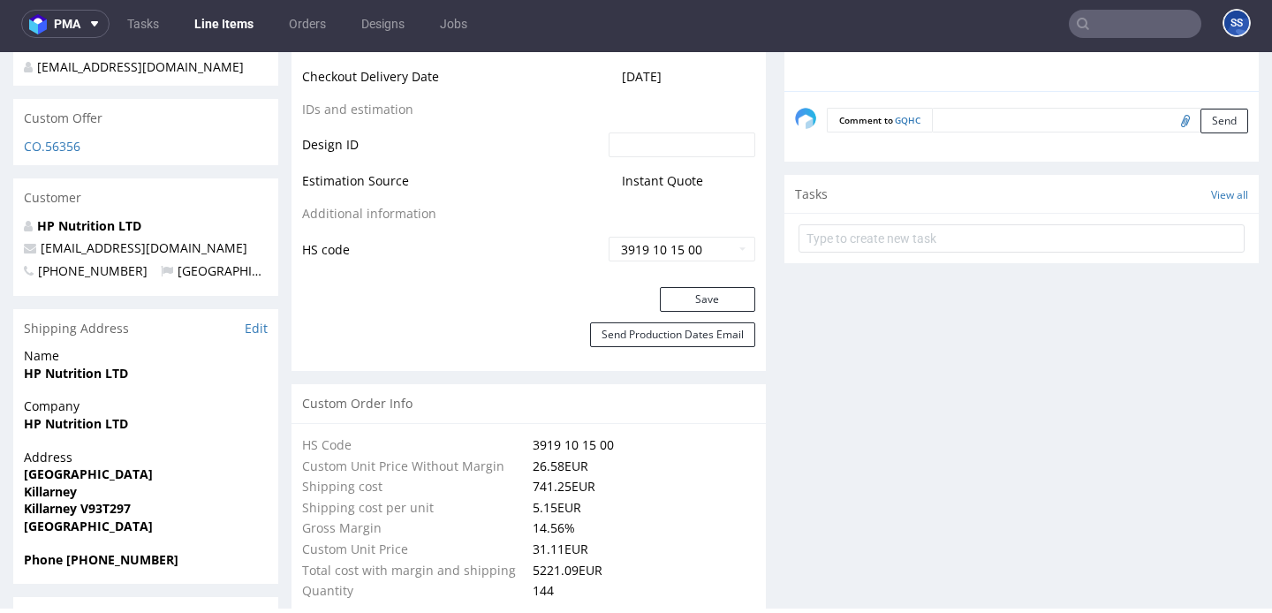
click at [243, 26] on link "Line Items" at bounding box center [224, 24] width 80 height 28
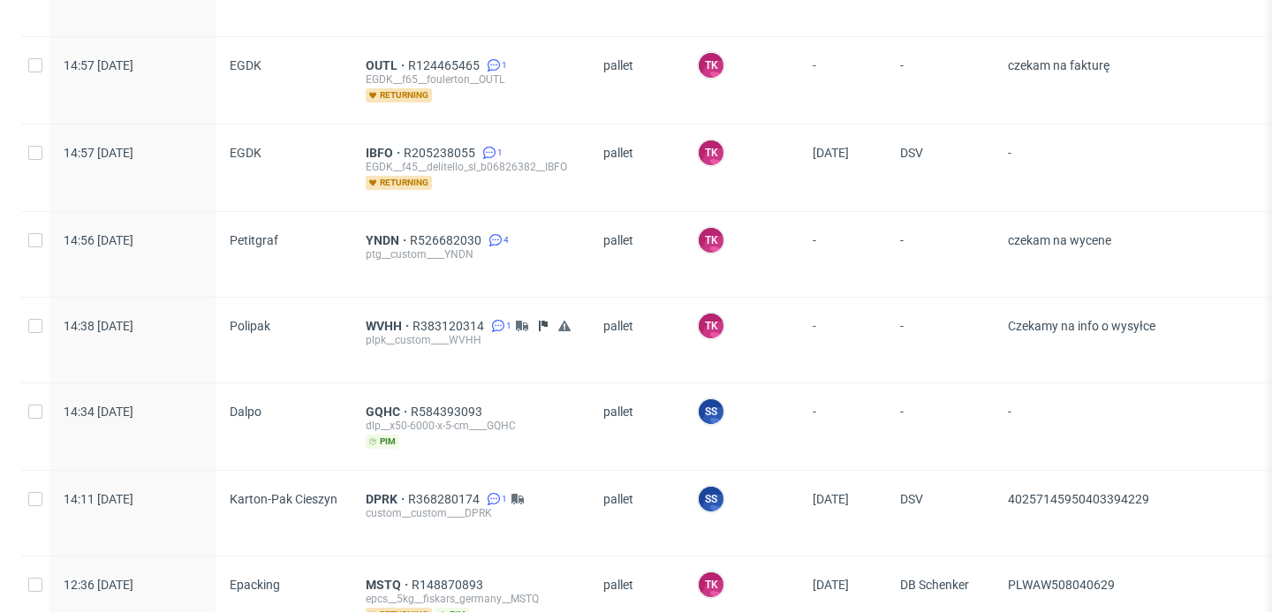
scroll to position [565, 0]
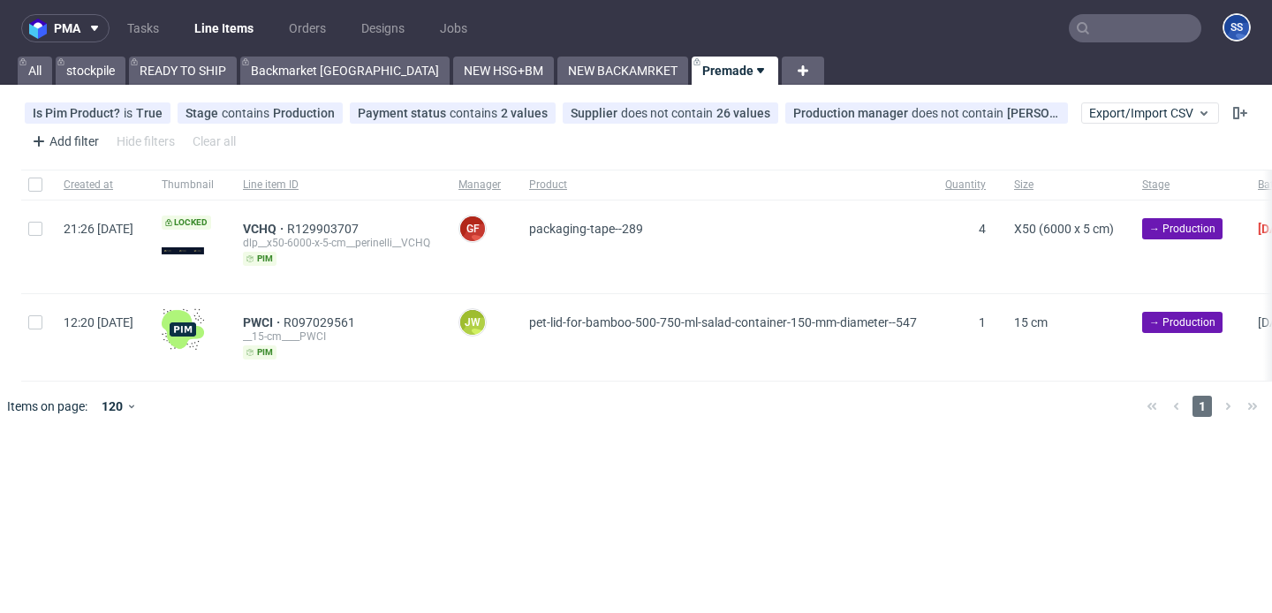
click at [1106, 35] on input "text" at bounding box center [1134, 28] width 132 height 28
paste input "R905814103"
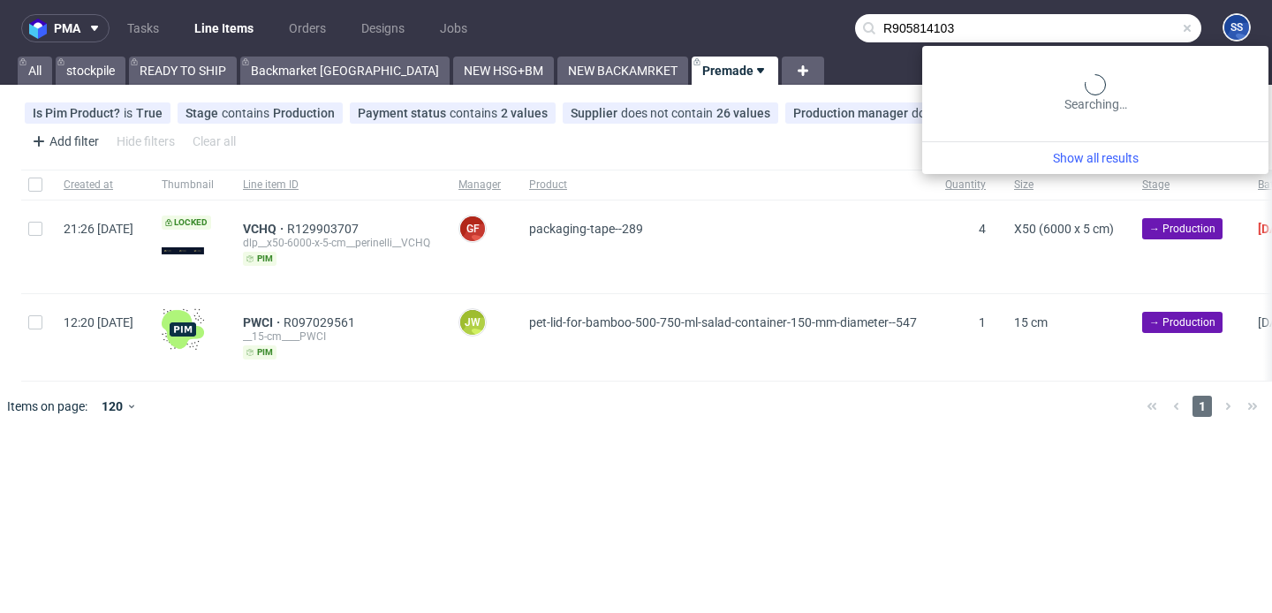
type input "R905814103"
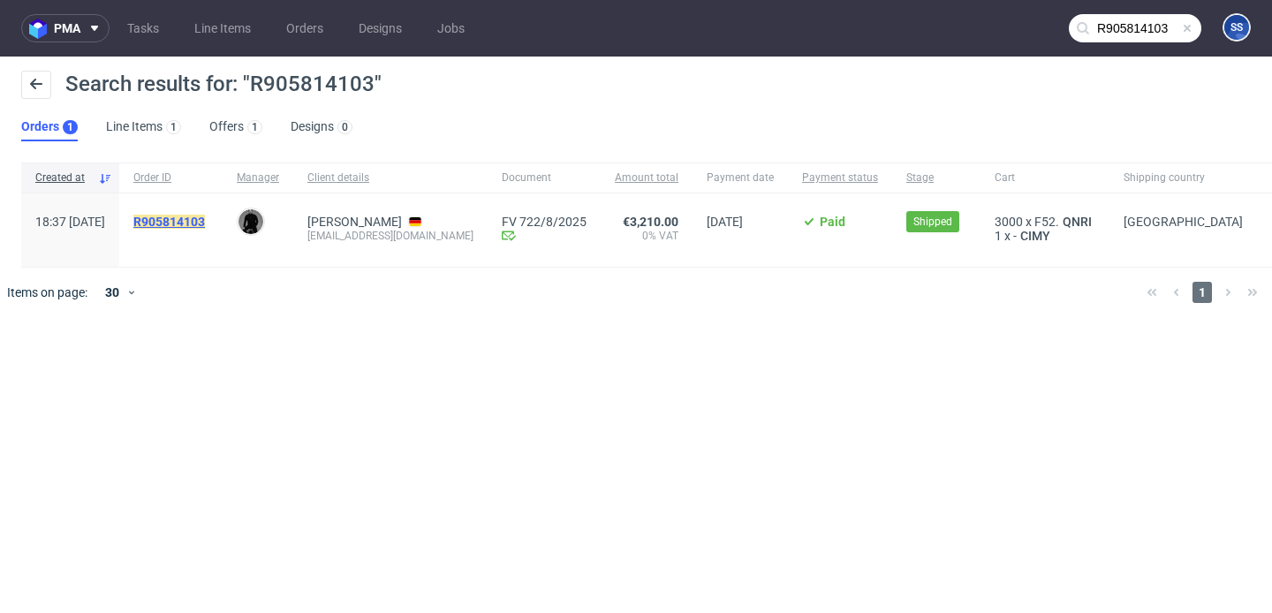
click at [205, 216] on mark "R905814103" at bounding box center [169, 222] width 72 height 14
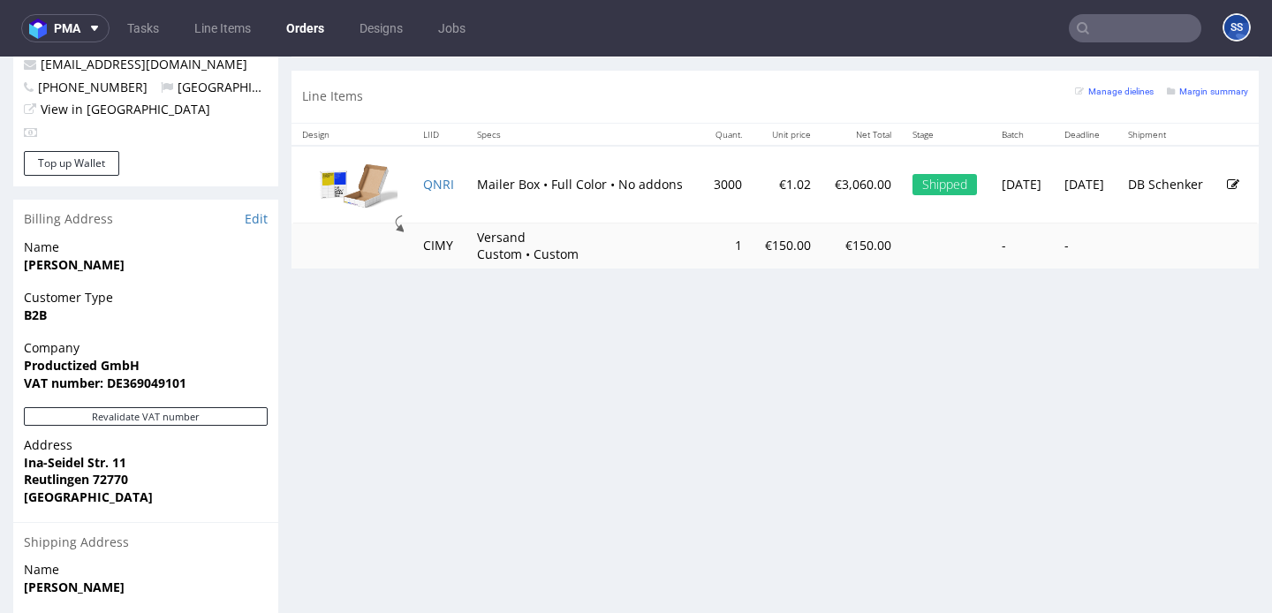
scroll to position [911, 0]
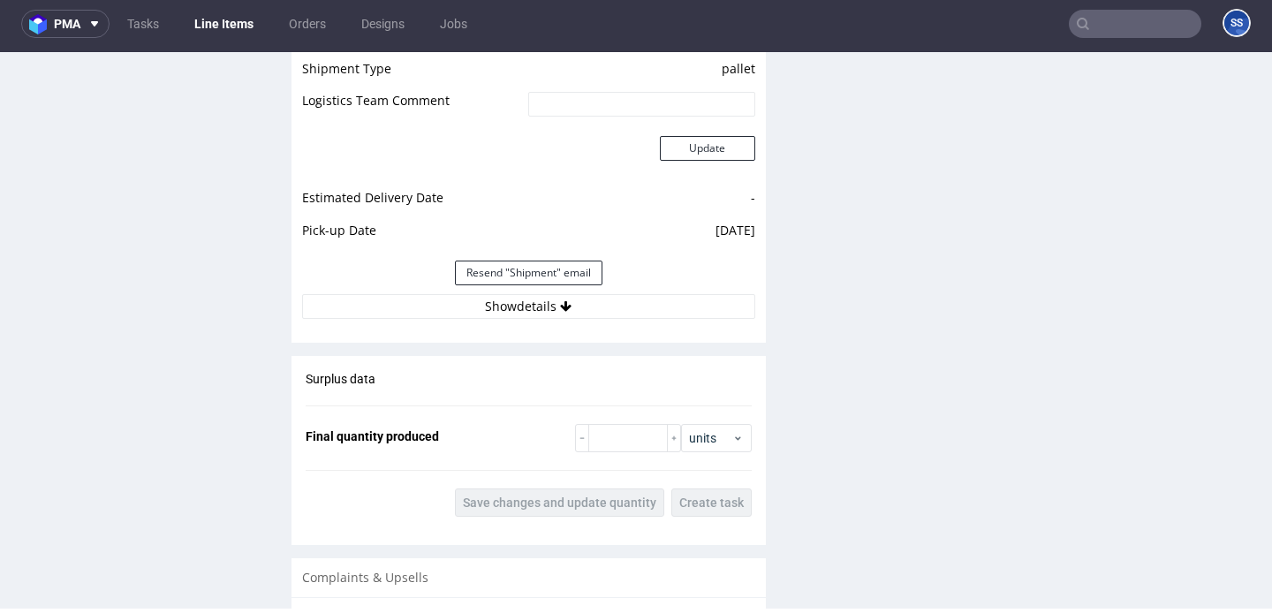
scroll to position [2508, 0]
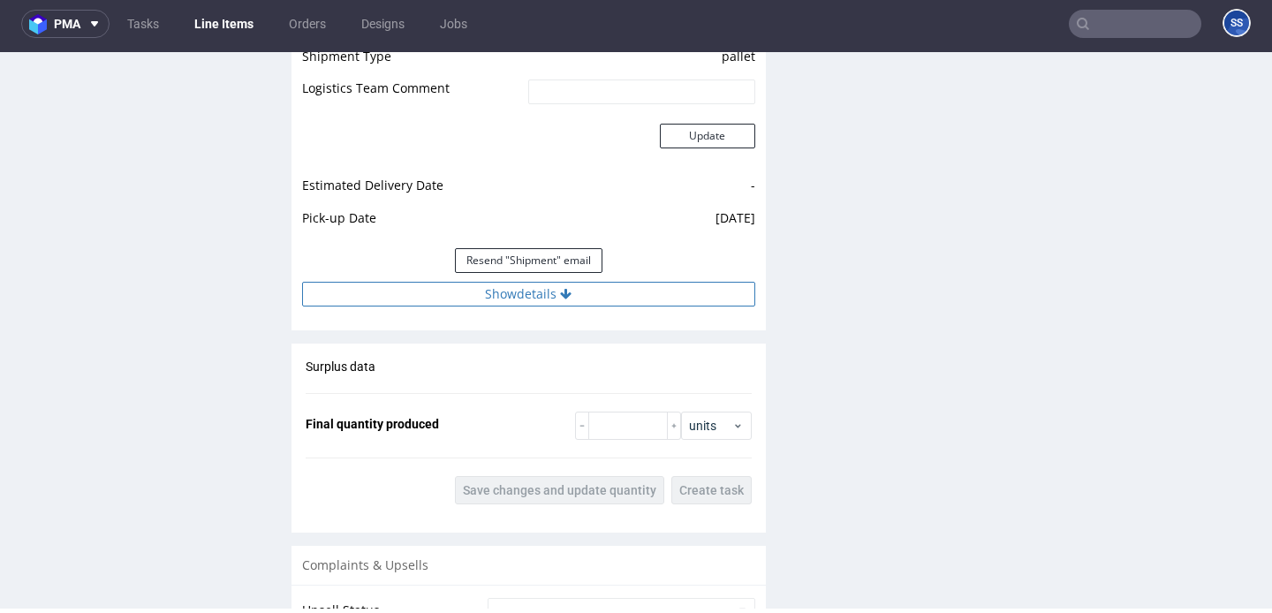
click at [469, 300] on button "Show details" at bounding box center [528, 294] width 453 height 25
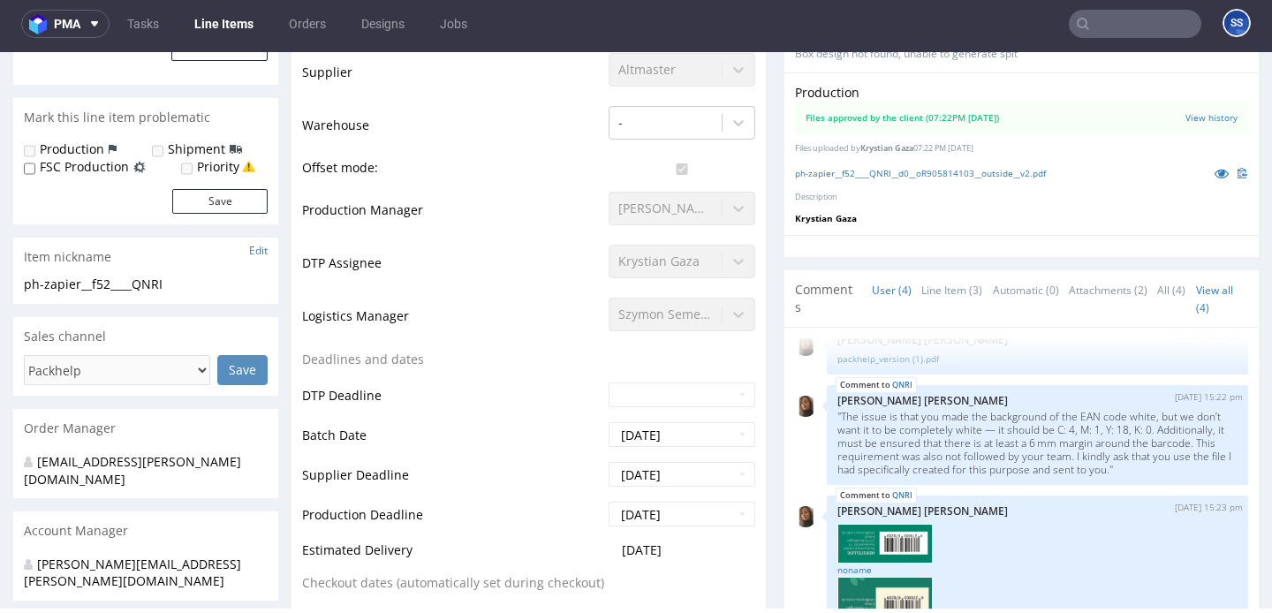
scroll to position [0, 0]
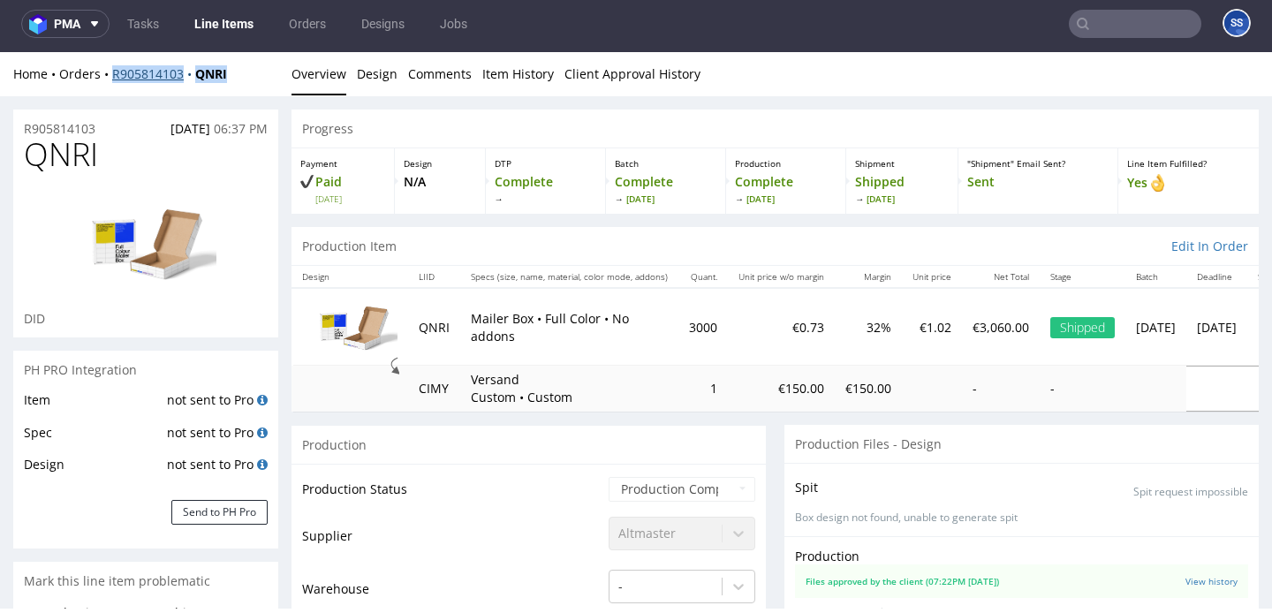
drag, startPoint x: 232, startPoint y: 76, endPoint x: 112, endPoint y: 78, distance: 120.1
click at [112, 78] on div "Home Orders R905814103 QNRI" at bounding box center [145, 74] width 265 height 18
copy div "R905814103 QNRI"
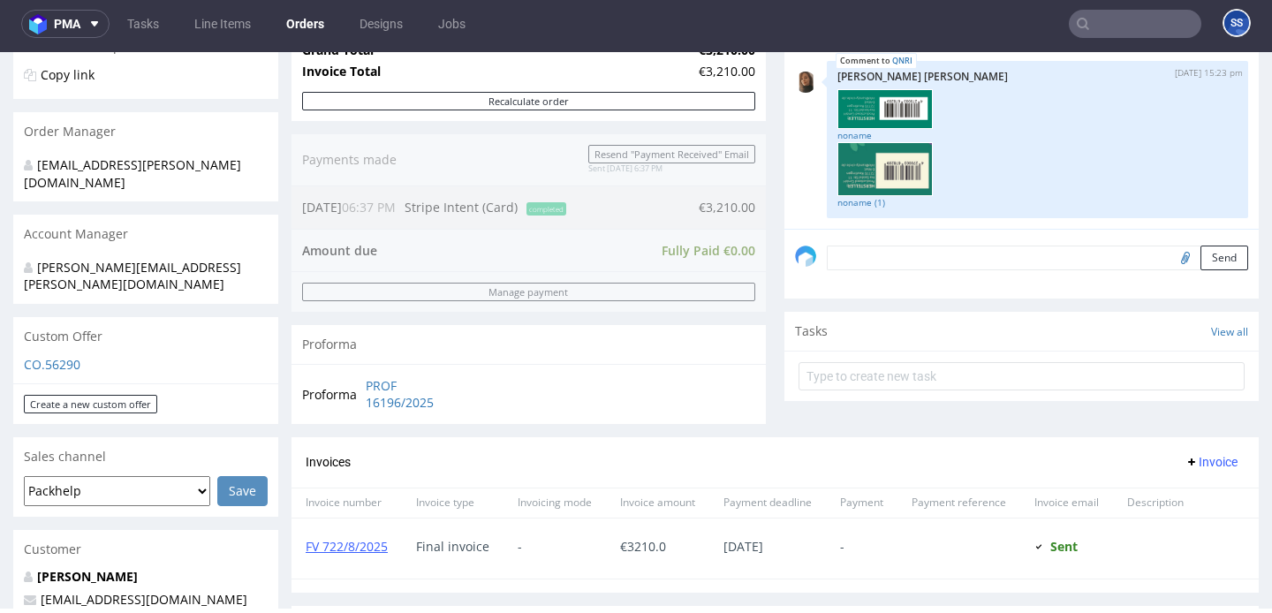
scroll to position [375, 0]
click at [389, 399] on link "PROF 16196/2025" at bounding box center [417, 392] width 102 height 34
click at [375, 547] on link "FV 722/8/2025" at bounding box center [347, 544] width 82 height 17
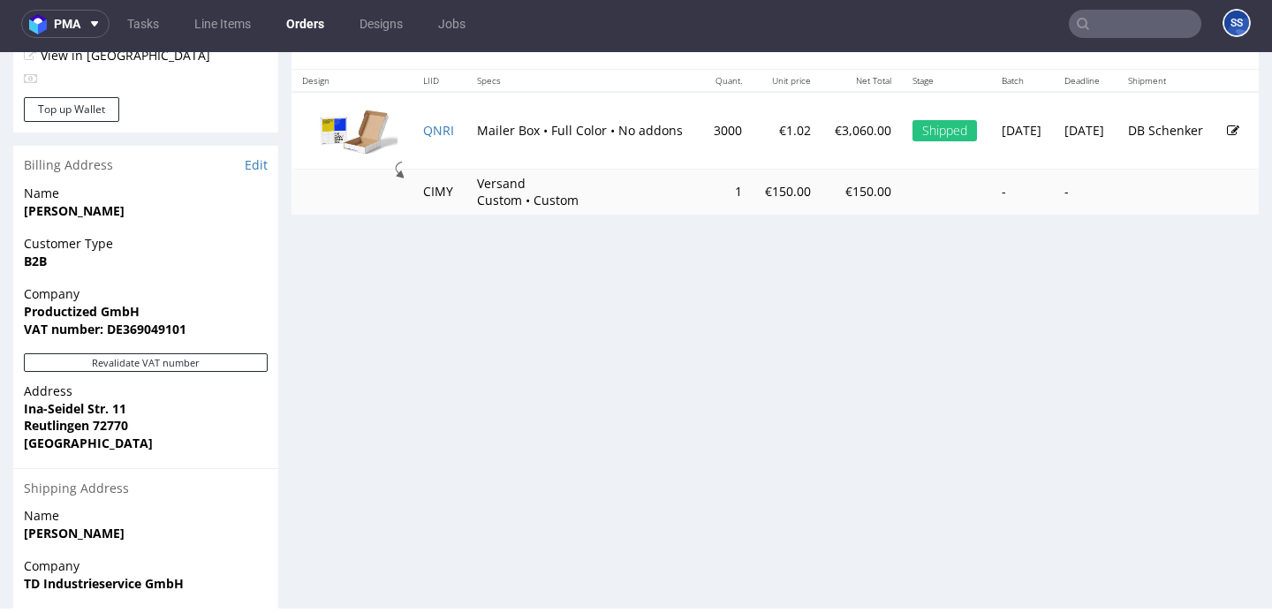
scroll to position [977, 0]
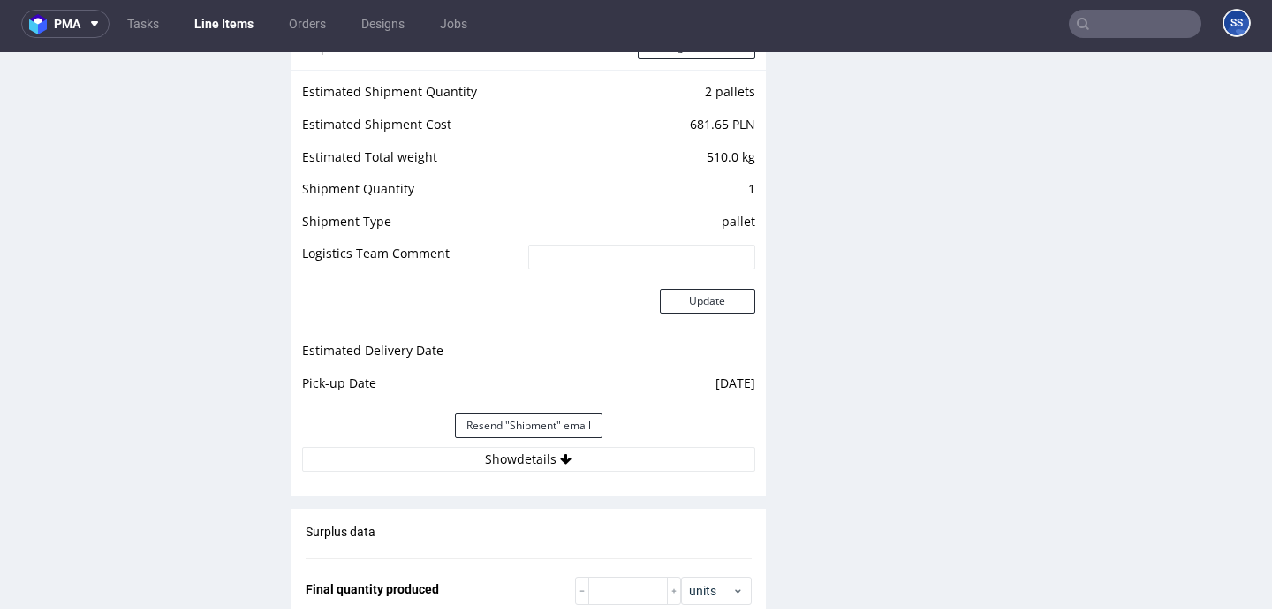
scroll to position [2340, 0]
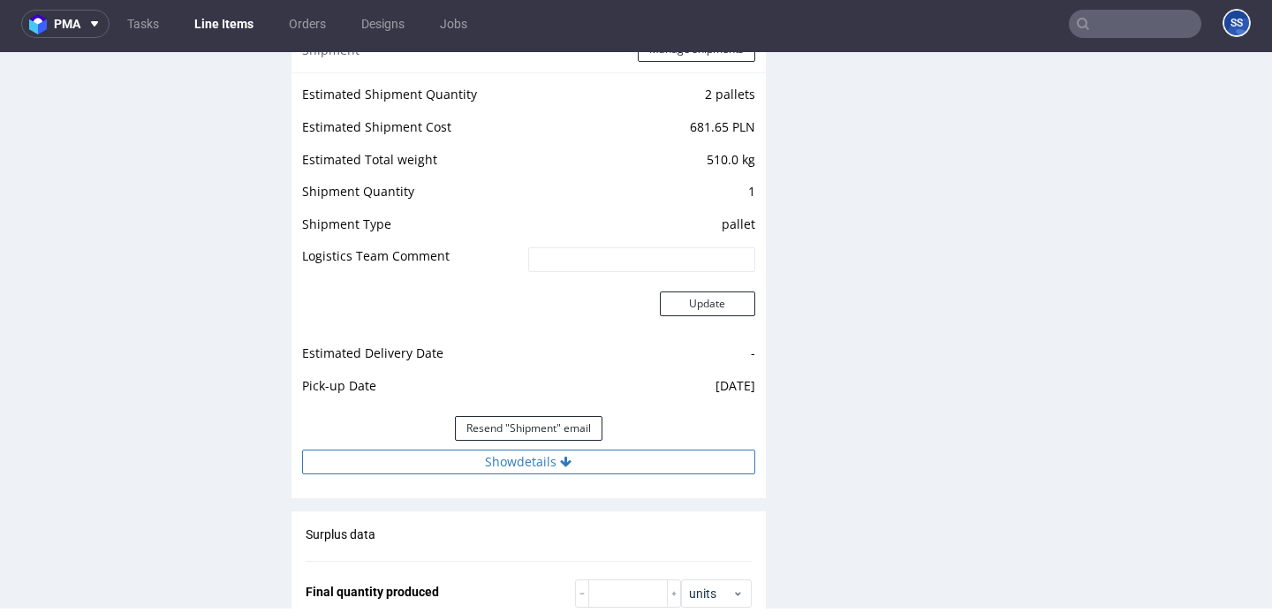
click at [562, 465] on icon at bounding box center [565, 462] width 11 height 12
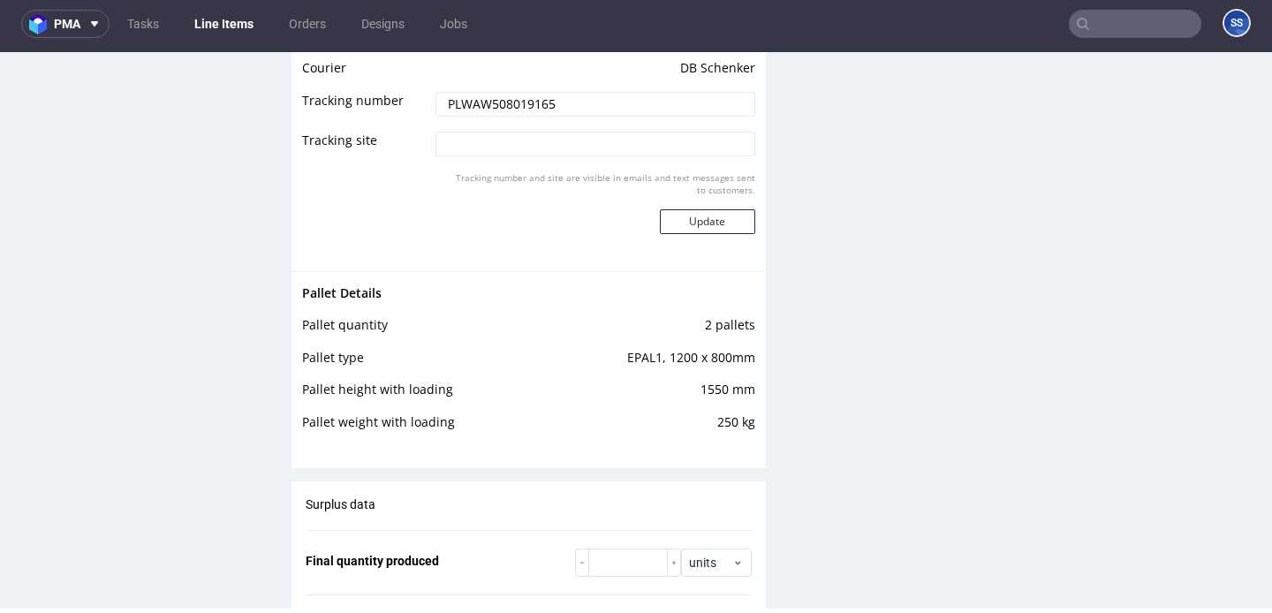
scroll to position [2851, 0]
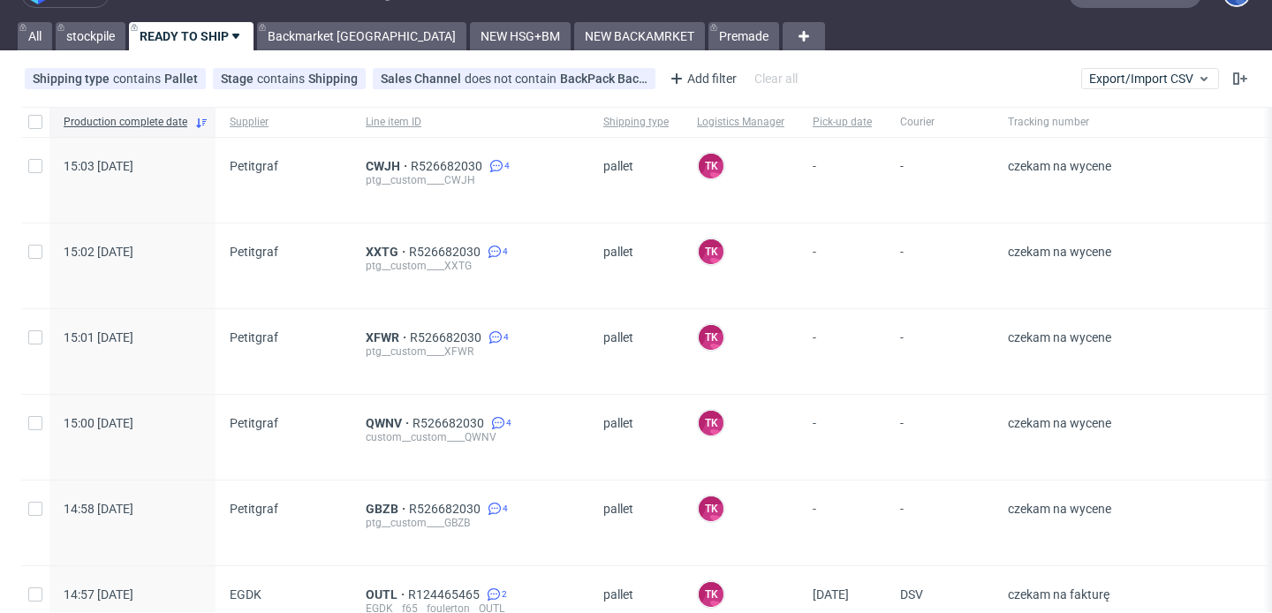
scroll to position [38, 0]
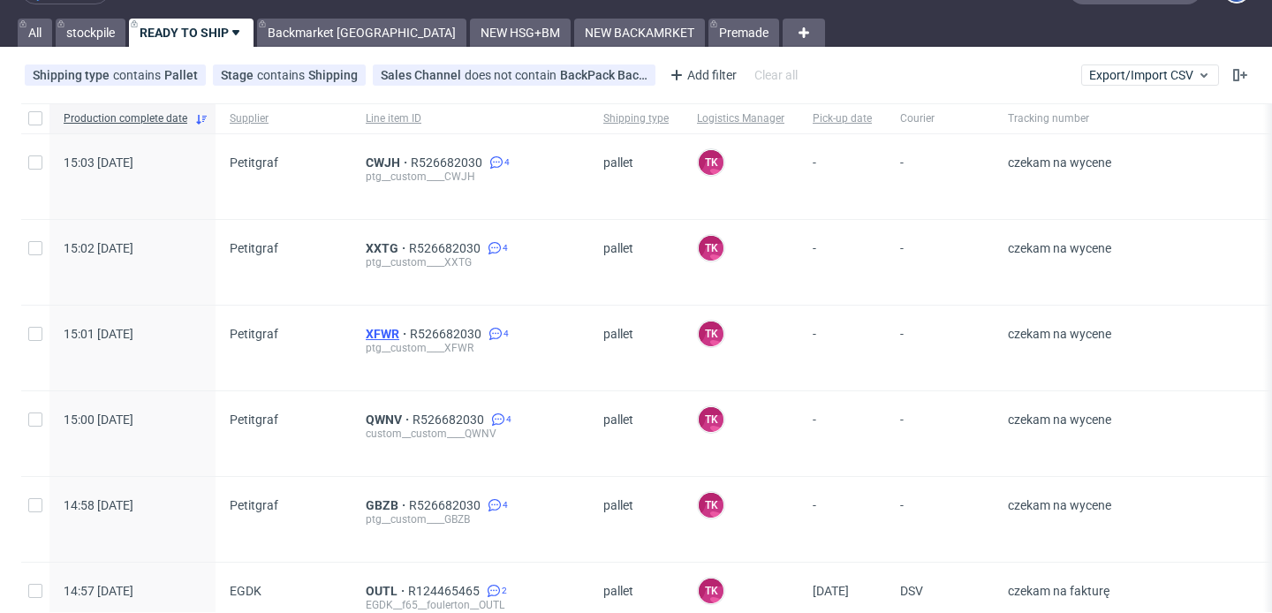
click at [375, 331] on span "XFWR" at bounding box center [388, 334] width 44 height 14
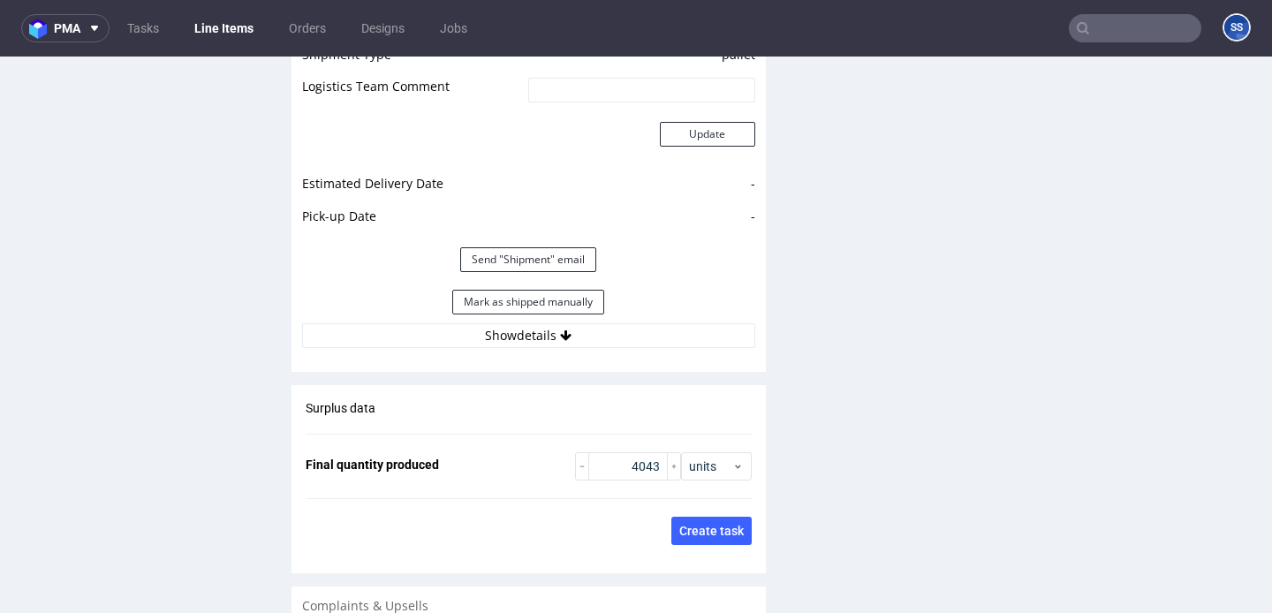
scroll to position [2321, 0]
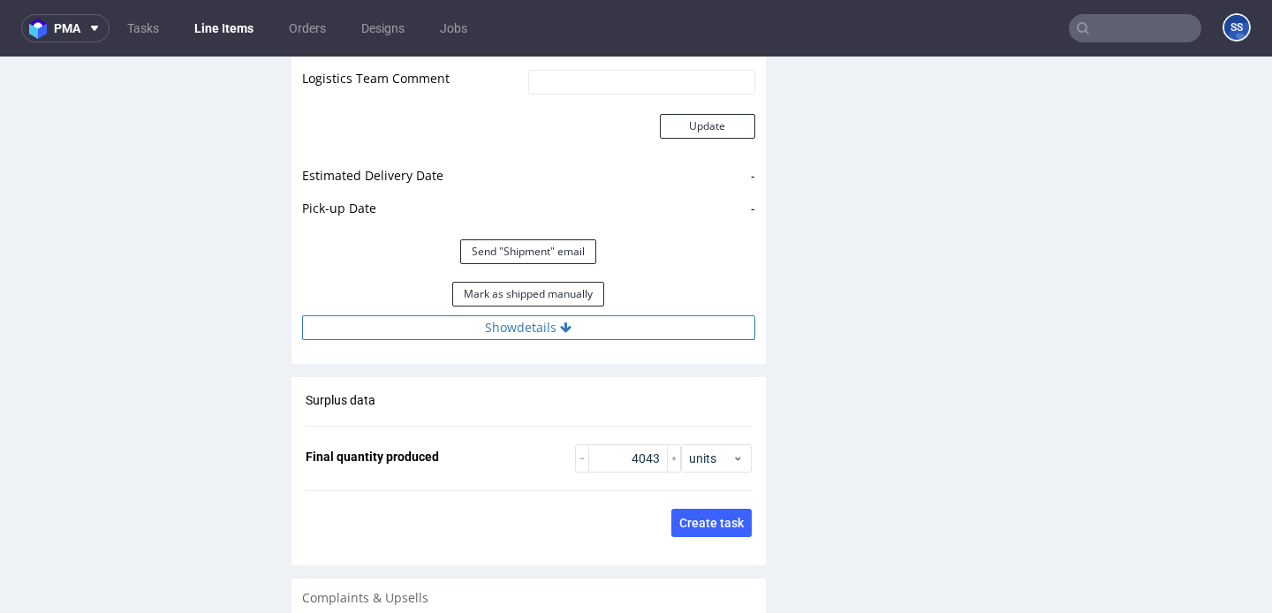
click at [383, 339] on button "Show details" at bounding box center [528, 327] width 453 height 25
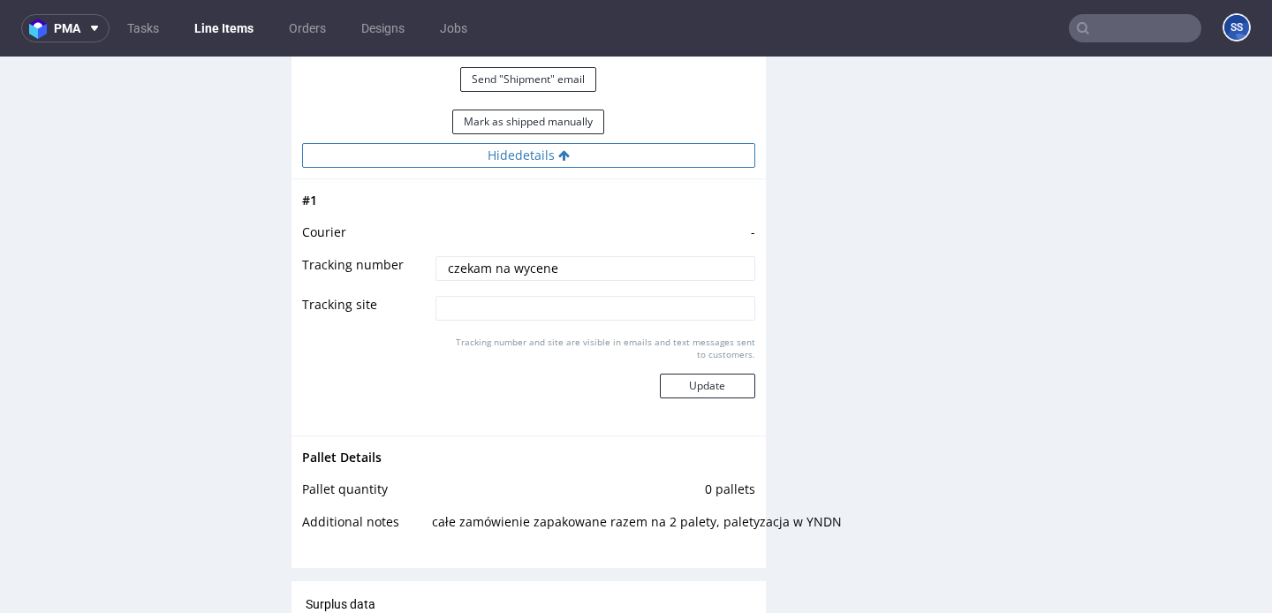
scroll to position [2590, 0]
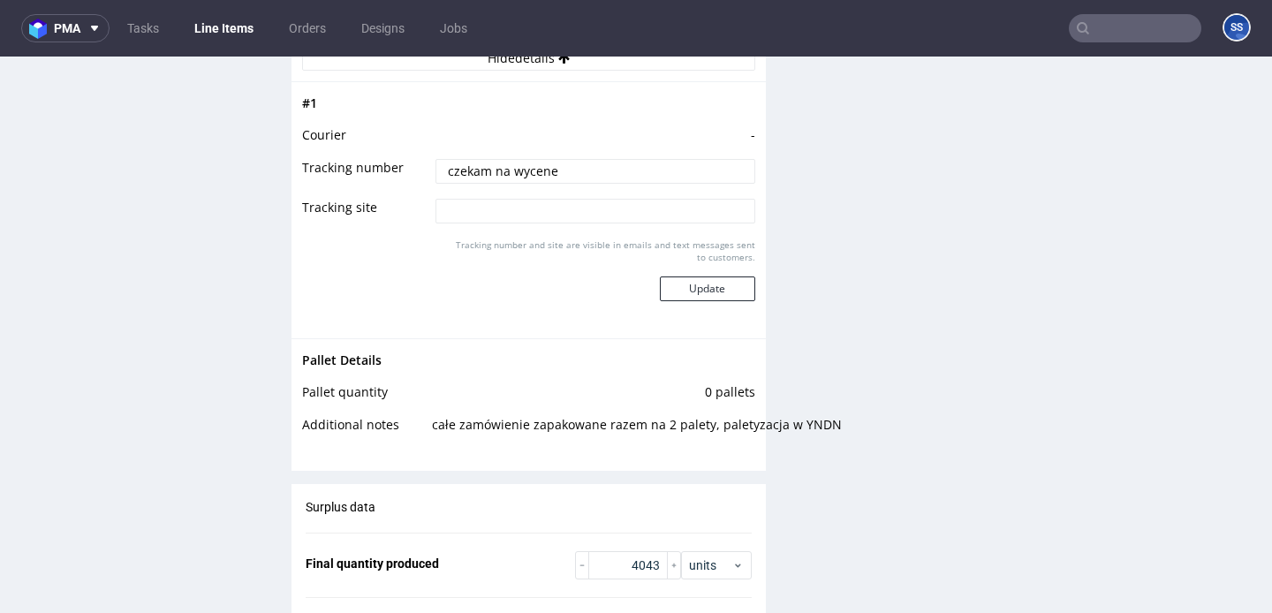
click at [219, 34] on link "Line Items" at bounding box center [224, 28] width 80 height 28
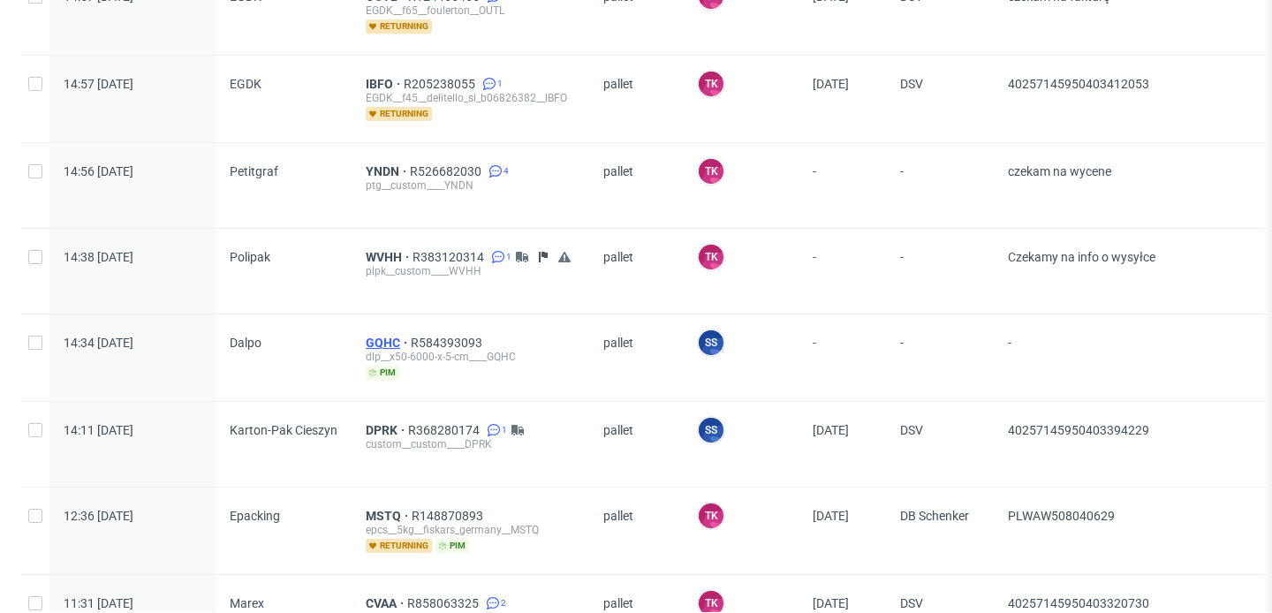
click at [376, 340] on span "GQHC" at bounding box center [388, 343] width 45 height 14
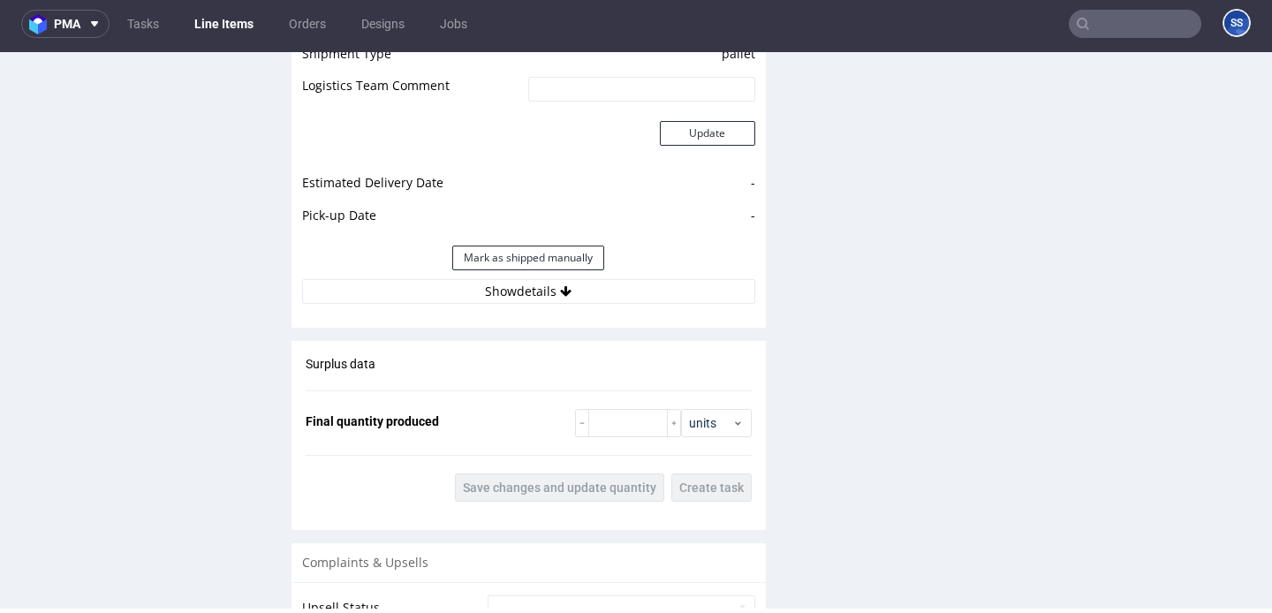
scroll to position [2154, 0]
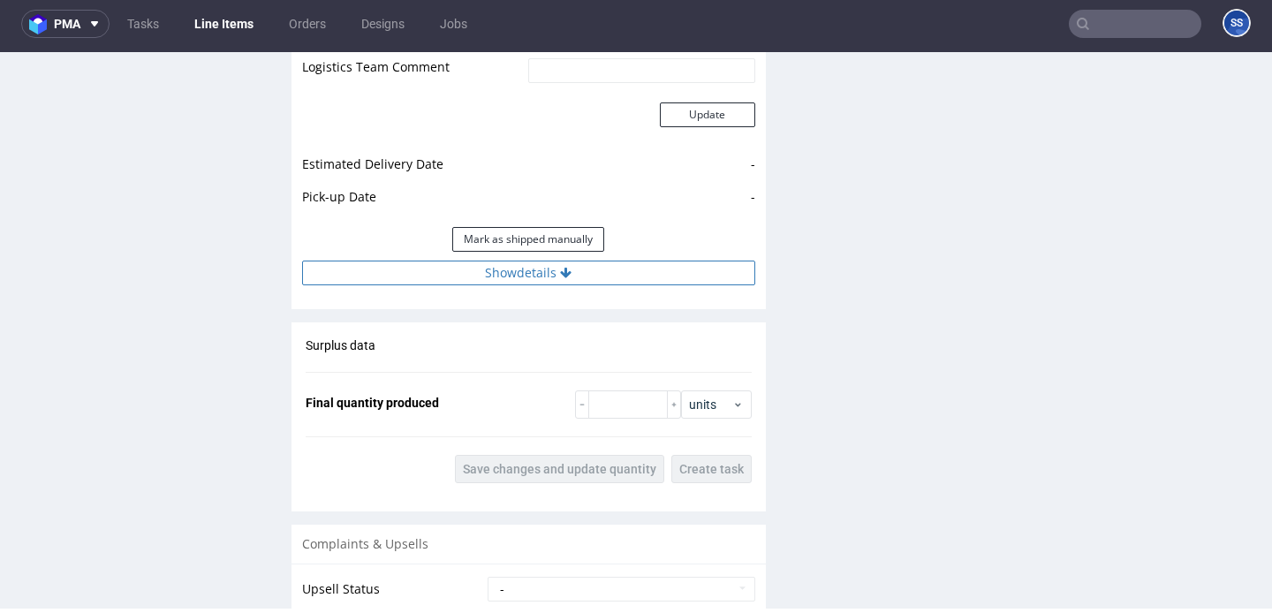
click at [539, 268] on button "Show details" at bounding box center [528, 272] width 453 height 25
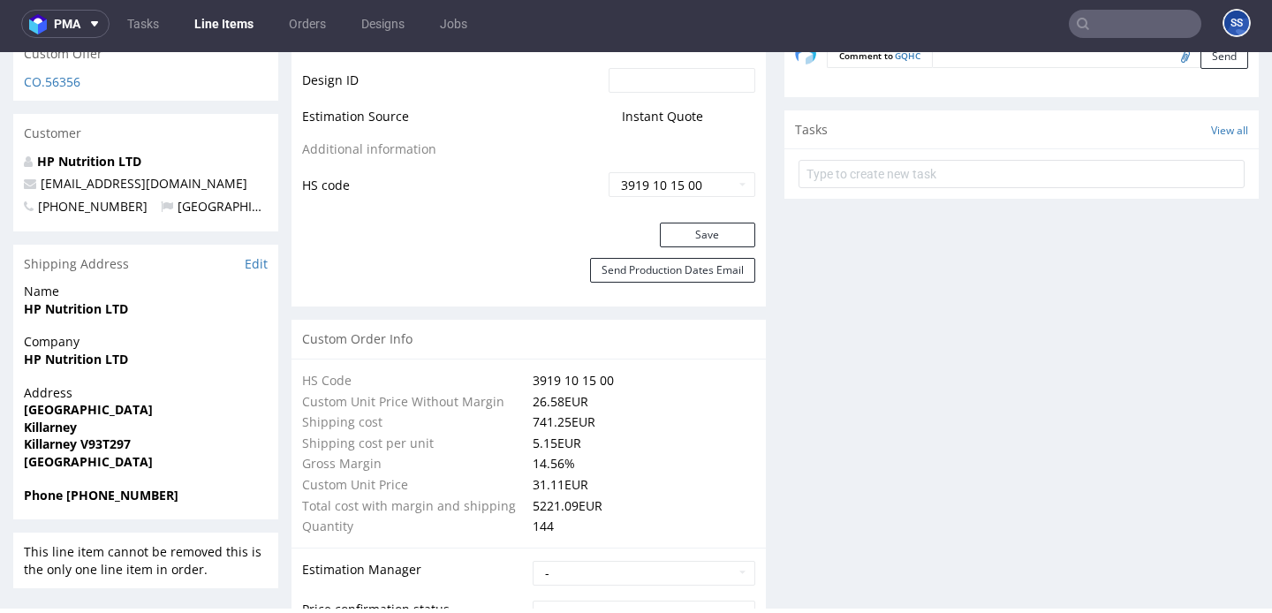
scroll to position [1012, 0]
click at [88, 313] on strong "HP Nutrition LTD" at bounding box center [76, 310] width 104 height 17
copy strong "HP Nutrition LTD"
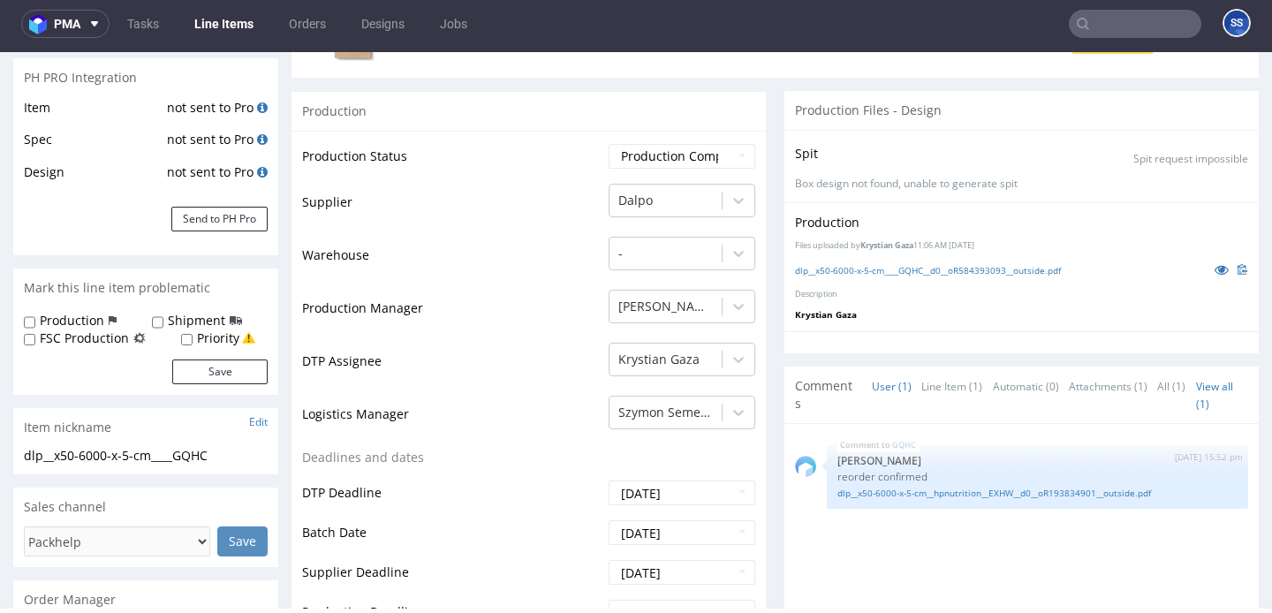
scroll to position [0, 0]
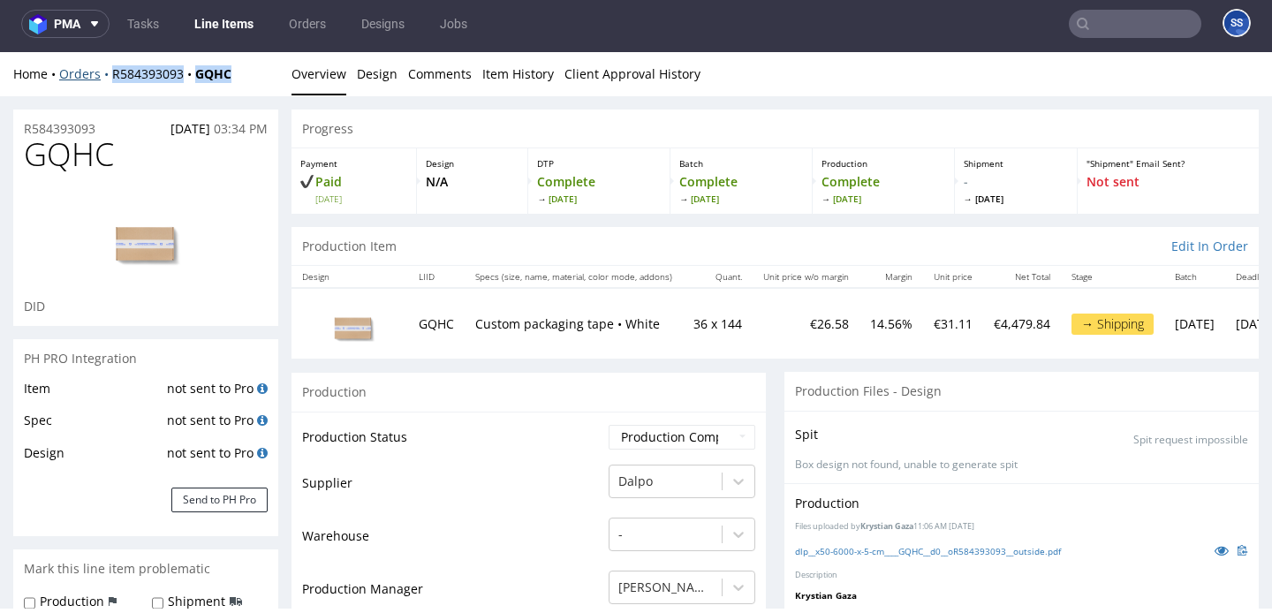
drag, startPoint x: 248, startPoint y: 76, endPoint x: 109, endPoint y: 75, distance: 139.5
click at [109, 75] on div "Home Orders R584393093 GQHC" at bounding box center [145, 74] width 265 height 18
copy div "R584393093 GQHC"
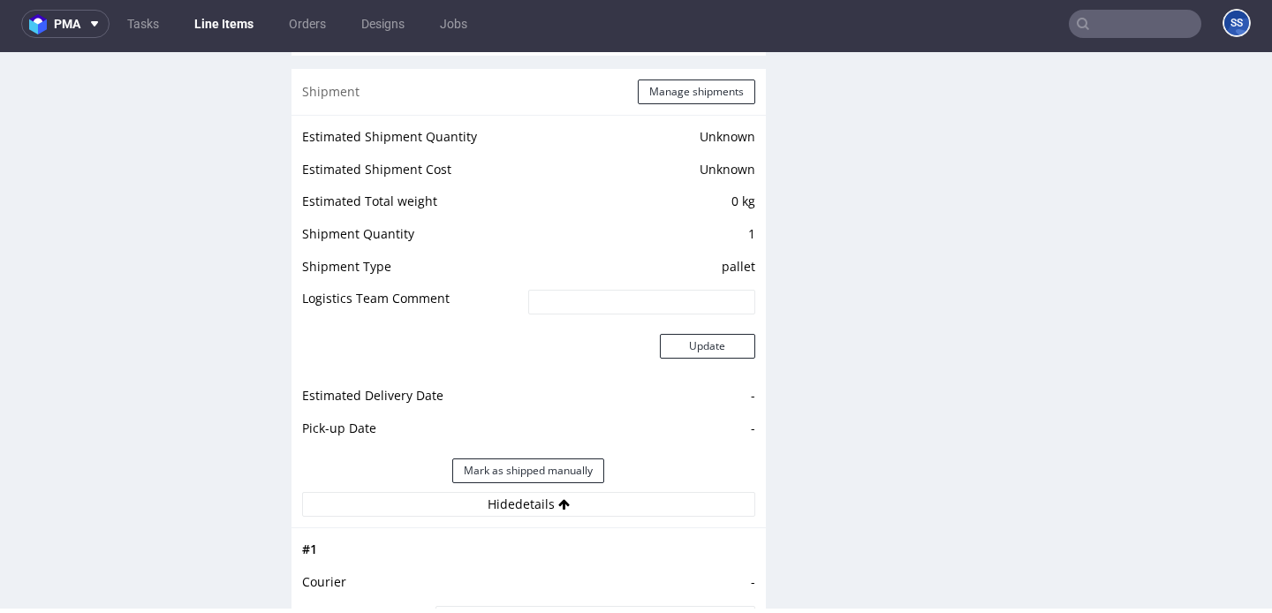
scroll to position [1870, 0]
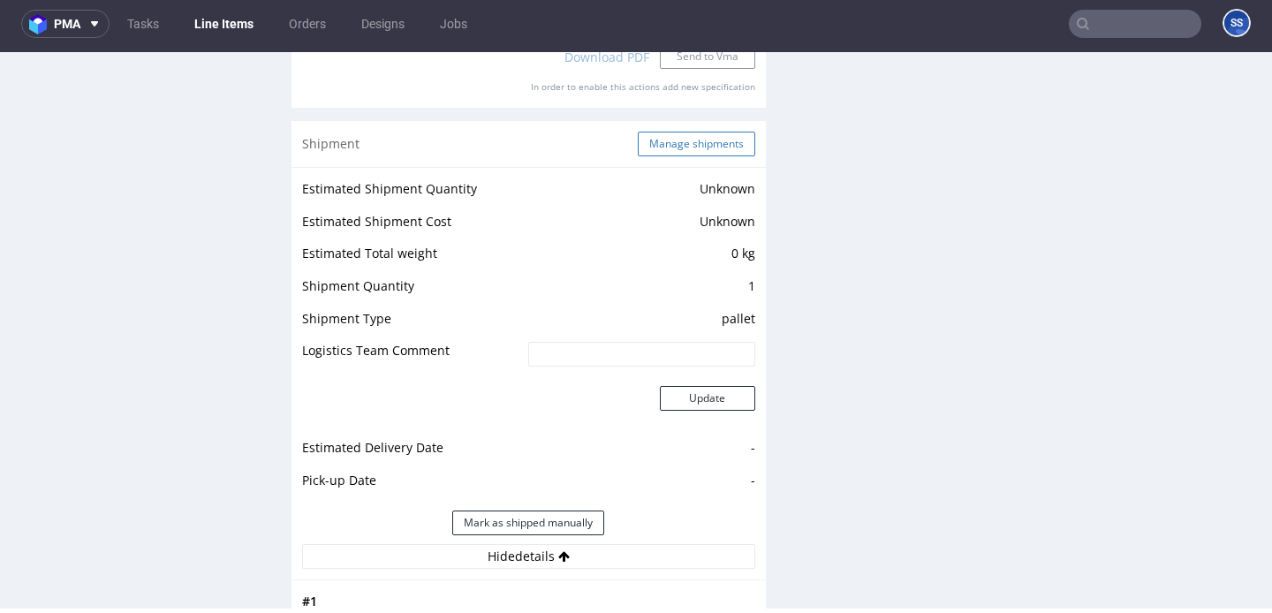
click at [682, 140] on button "Manage shipments" at bounding box center [696, 144] width 117 height 25
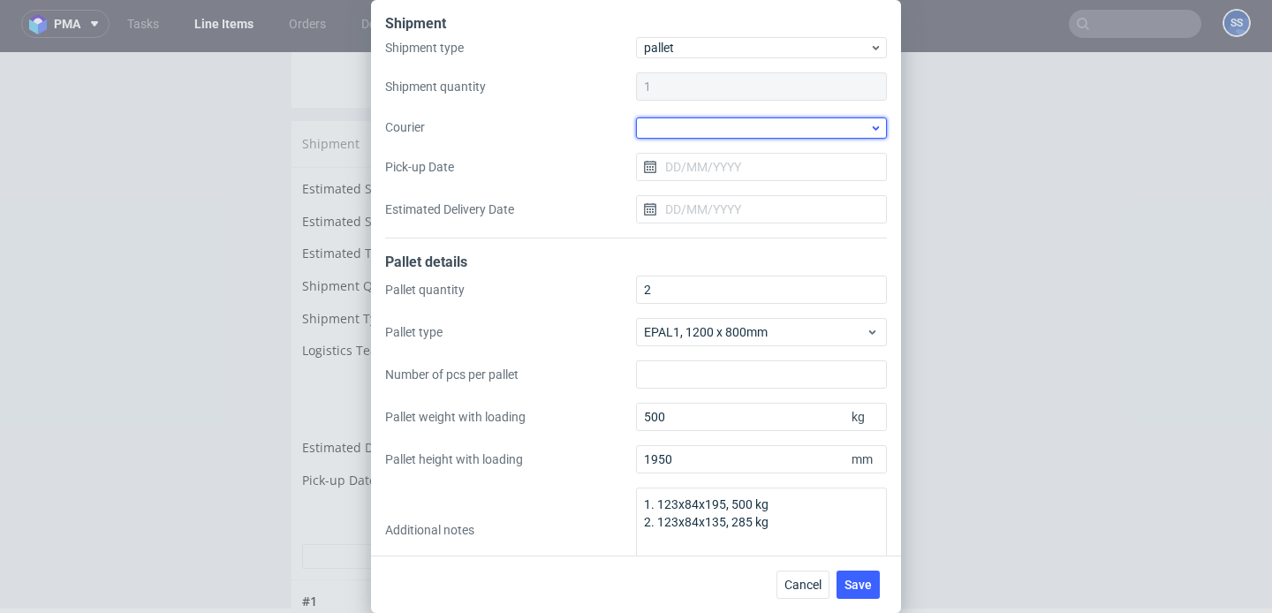
click at [707, 134] on div at bounding box center [761, 127] width 251 height 21
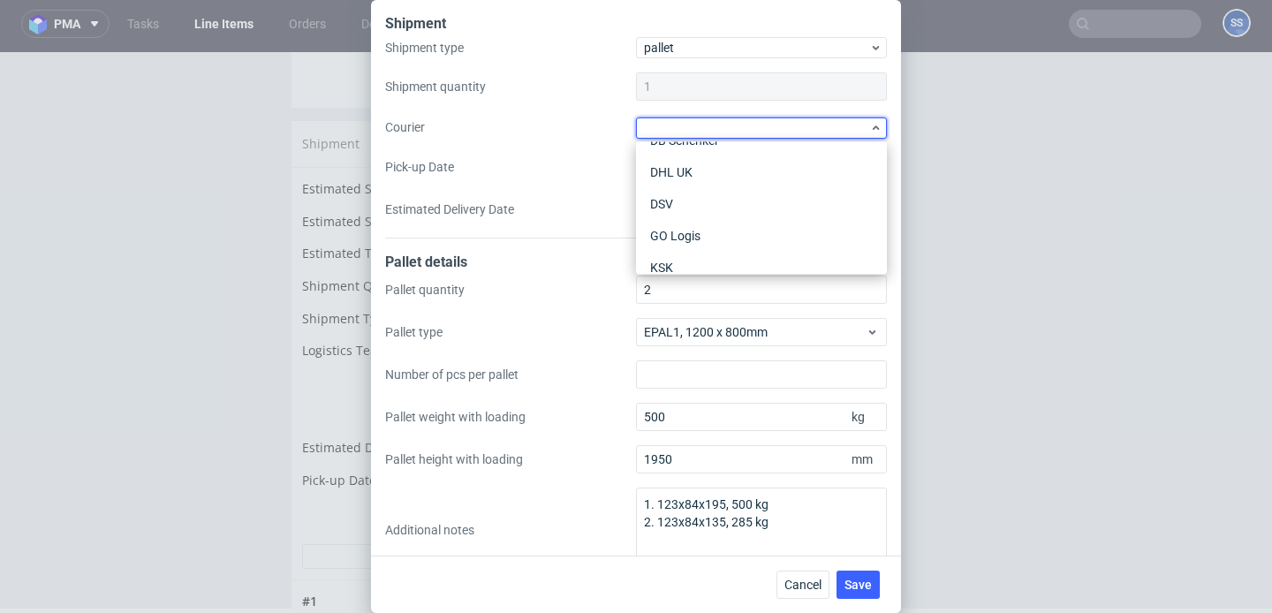
scroll to position [105, 0]
click at [702, 194] on div "DSV" at bounding box center [761, 187] width 237 height 32
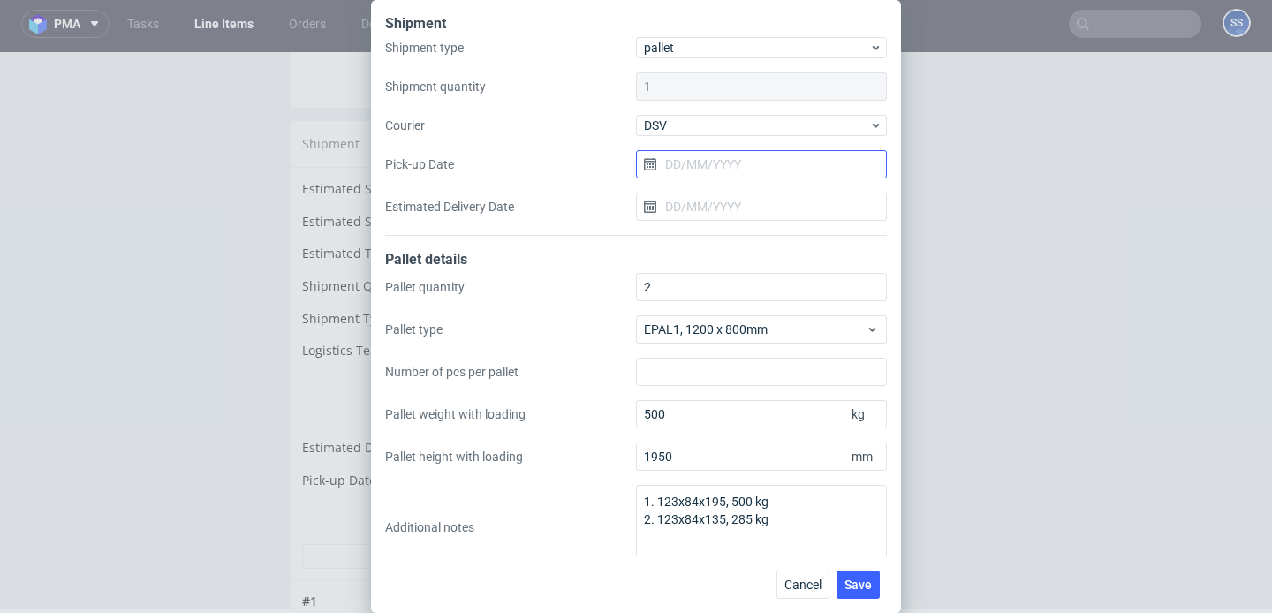
click at [699, 176] on input "Pick-up Date" at bounding box center [761, 164] width 251 height 28
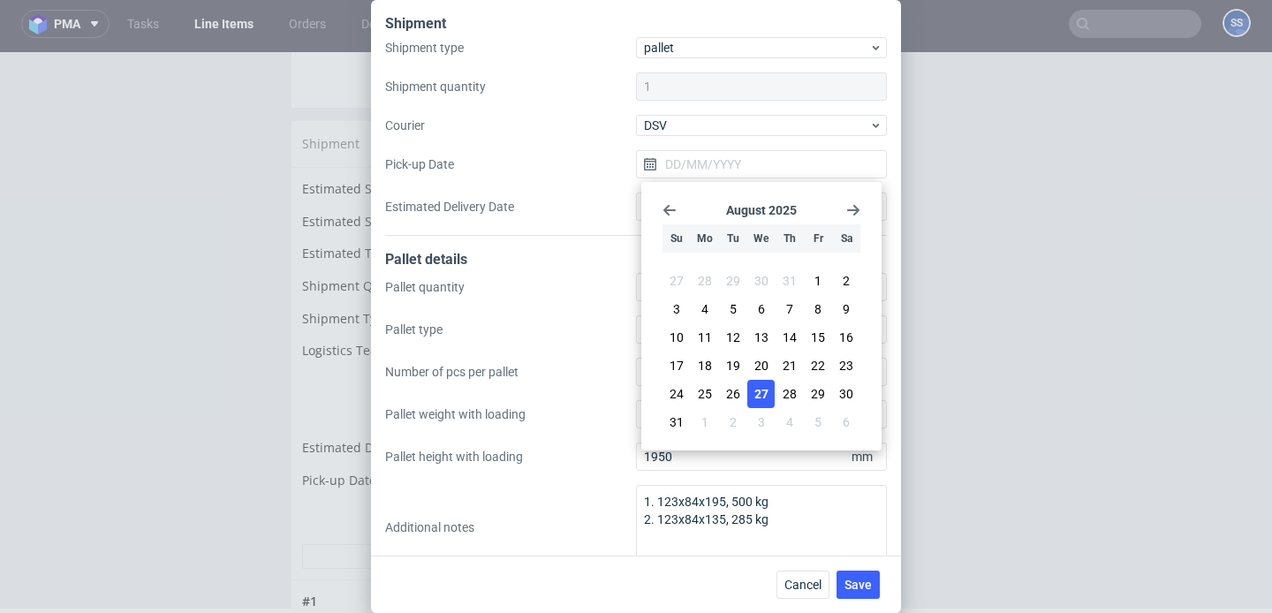
click at [770, 390] on button "27" at bounding box center [760, 394] width 27 height 28
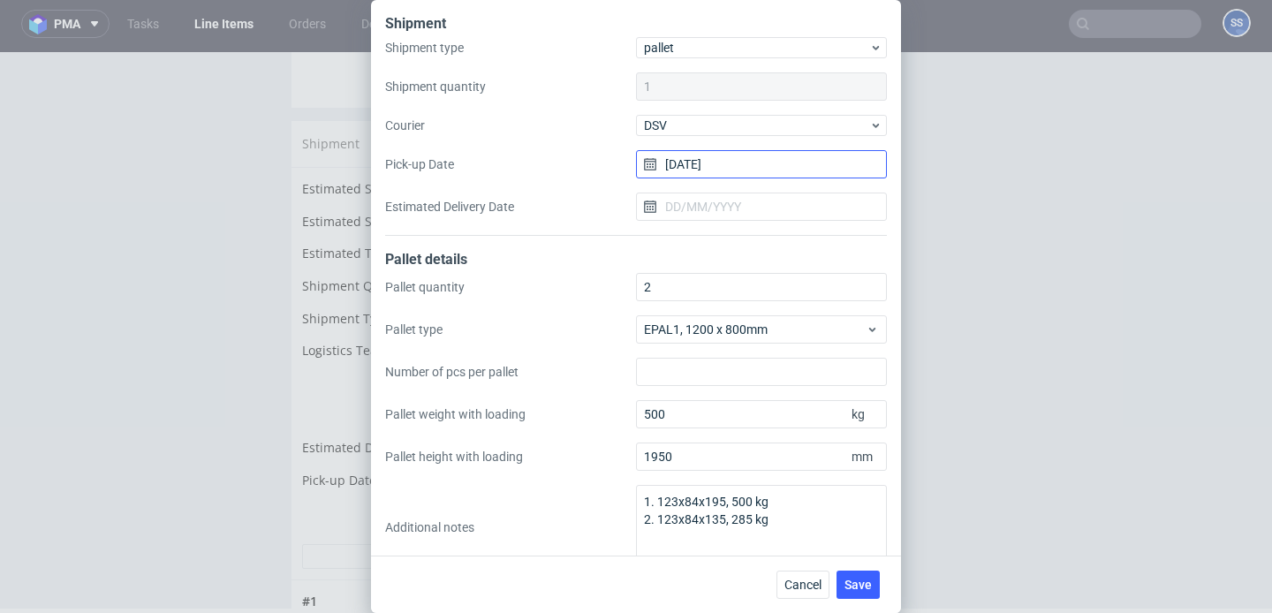
click at [738, 161] on input "[DATE]" at bounding box center [761, 164] width 251 height 28
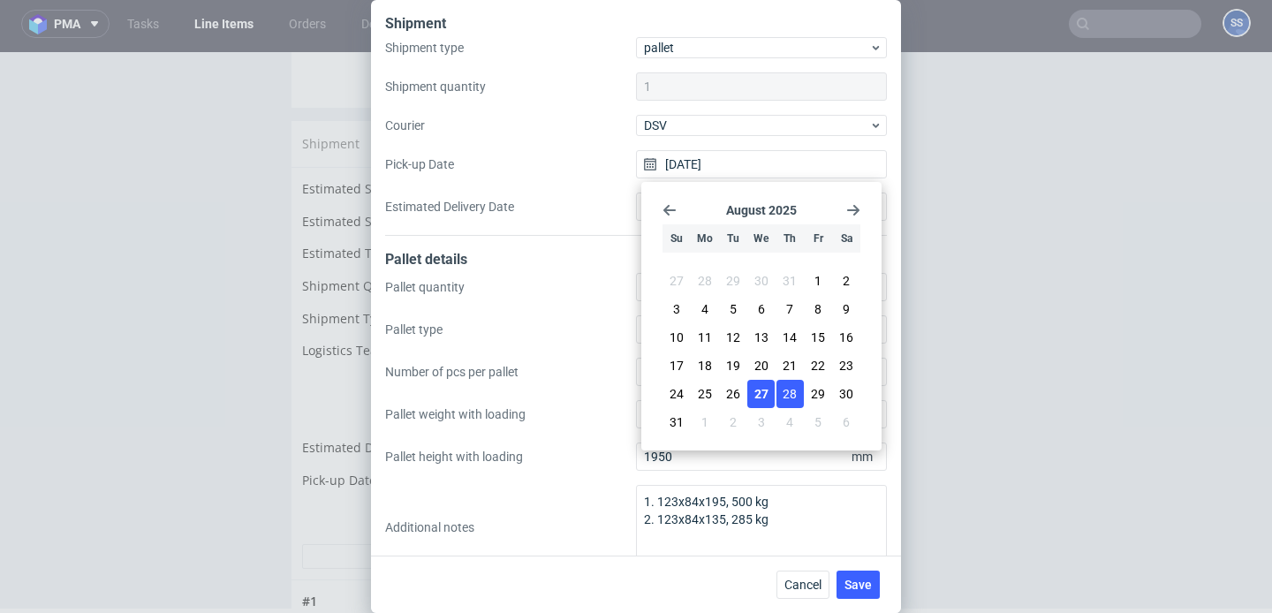
click at [794, 386] on span "28" at bounding box center [789, 394] width 14 height 18
type input "[DATE]"
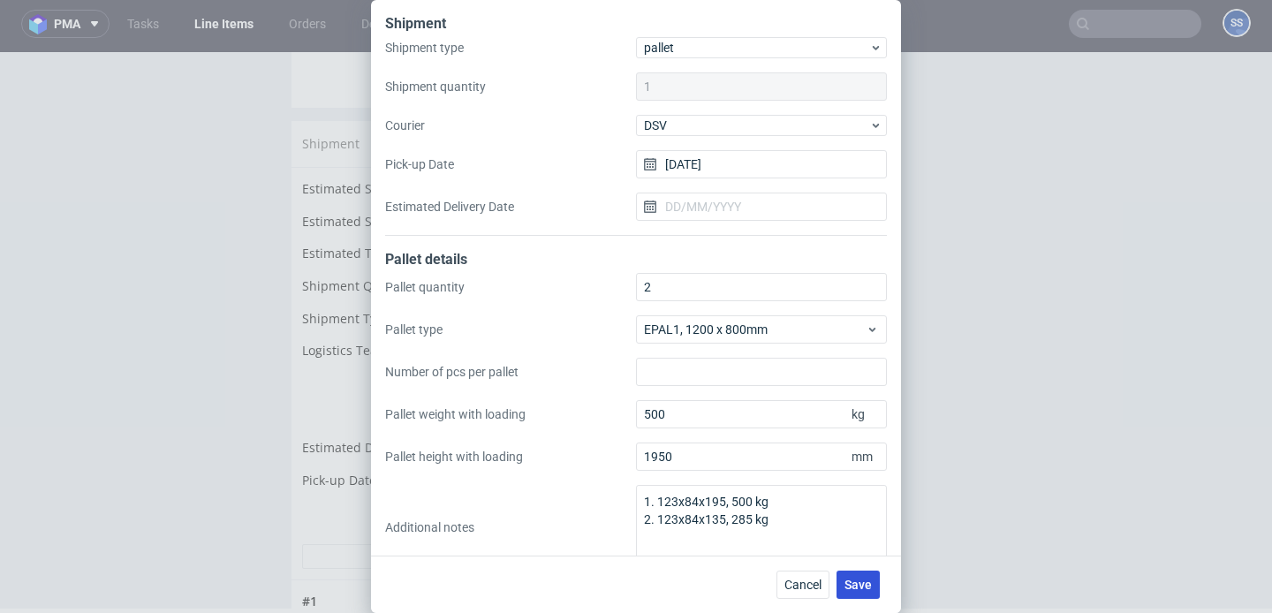
click at [864, 587] on span "Save" at bounding box center [857, 584] width 27 height 12
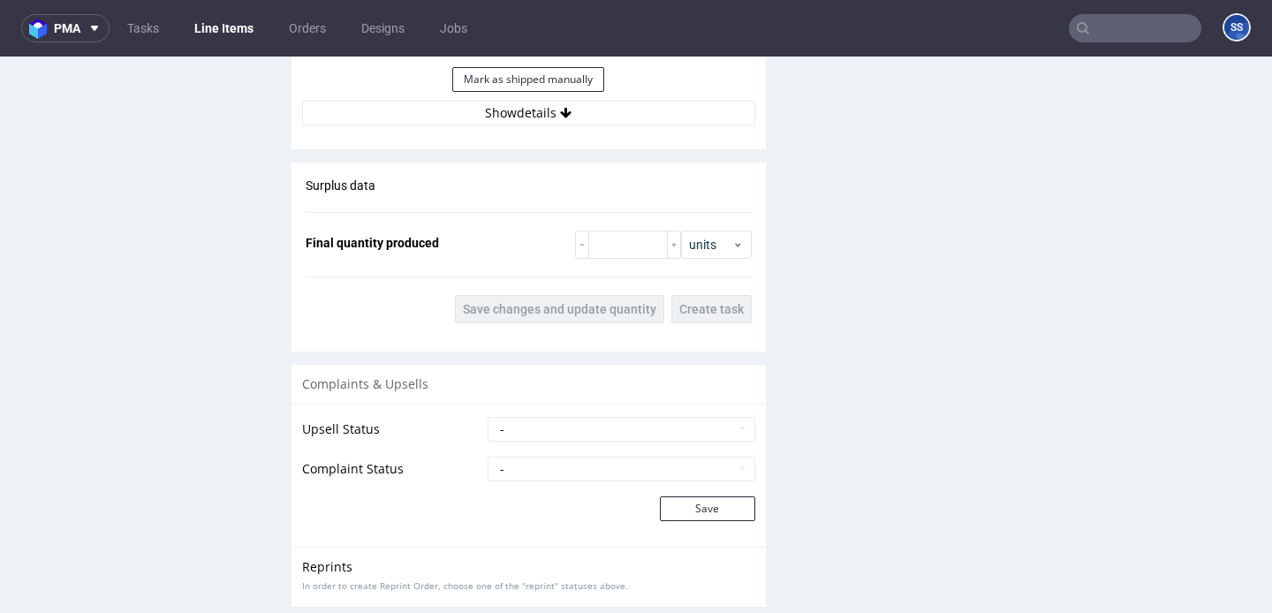
scroll to position [2336, 0]
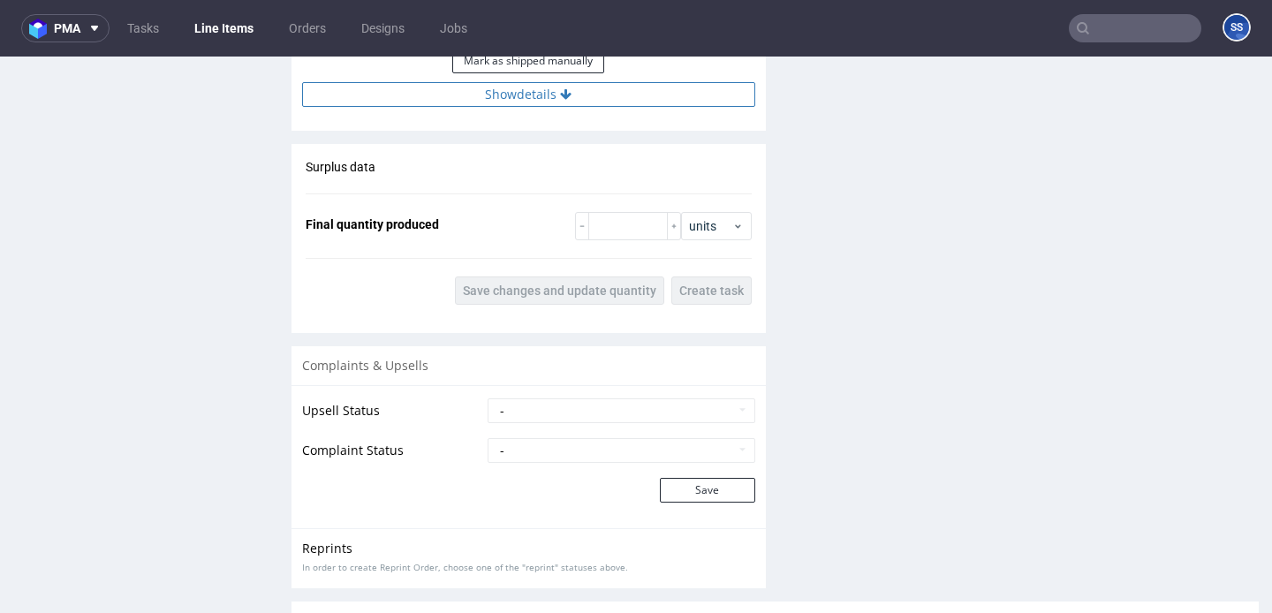
click at [578, 94] on button "Show details" at bounding box center [528, 94] width 453 height 25
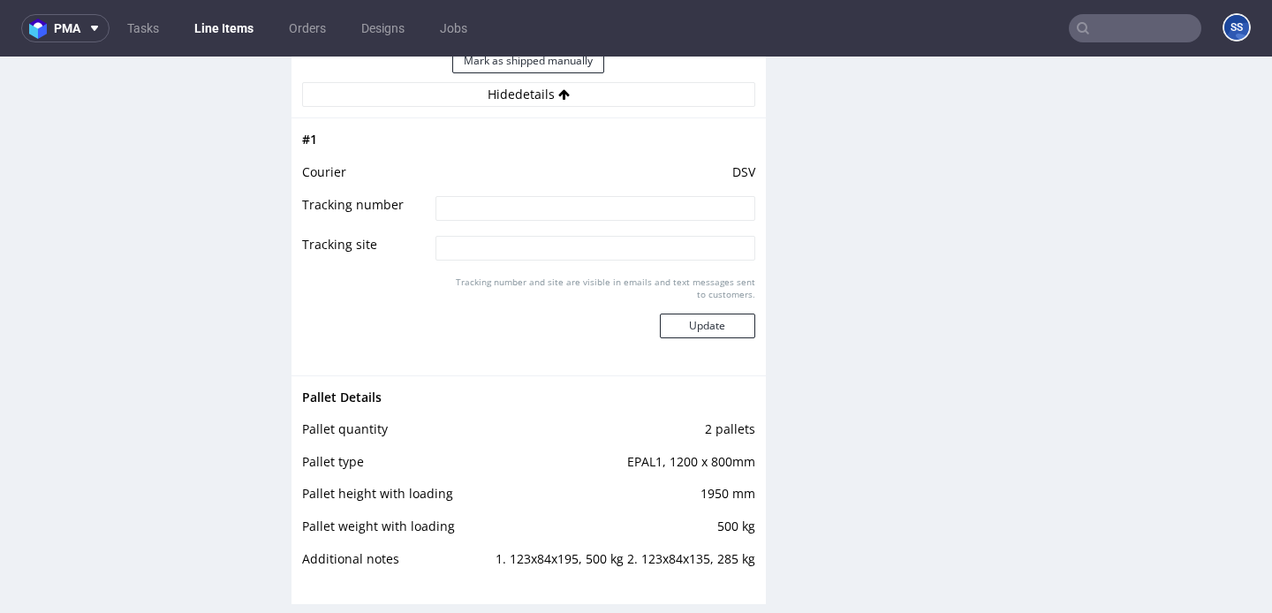
click at [518, 211] on input at bounding box center [594, 208] width 319 height 25
paste input "40257145950403428962"
type input "40257145950403428962"
click at [680, 322] on button "Update" at bounding box center [707, 325] width 95 height 25
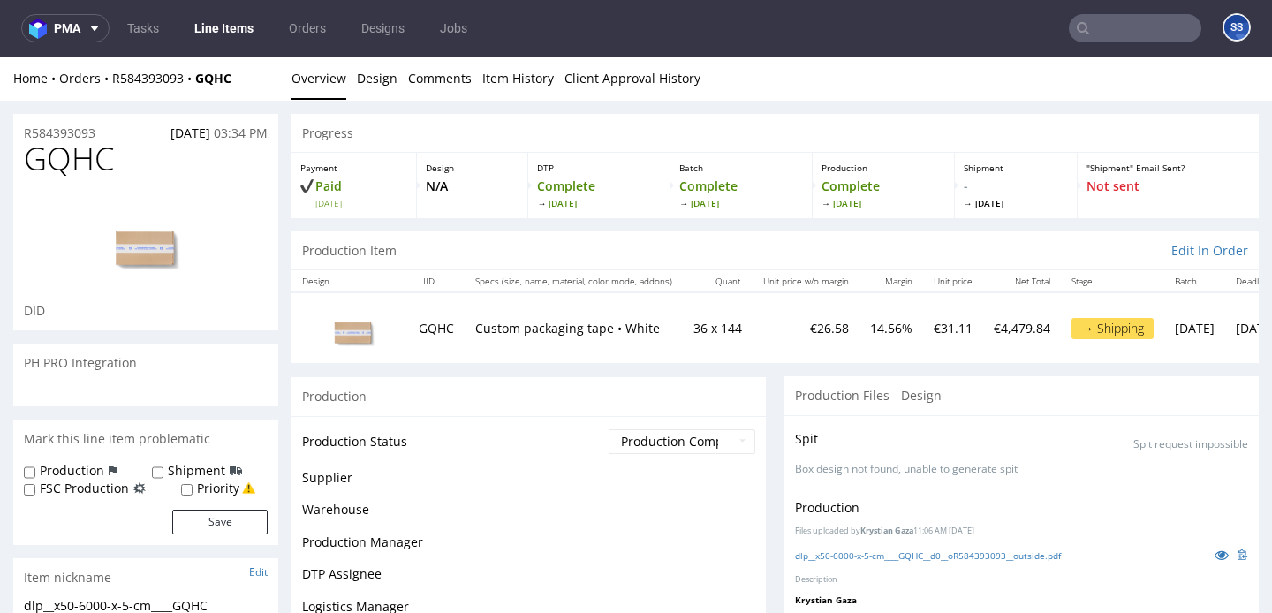
scroll to position [1422, 0]
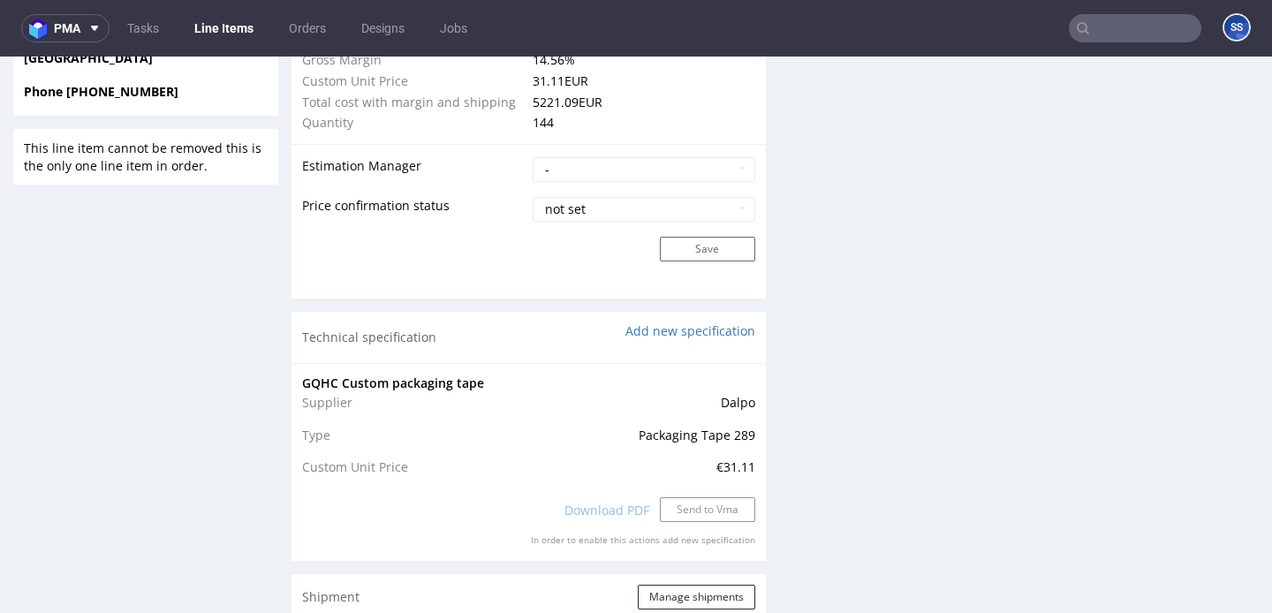
click at [226, 32] on link "Line Items" at bounding box center [224, 28] width 80 height 28
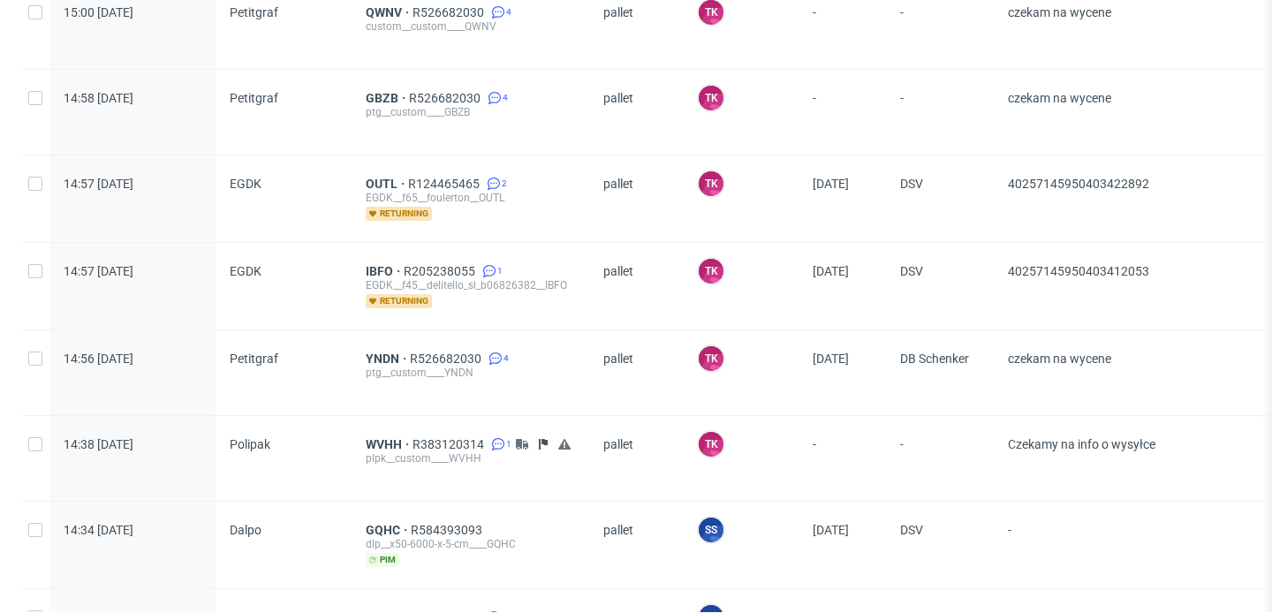
scroll to position [159, 0]
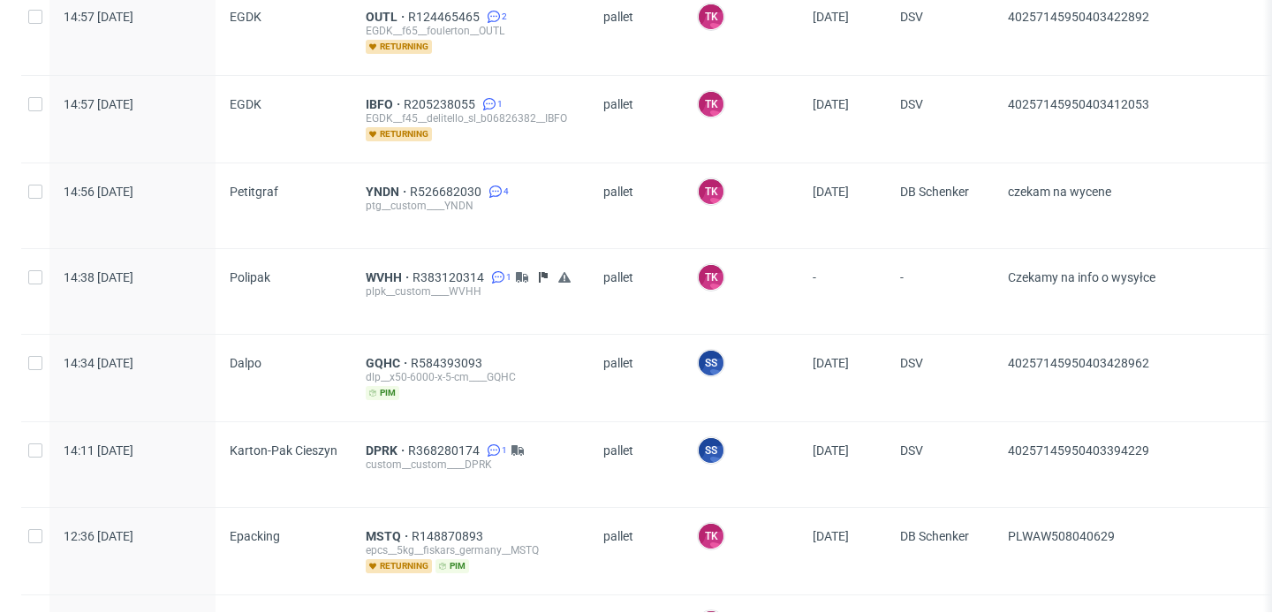
scroll to position [641, 0]
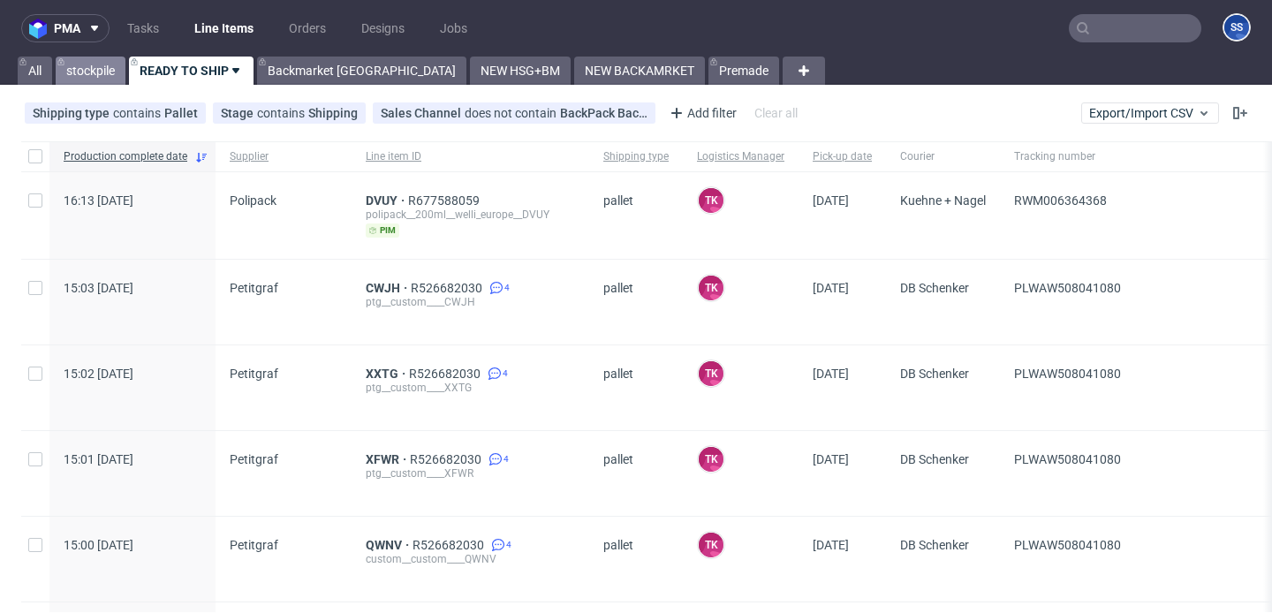
click at [105, 65] on link "stockpile" at bounding box center [91, 71] width 70 height 28
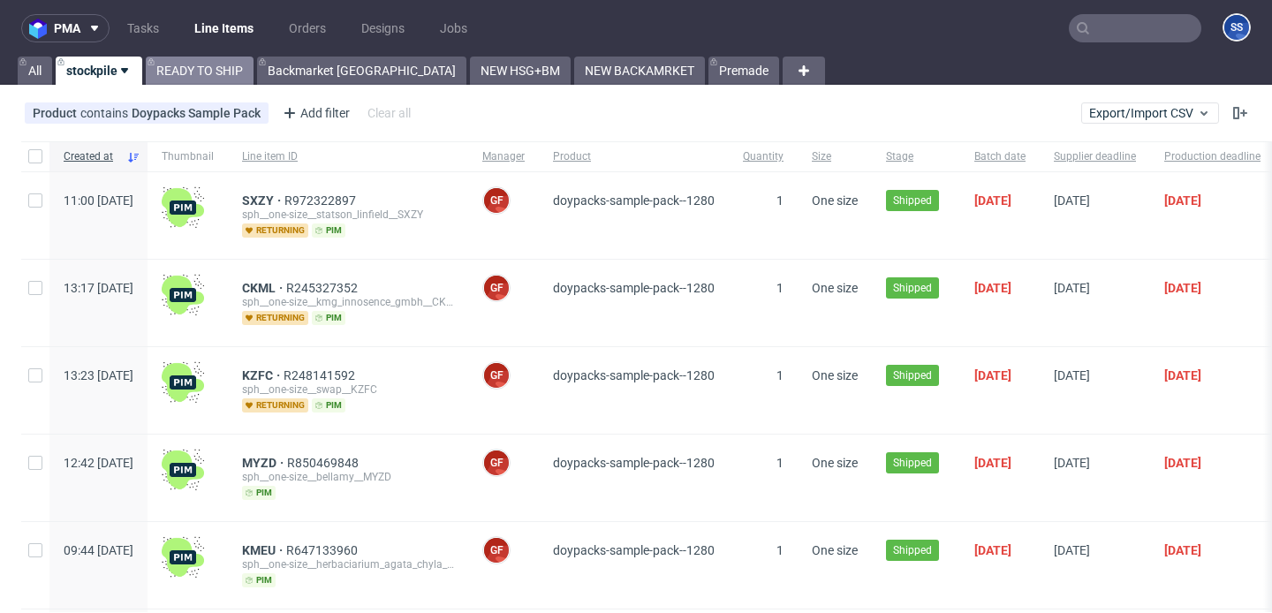
click at [185, 64] on link "READY TO SHIP" at bounding box center [200, 71] width 108 height 28
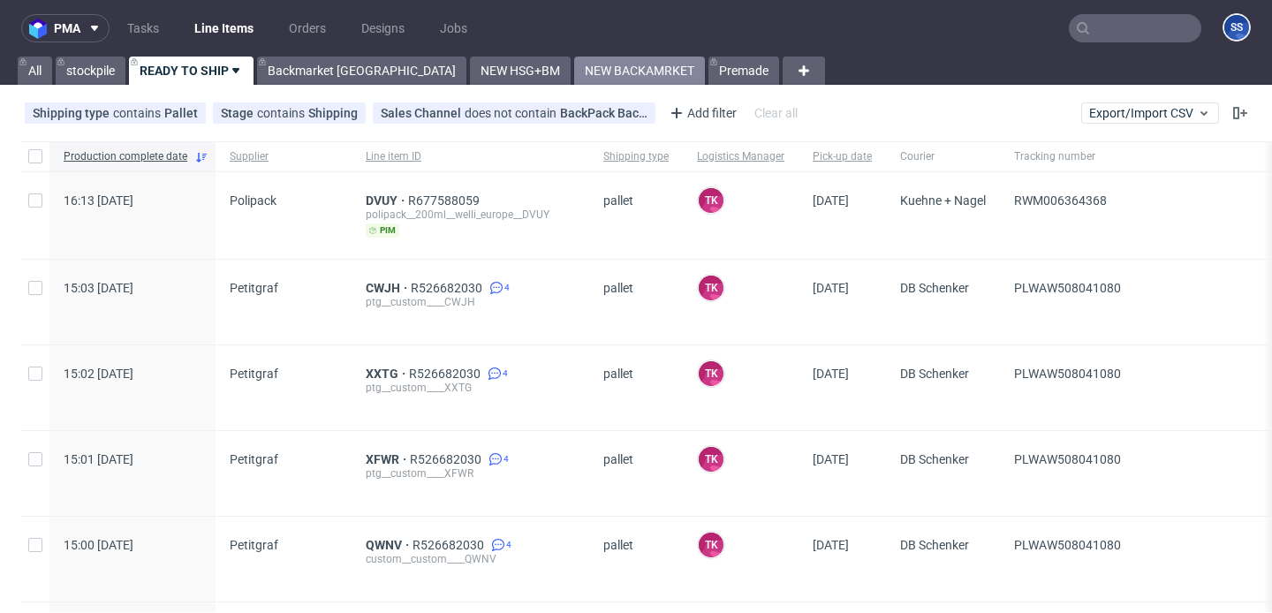
click at [574, 75] on link "NEW BACKAMRKET" at bounding box center [639, 71] width 131 height 28
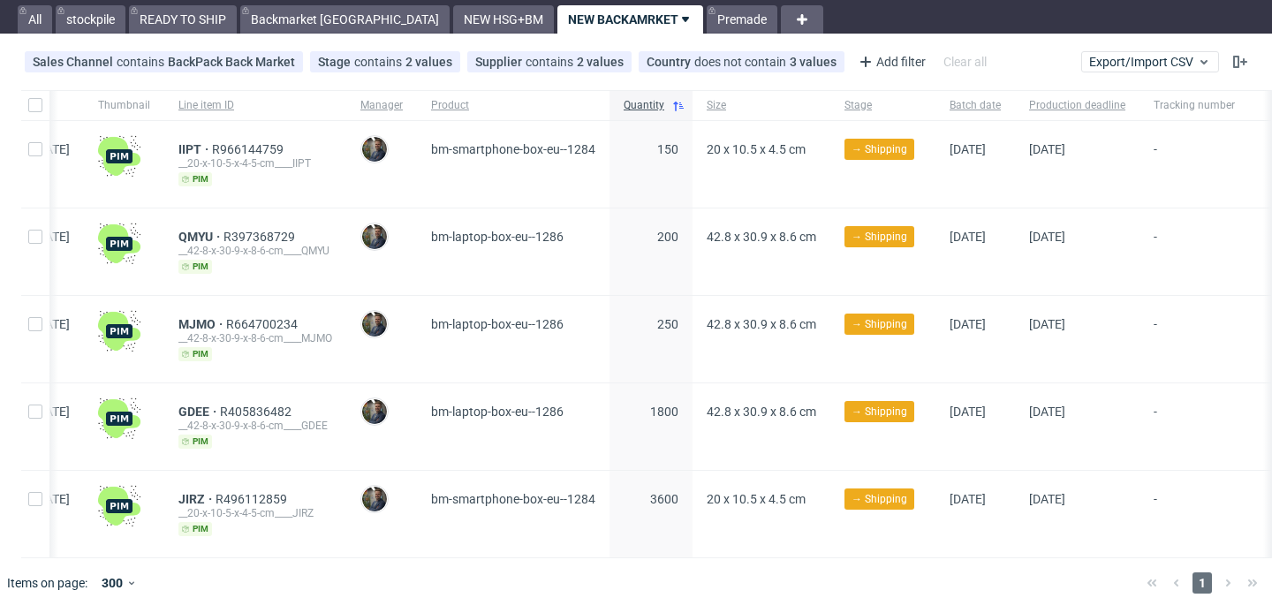
scroll to position [0, 165]
